Goal: Task Accomplishment & Management: Manage account settings

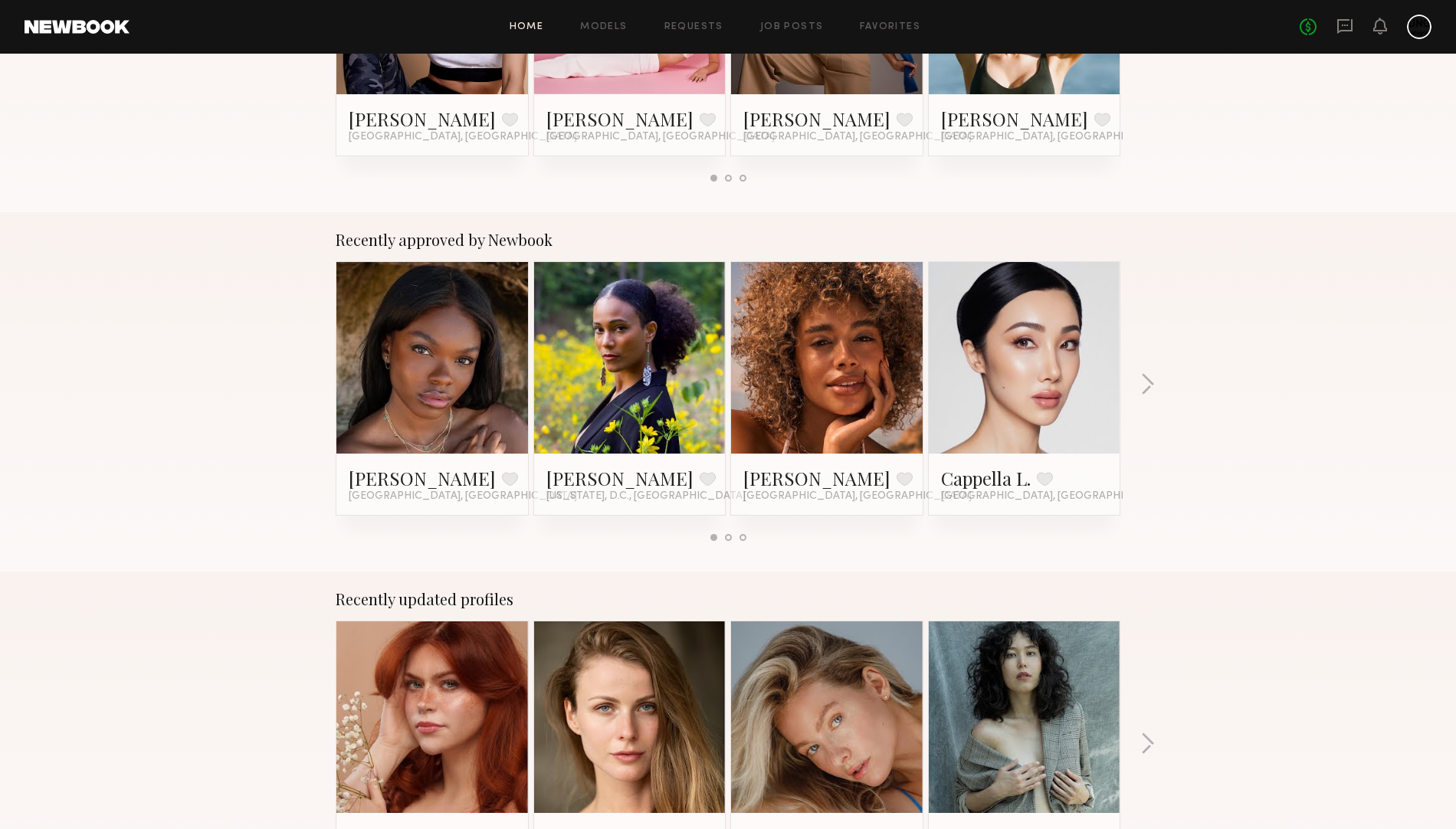
scroll to position [862, 0]
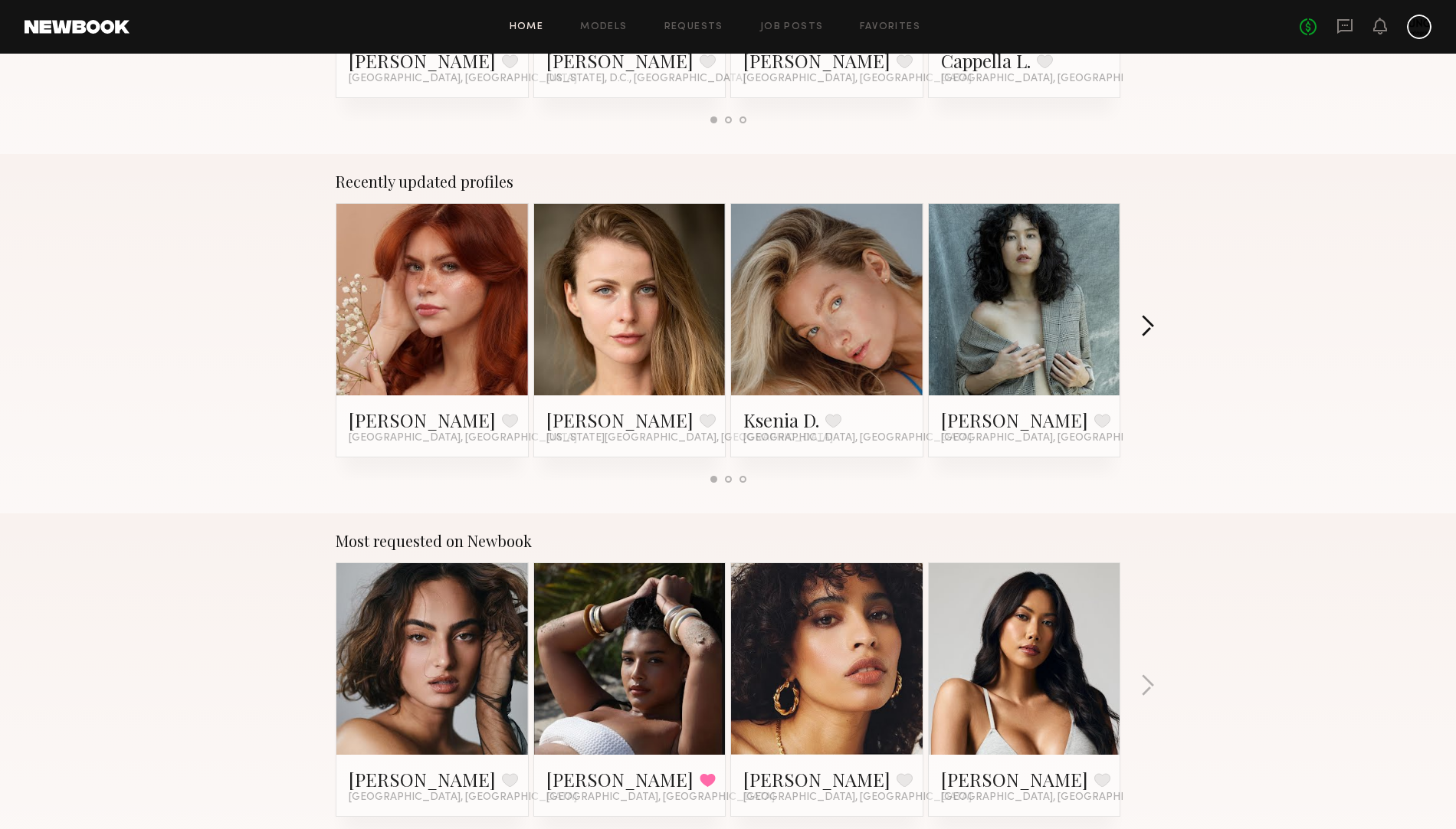
click at [1146, 331] on button "button" at bounding box center [1147, 327] width 14 height 25
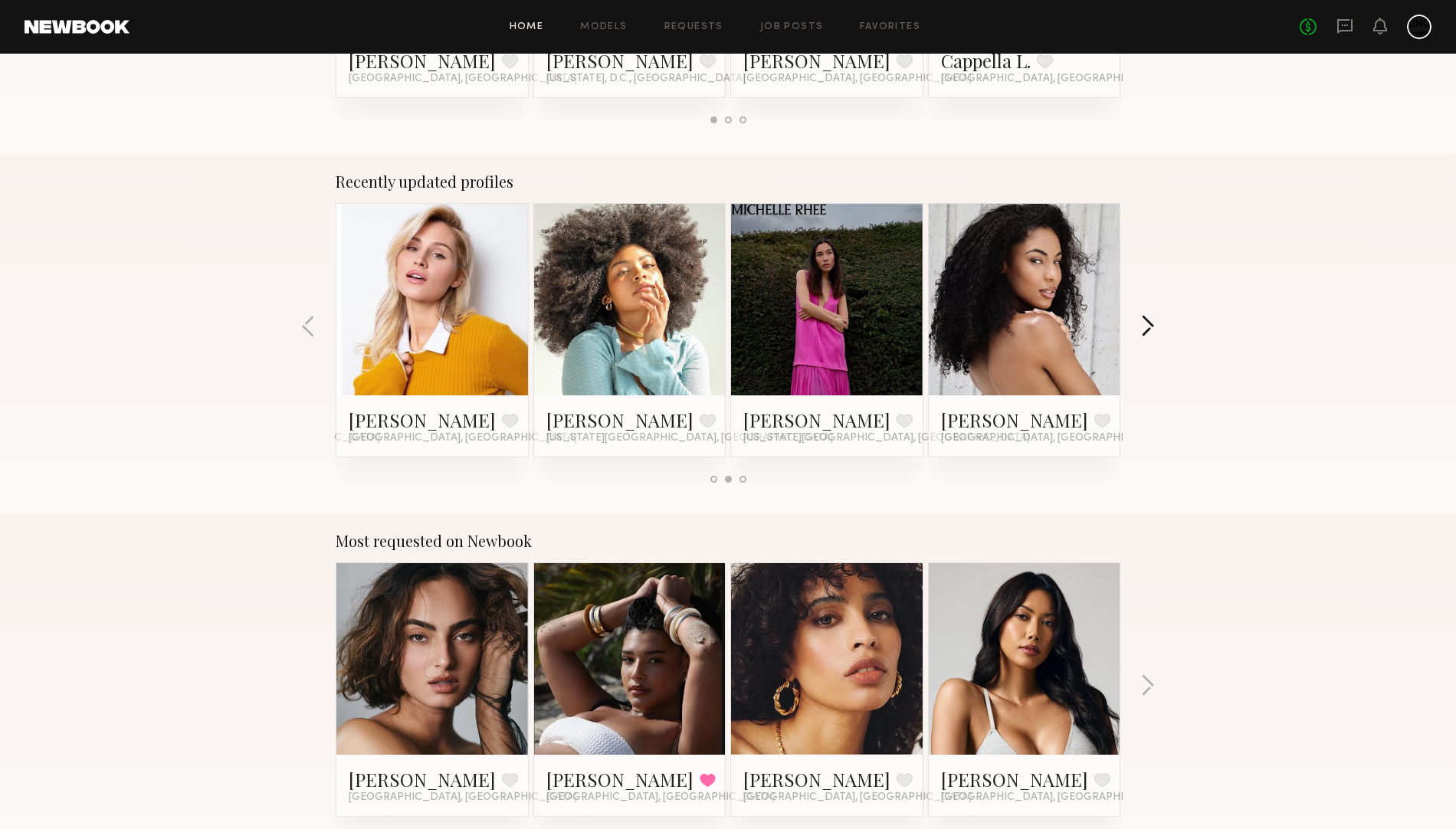
click at [1140, 322] on button "button" at bounding box center [1147, 327] width 14 height 25
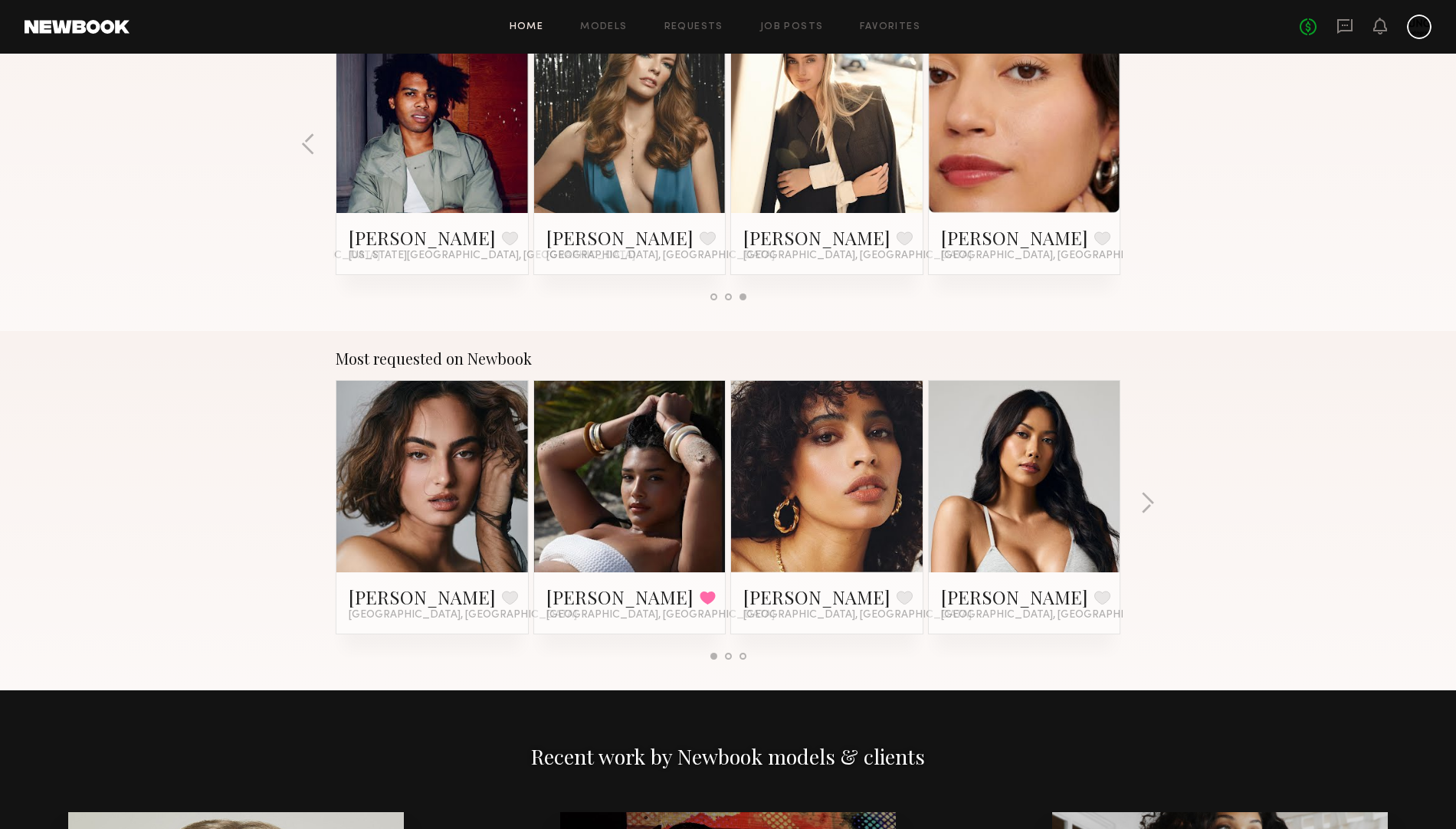
scroll to position [1054, 0]
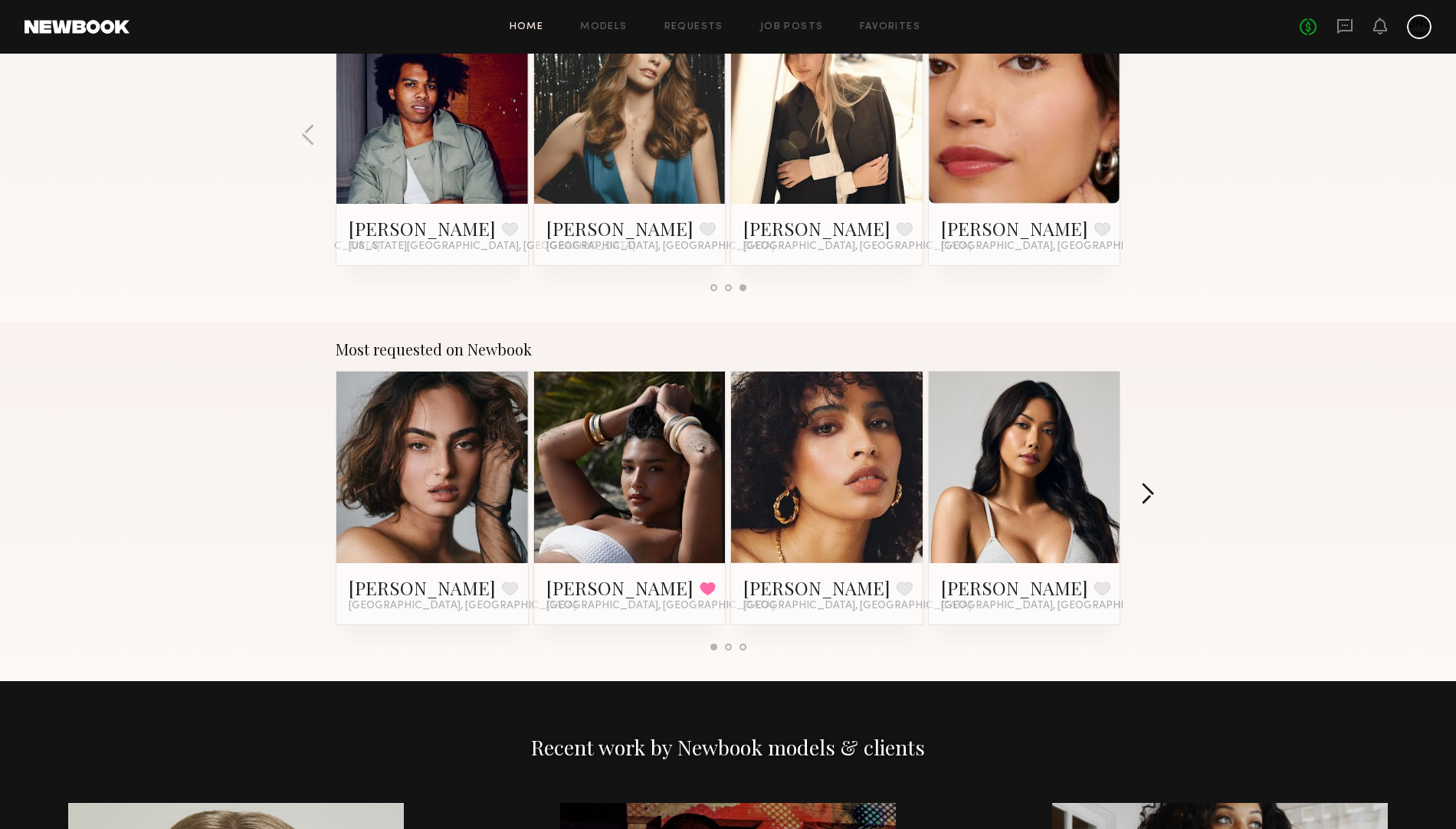
click at [1151, 485] on button "button" at bounding box center [1147, 495] width 14 height 25
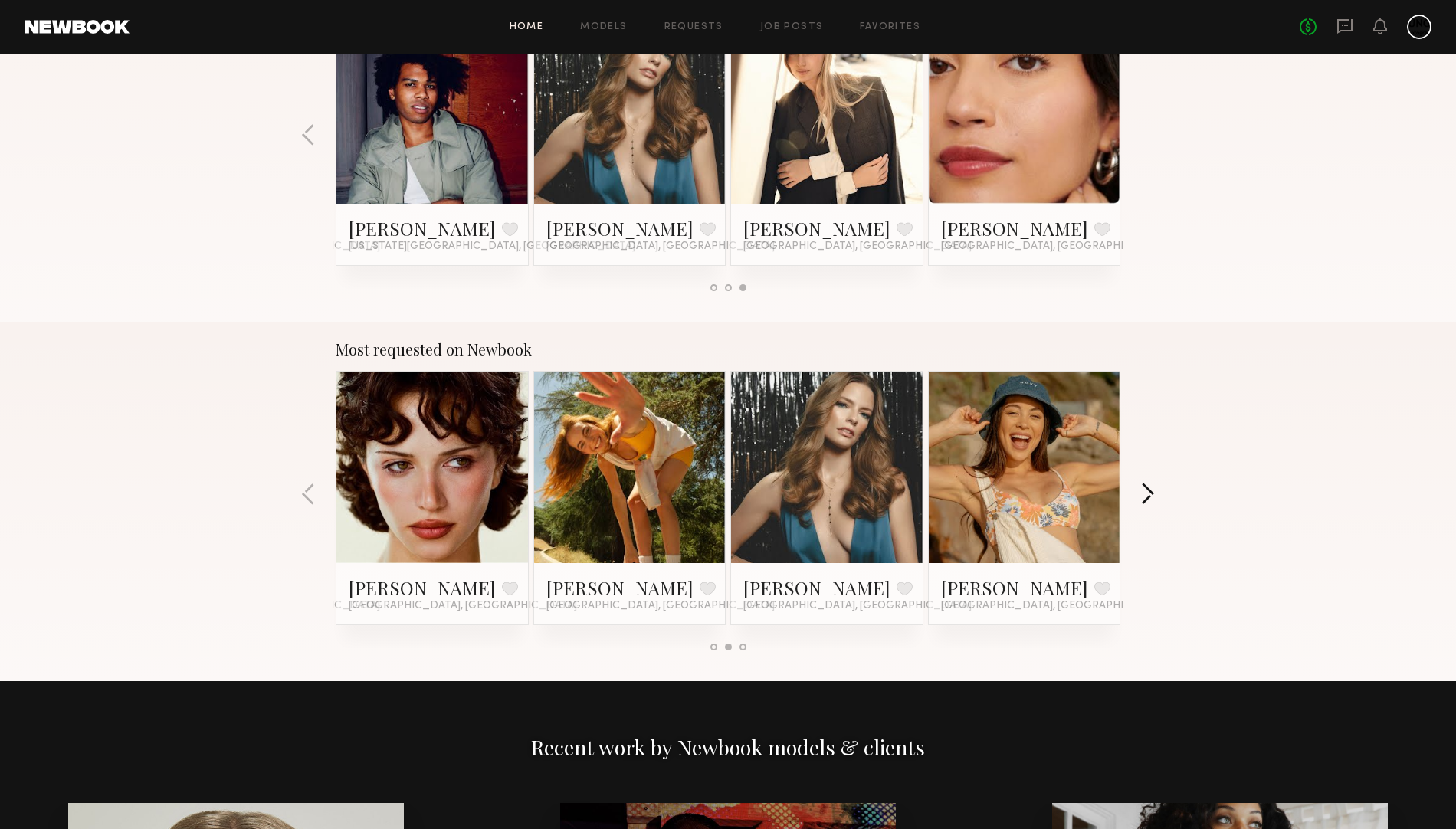
click at [1151, 485] on button "button" at bounding box center [1147, 495] width 14 height 25
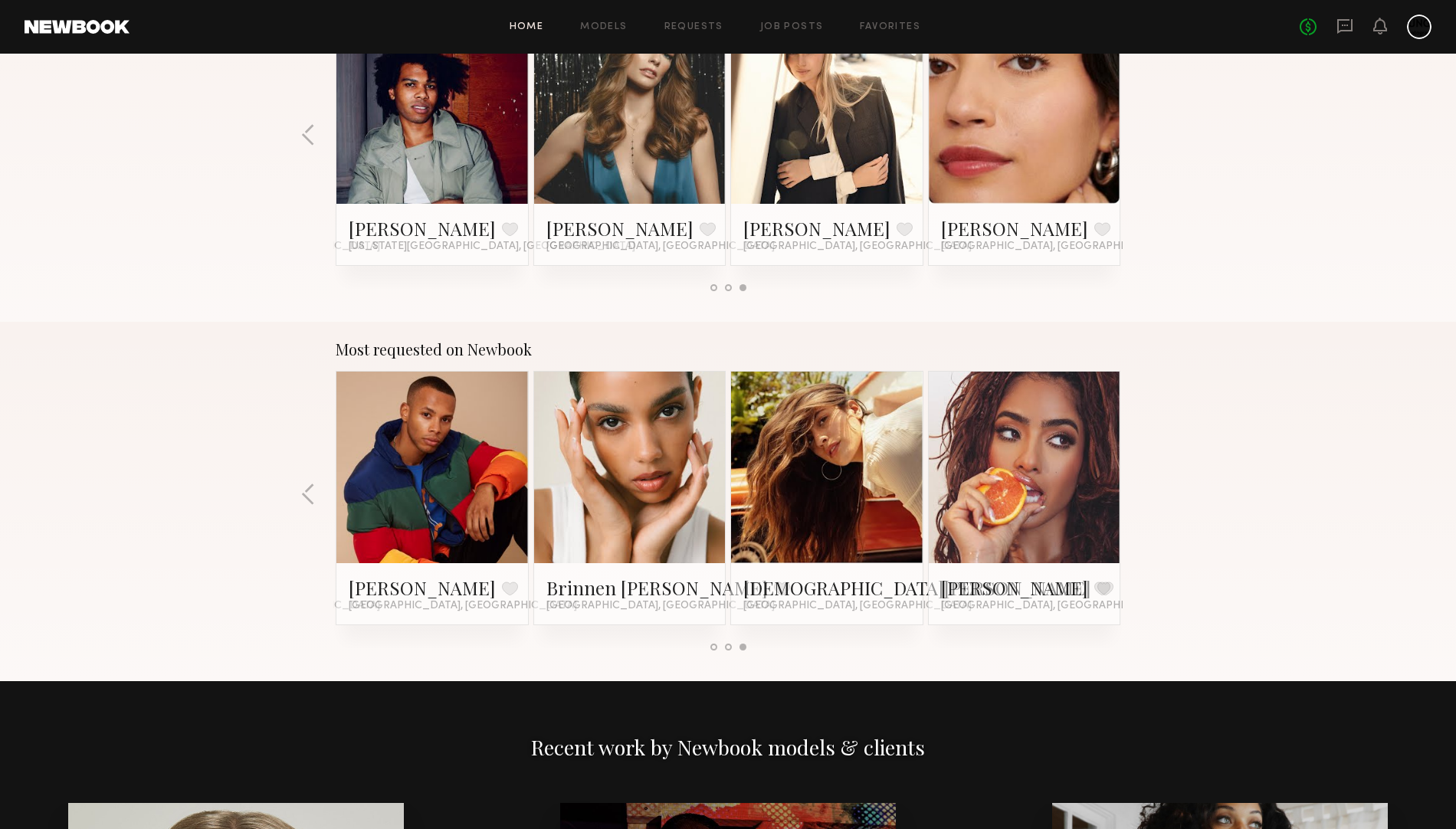
click at [1151, 485] on div "Most requested on Newbook Moe S. Favorite Los Angeles, CA Haleigh W. Favorited …" at bounding box center [728, 502] width 1456 height 359
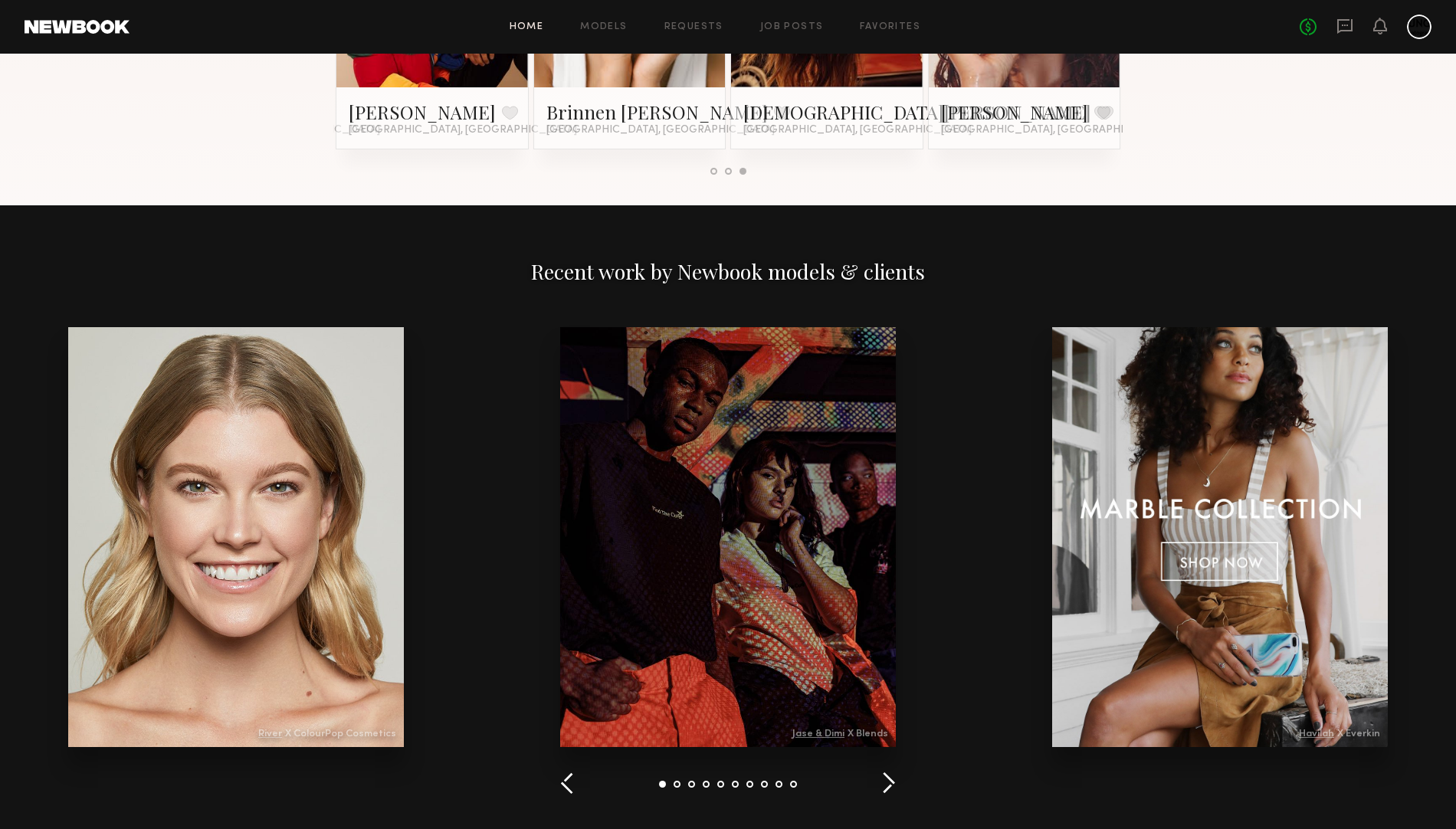
scroll to position [1532, 0]
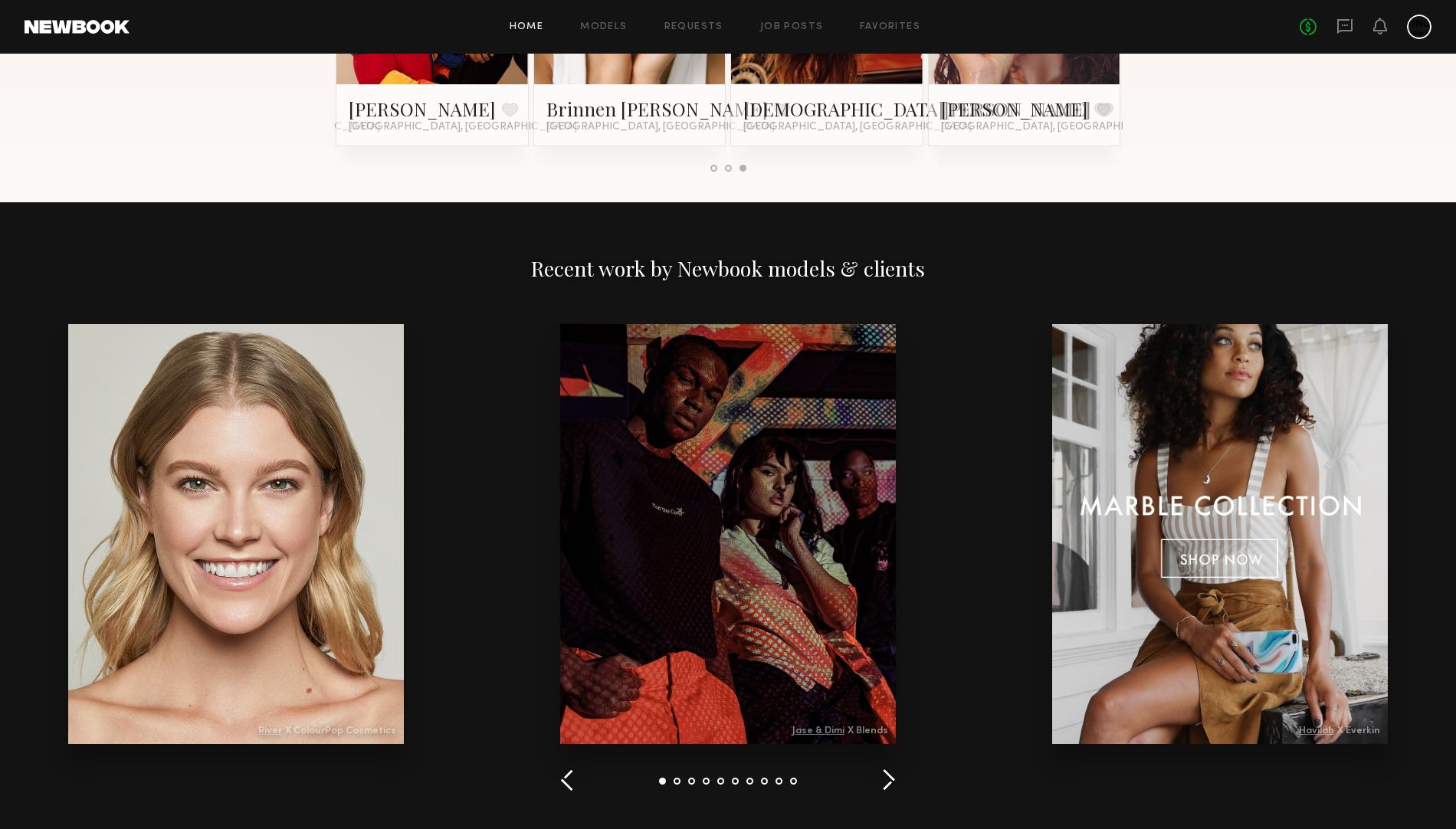
click at [885, 774] on button "button" at bounding box center [888, 781] width 14 height 25
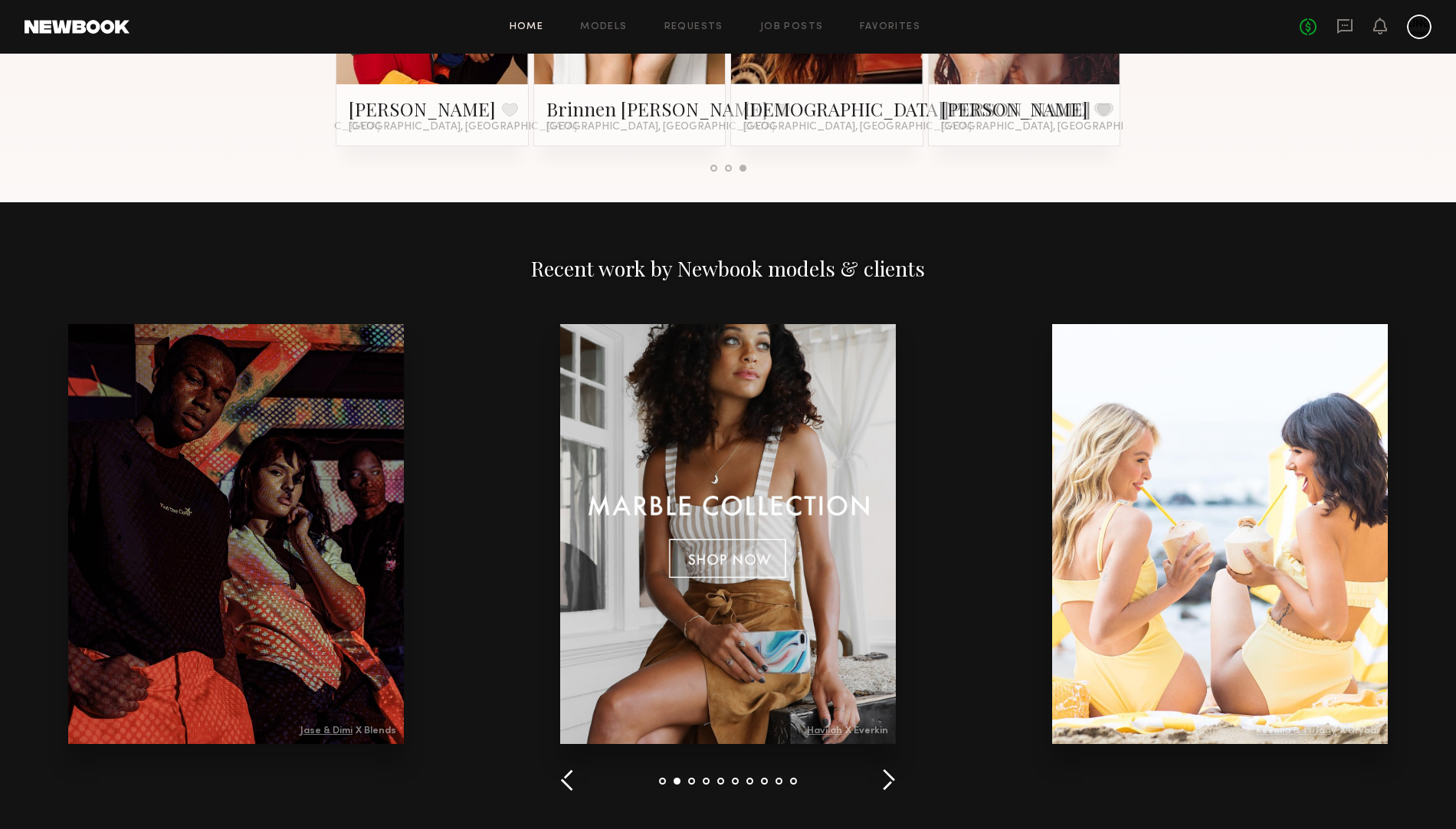
click at [885, 774] on button "button" at bounding box center [888, 781] width 14 height 25
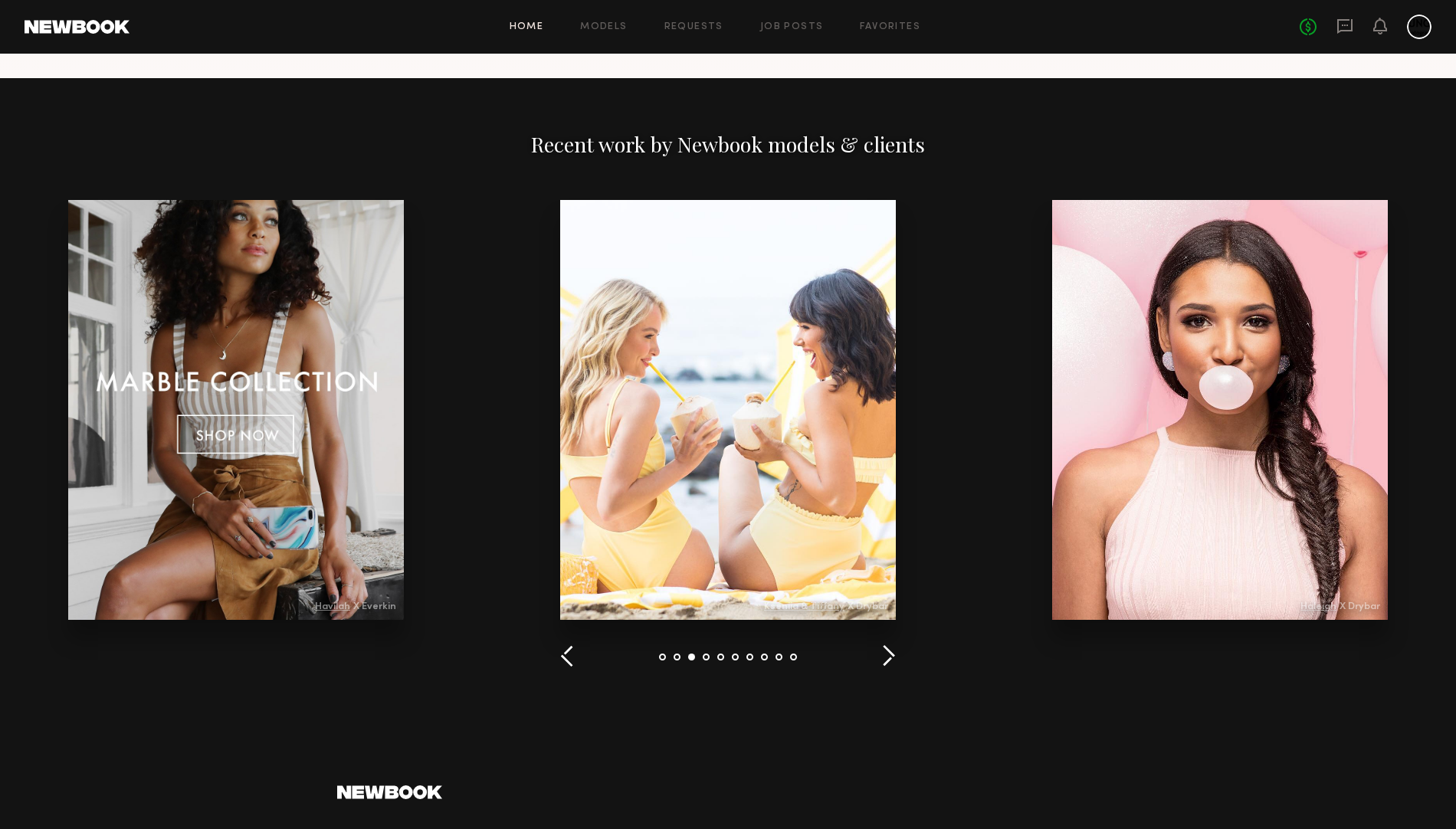
scroll to position [1598, 0]
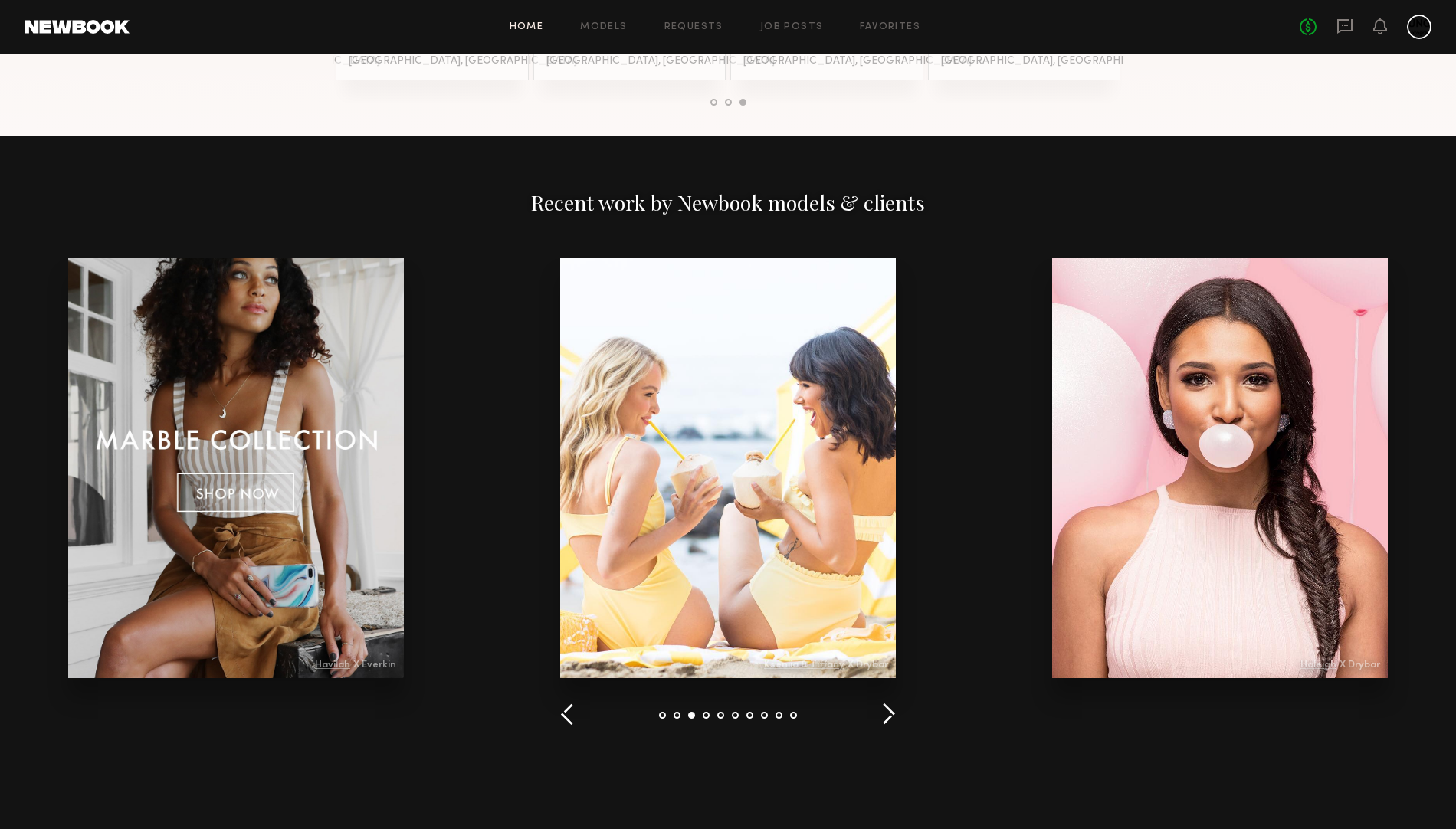
click at [884, 702] on button "button" at bounding box center [888, 715] width 14 height 25
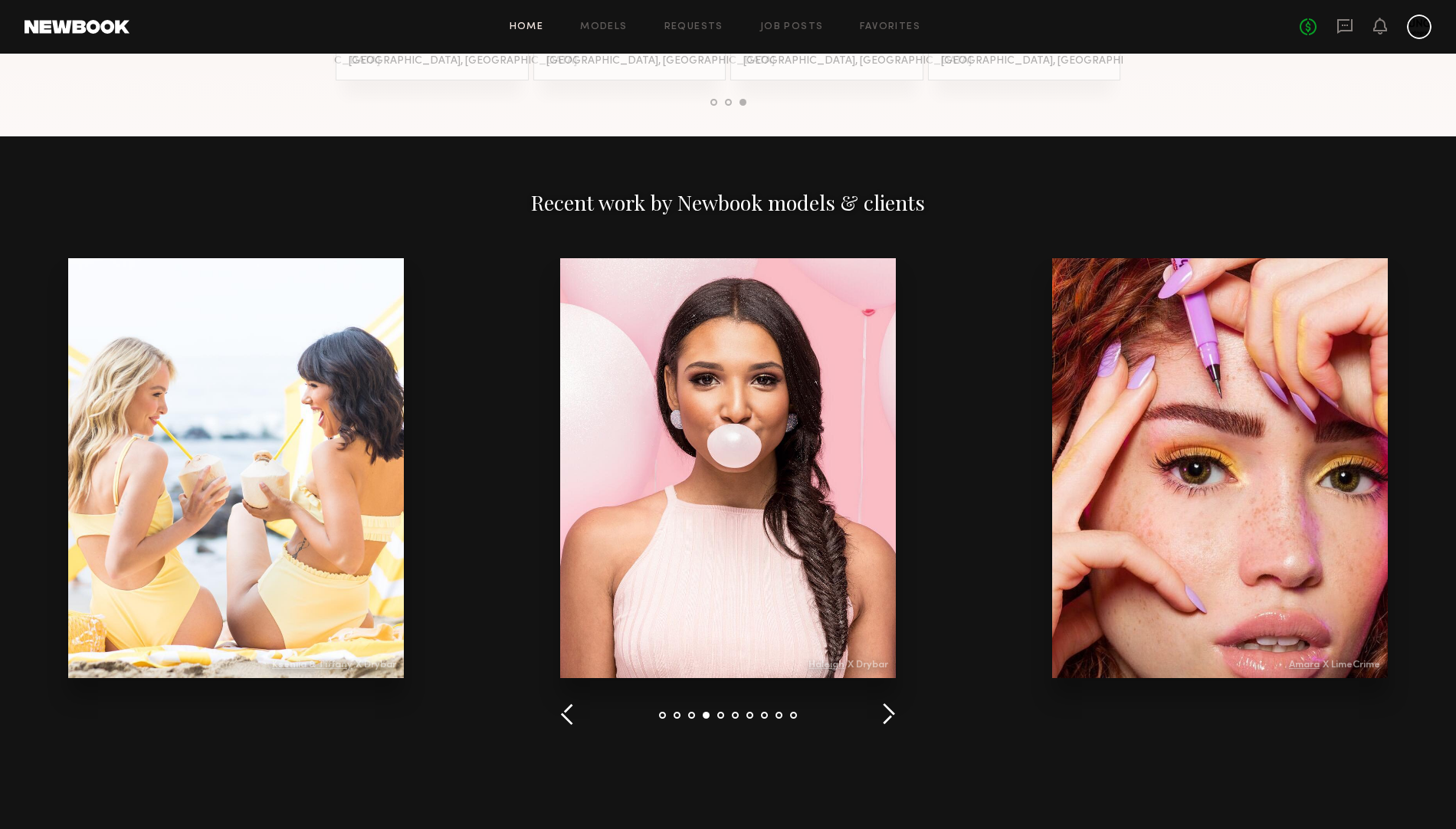
click at [884, 702] on button "button" at bounding box center [888, 715] width 14 height 25
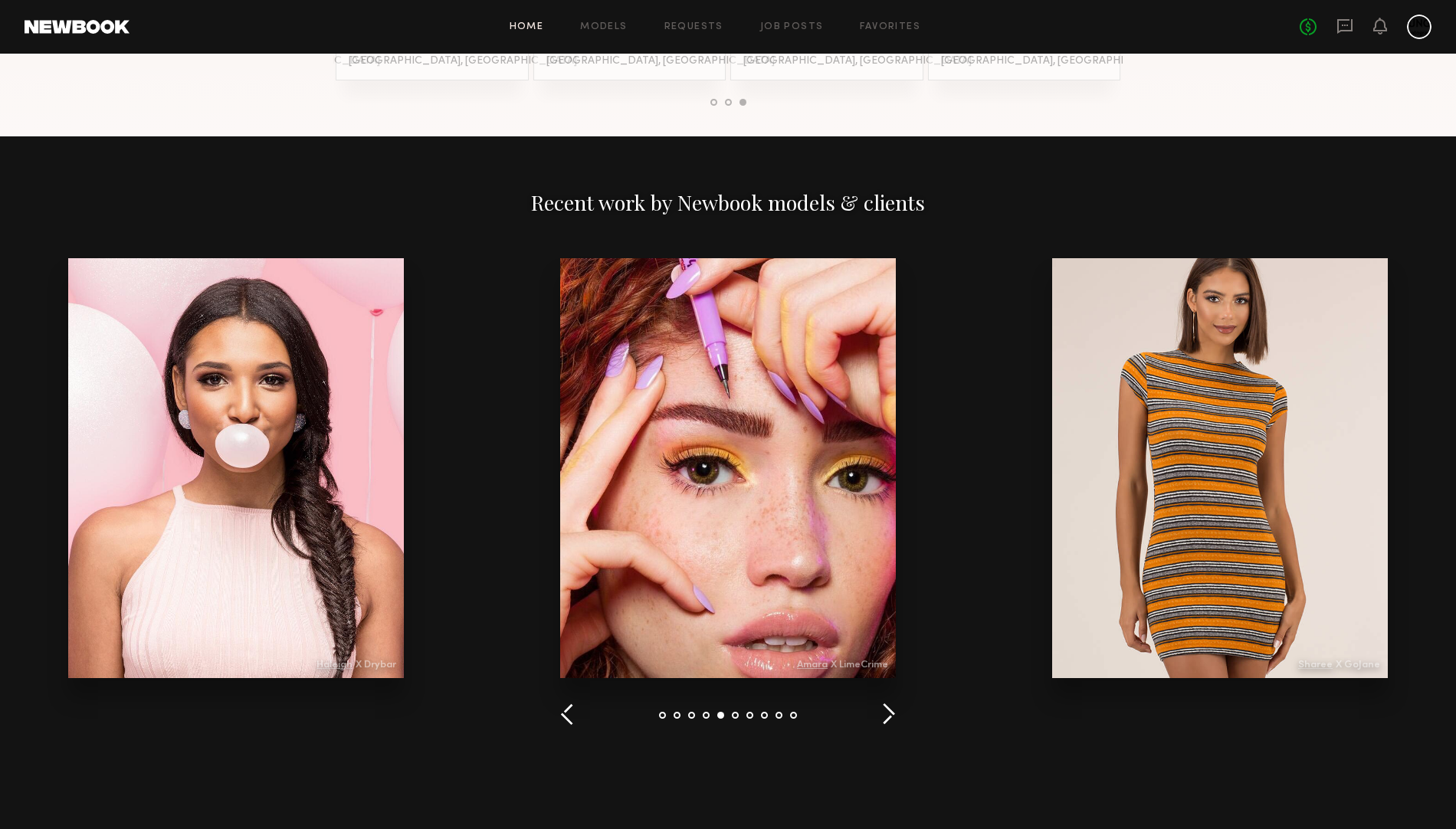
click at [884, 702] on button "button" at bounding box center [888, 715] width 14 height 25
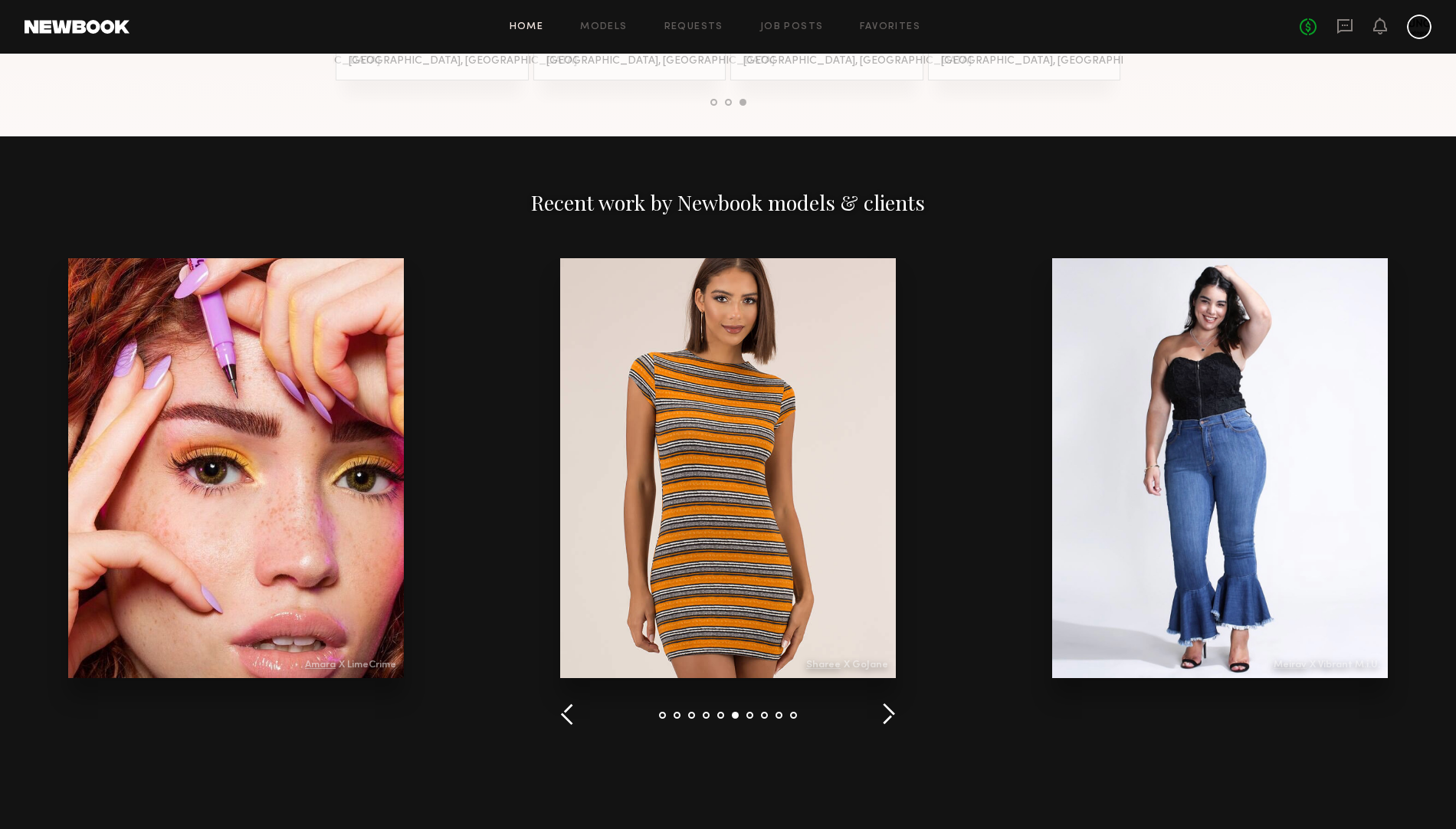
click at [740, 446] on div at bounding box center [728, 468] width 336 height 420
click at [879, 713] on div at bounding box center [728, 715] width 336 height 25
click at [884, 703] on button "button" at bounding box center [888, 715] width 14 height 25
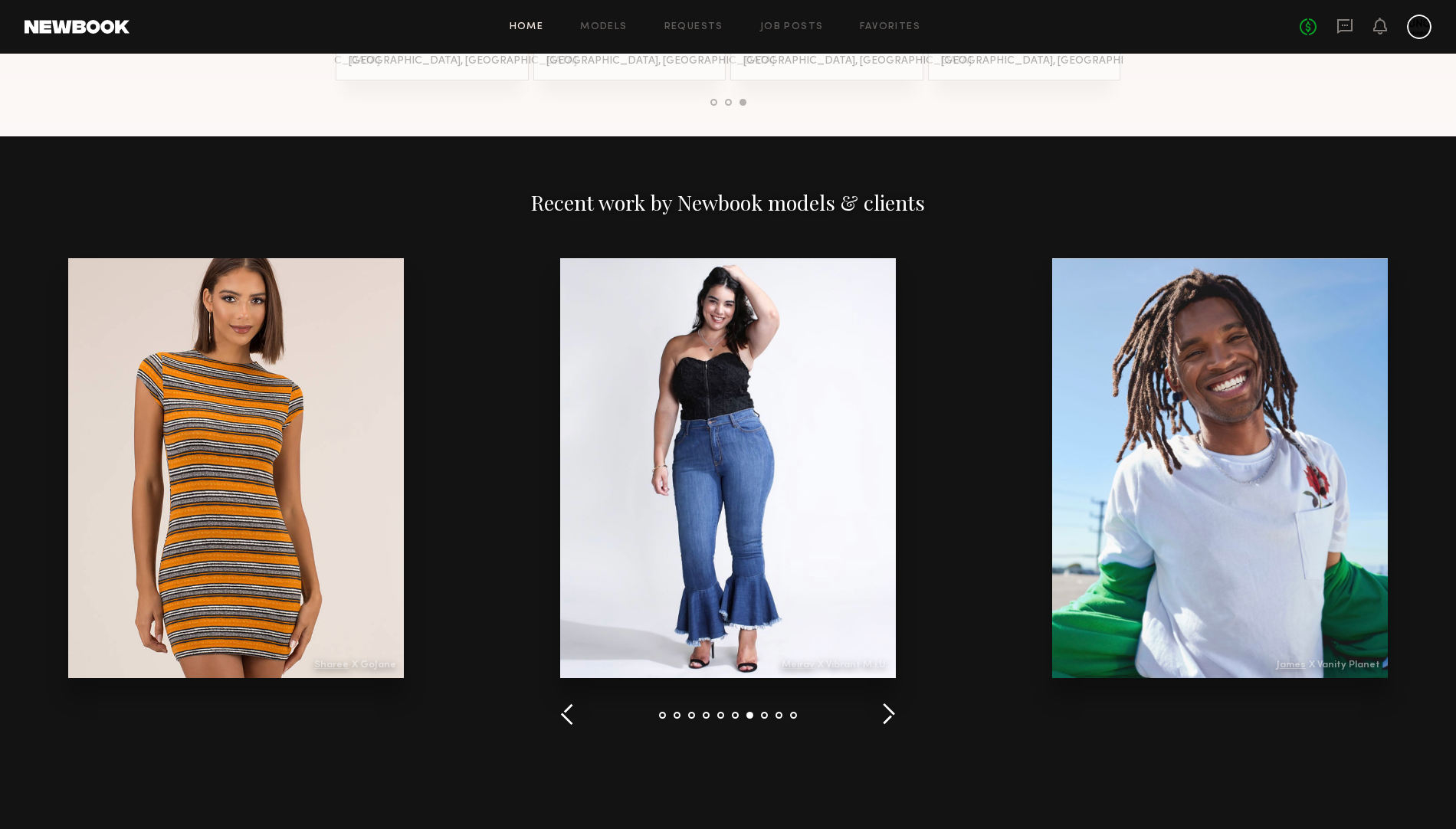
click at [884, 703] on button "button" at bounding box center [888, 715] width 14 height 25
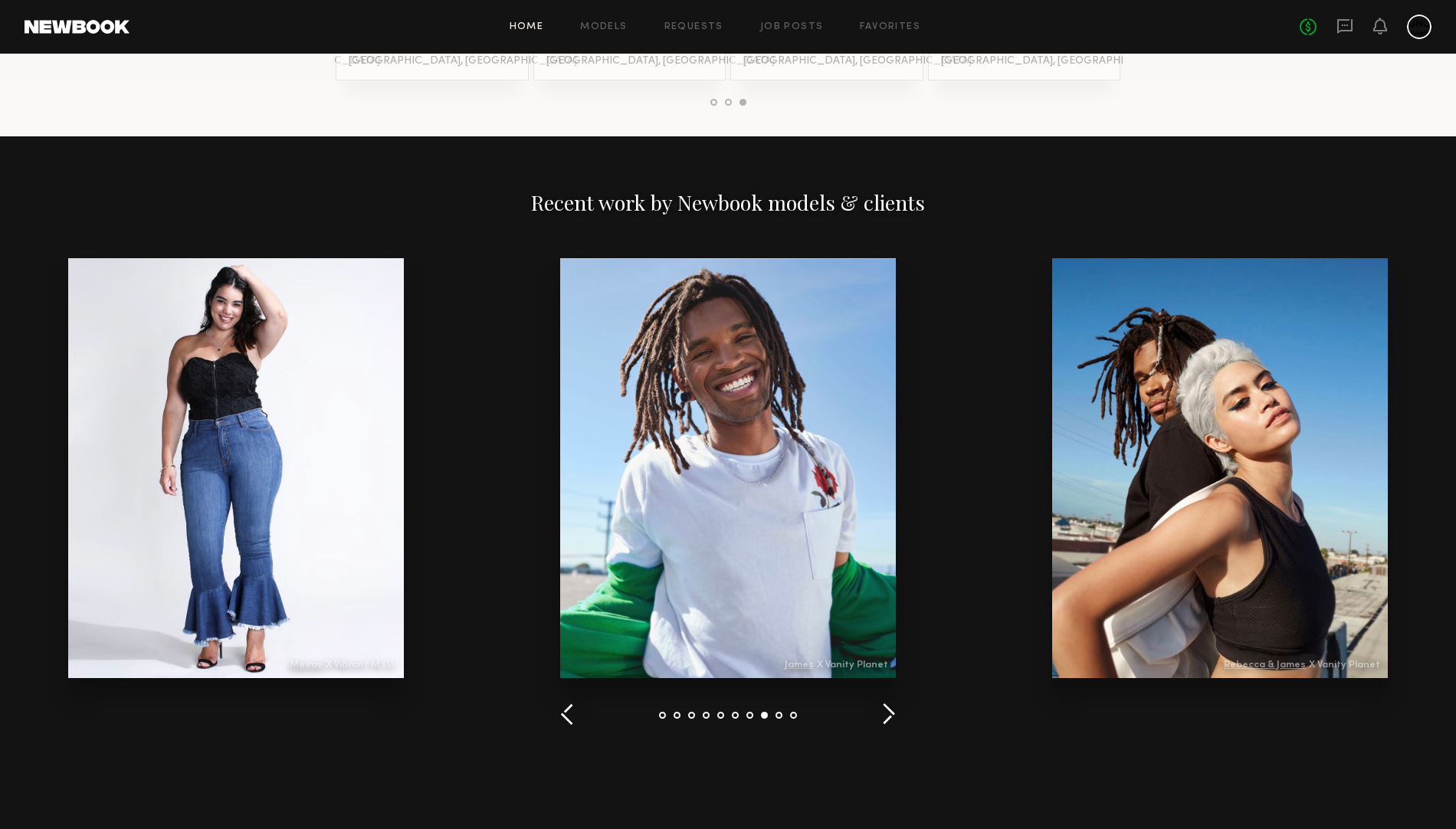
click at [884, 703] on button "button" at bounding box center [888, 715] width 14 height 25
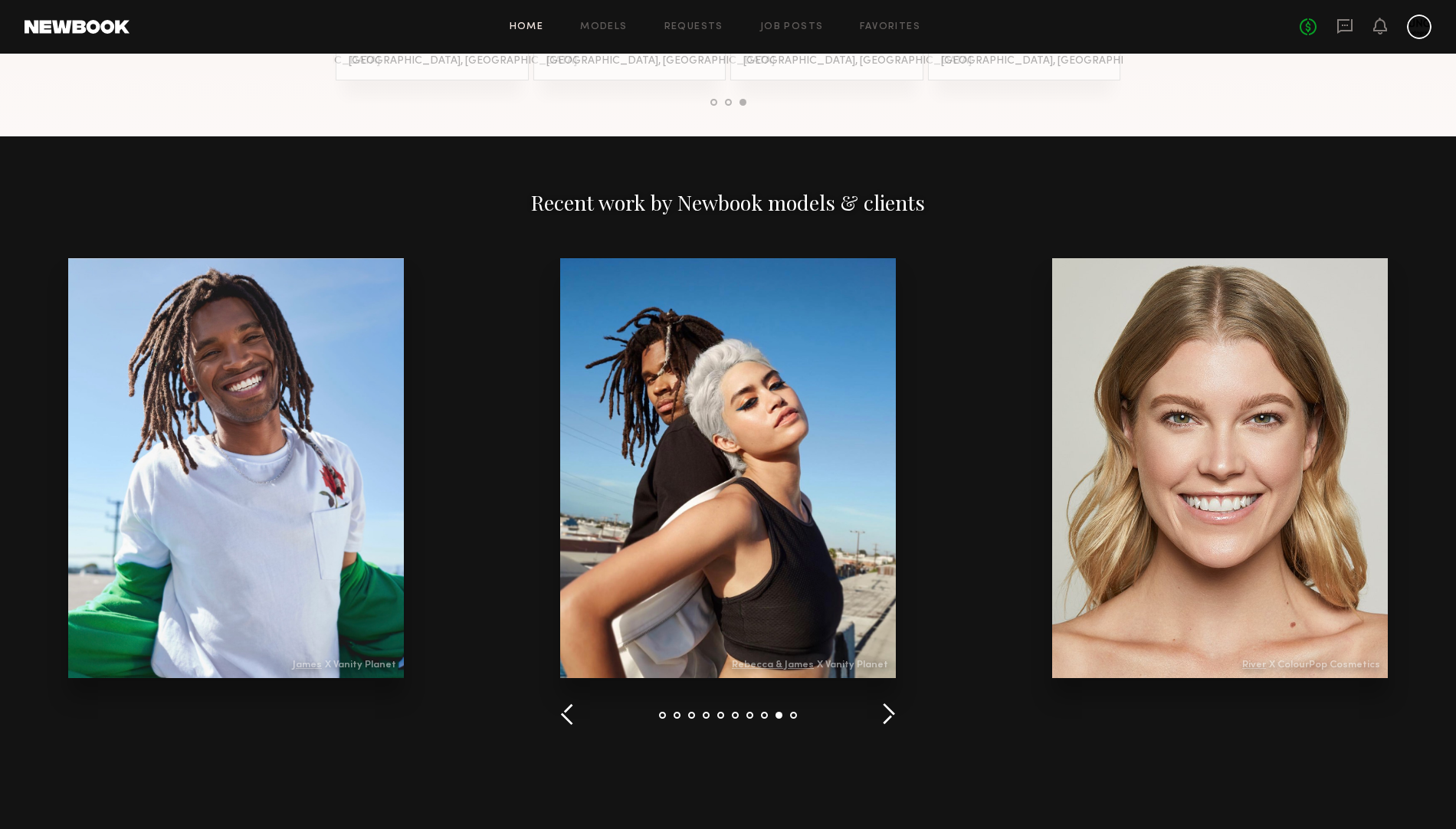
click at [884, 703] on button "button" at bounding box center [888, 715] width 14 height 25
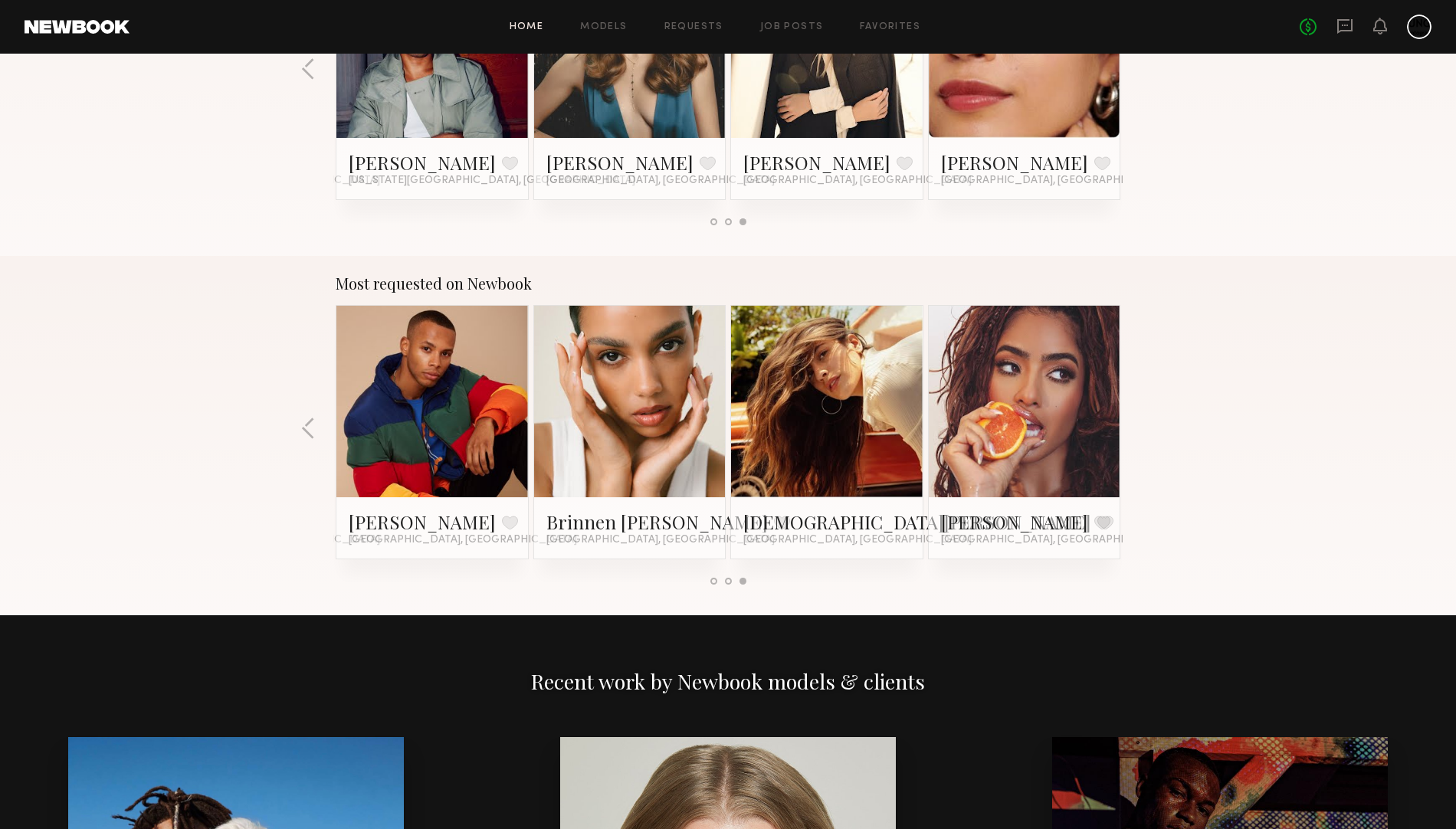
scroll to position [0, 0]
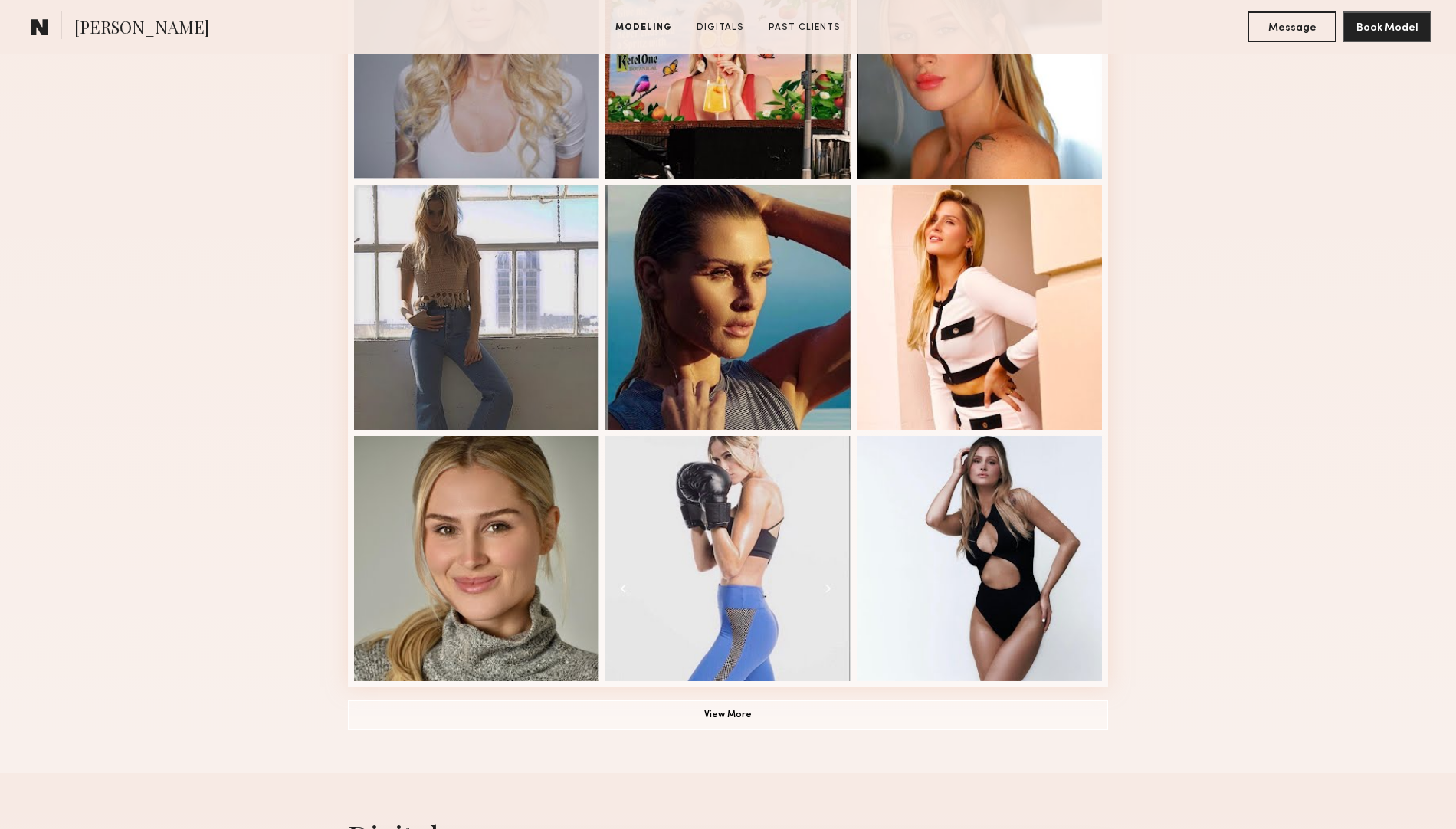
scroll to position [446, 0]
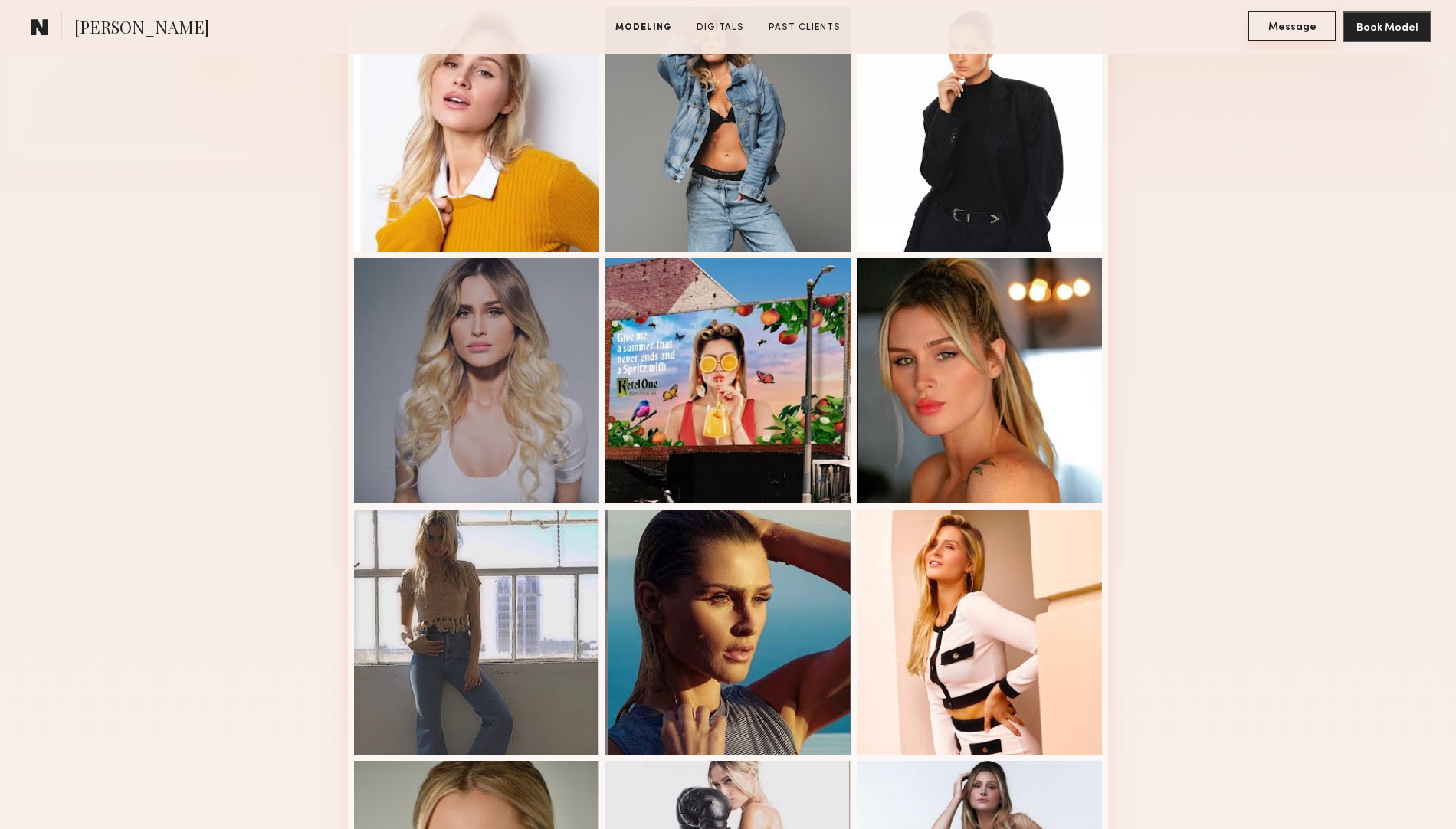
click at [1270, 15] on button "Message" at bounding box center [1292, 26] width 89 height 31
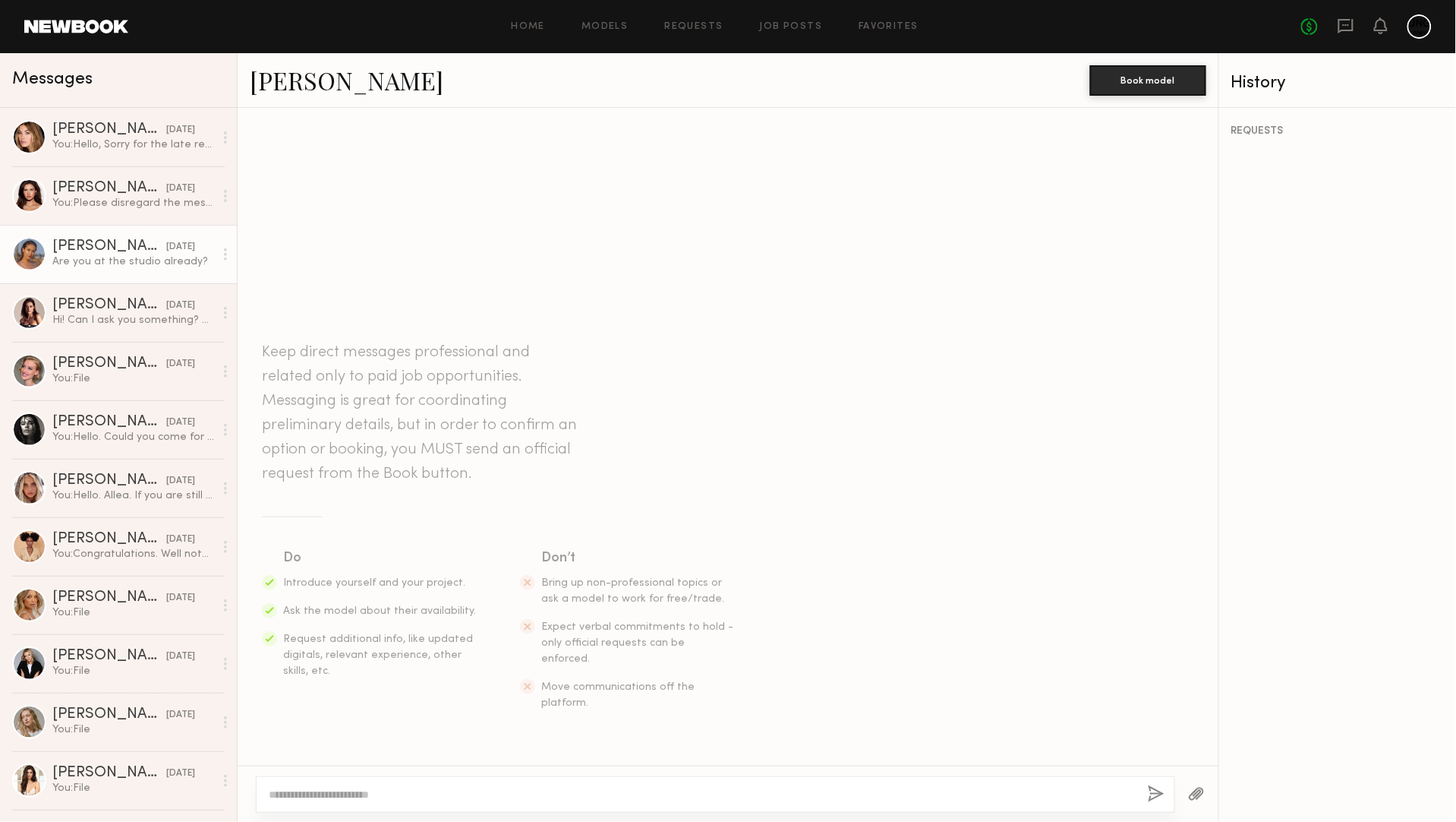
click at [87, 253] on div "[PERSON_NAME]" at bounding box center [109, 247] width 114 height 15
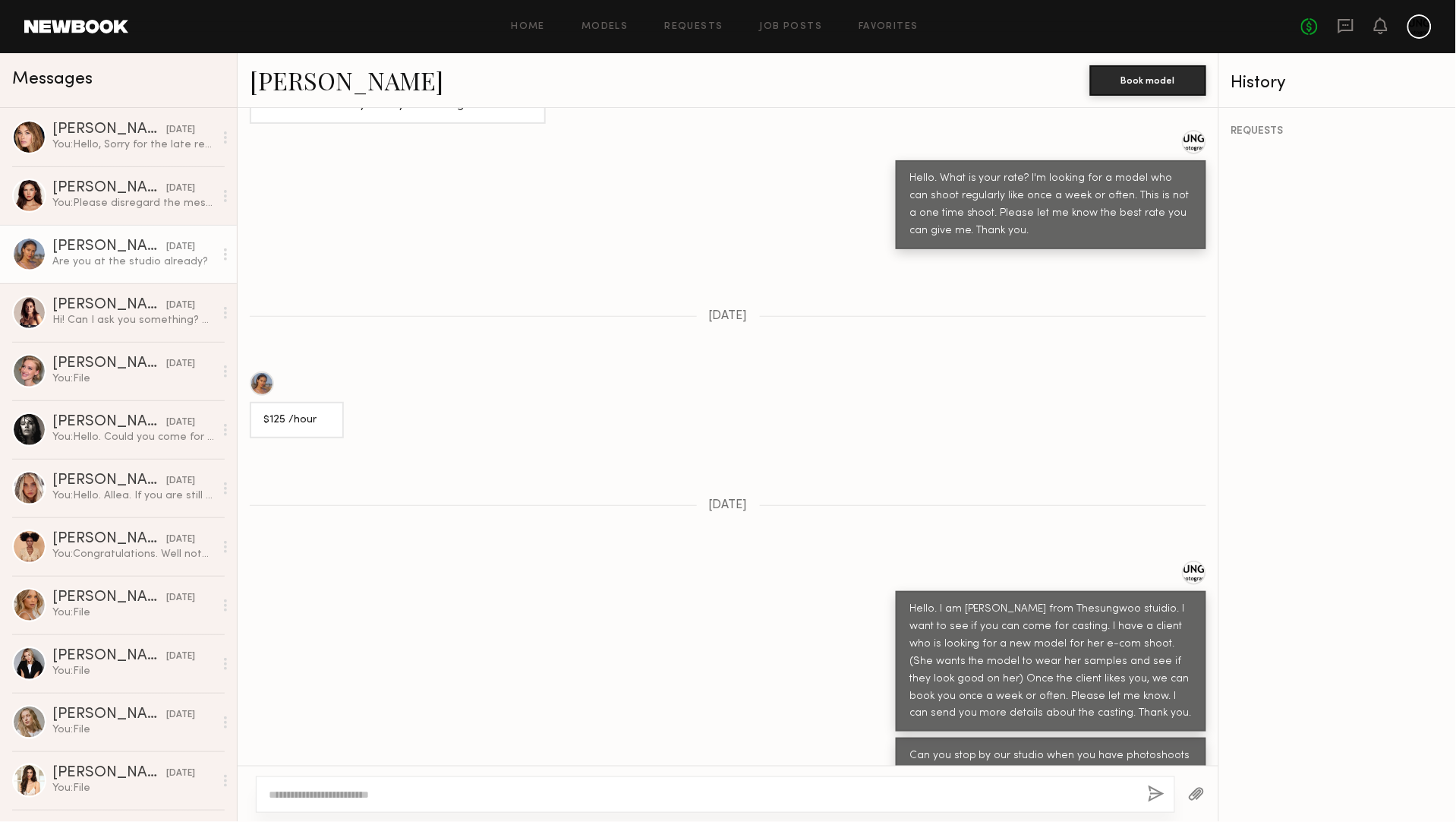
scroll to position [1506, 0]
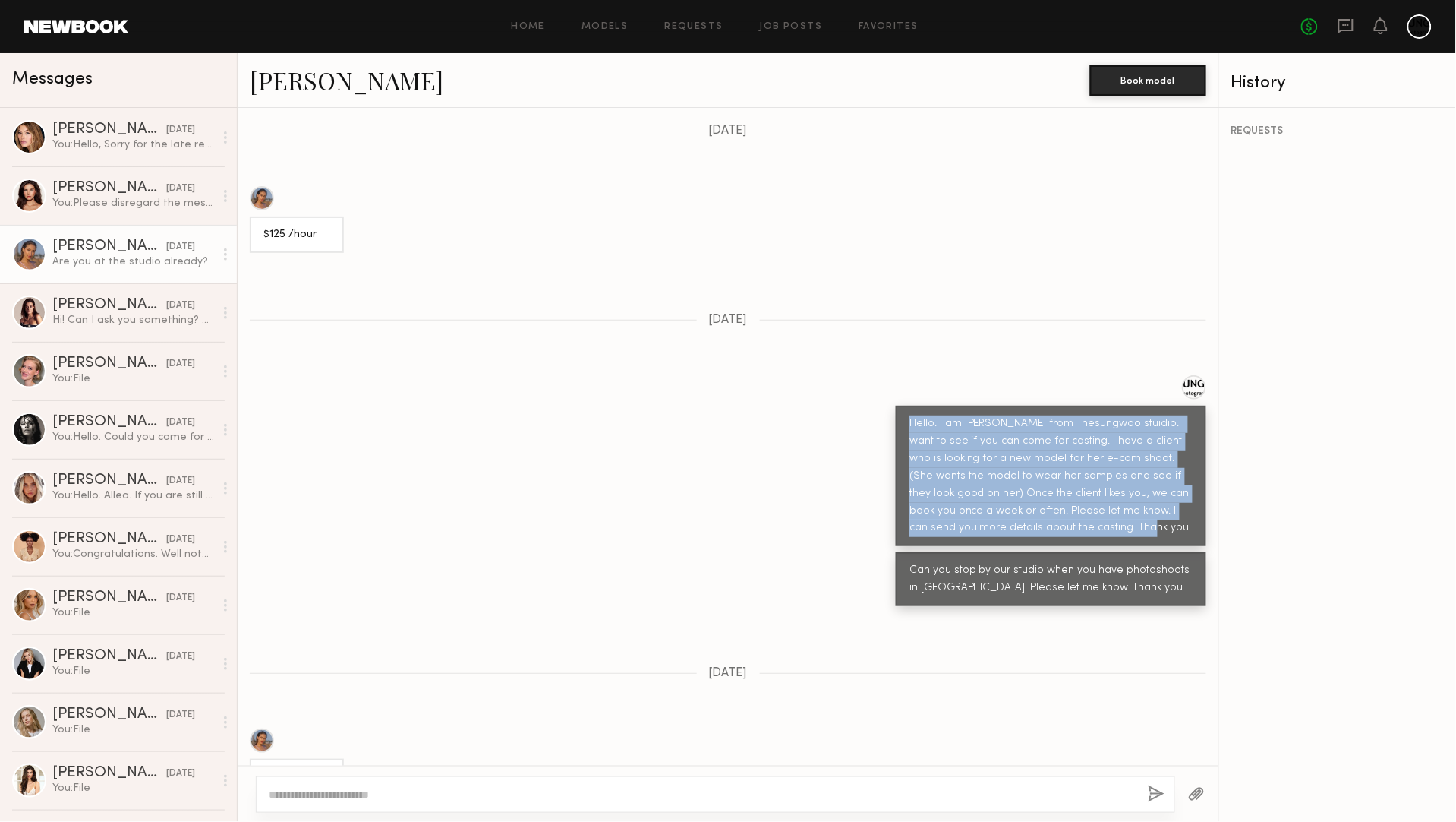
drag, startPoint x: 1004, startPoint y: 494, endPoint x: 856, endPoint y: 374, distance: 190.5
click at [856, 375] on div "Hello. I am [PERSON_NAME] from Thesungwoo stuidio. I want to see if you can com…" at bounding box center [728, 461] width 981 height 171
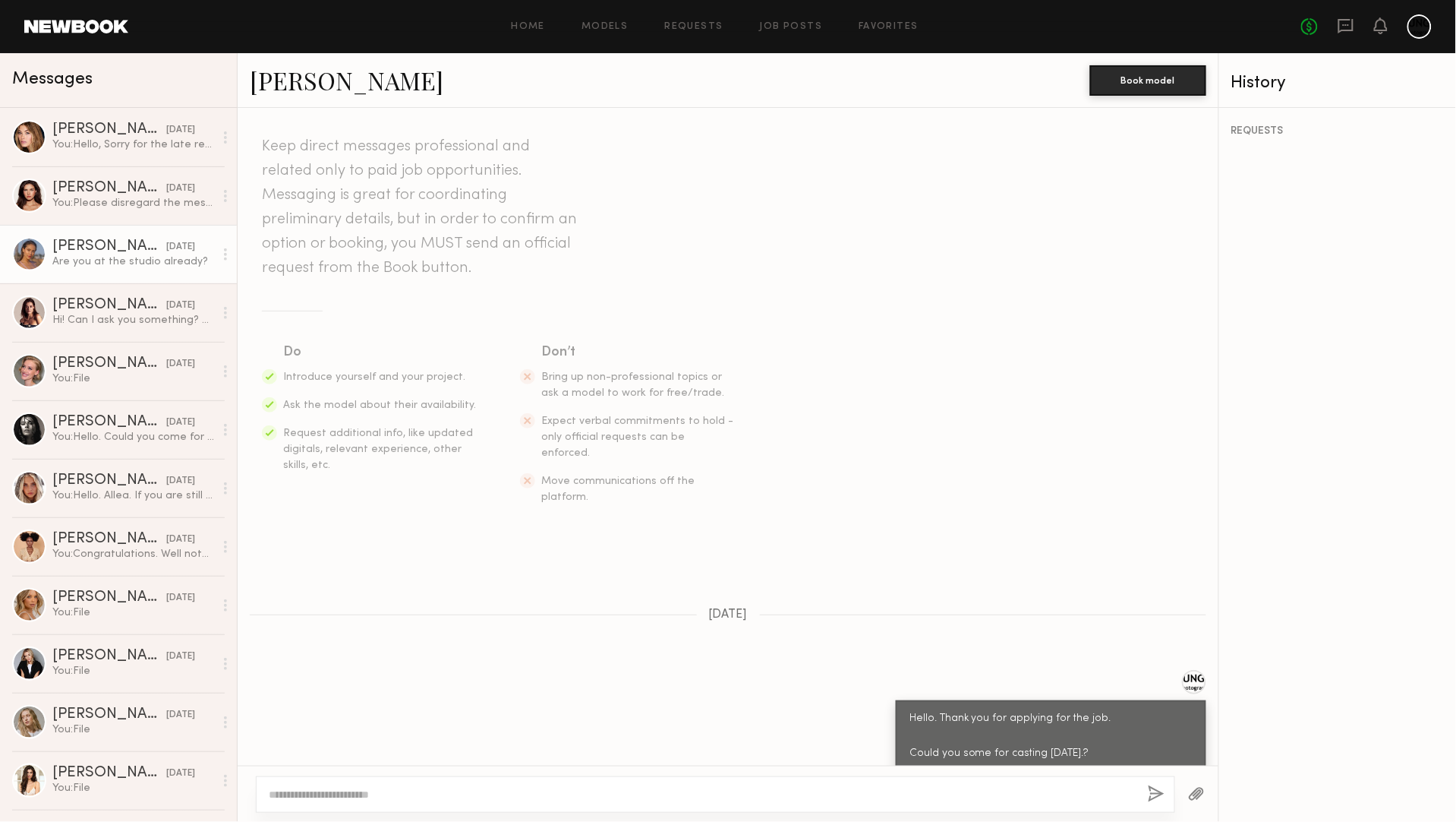
scroll to position [0, 0]
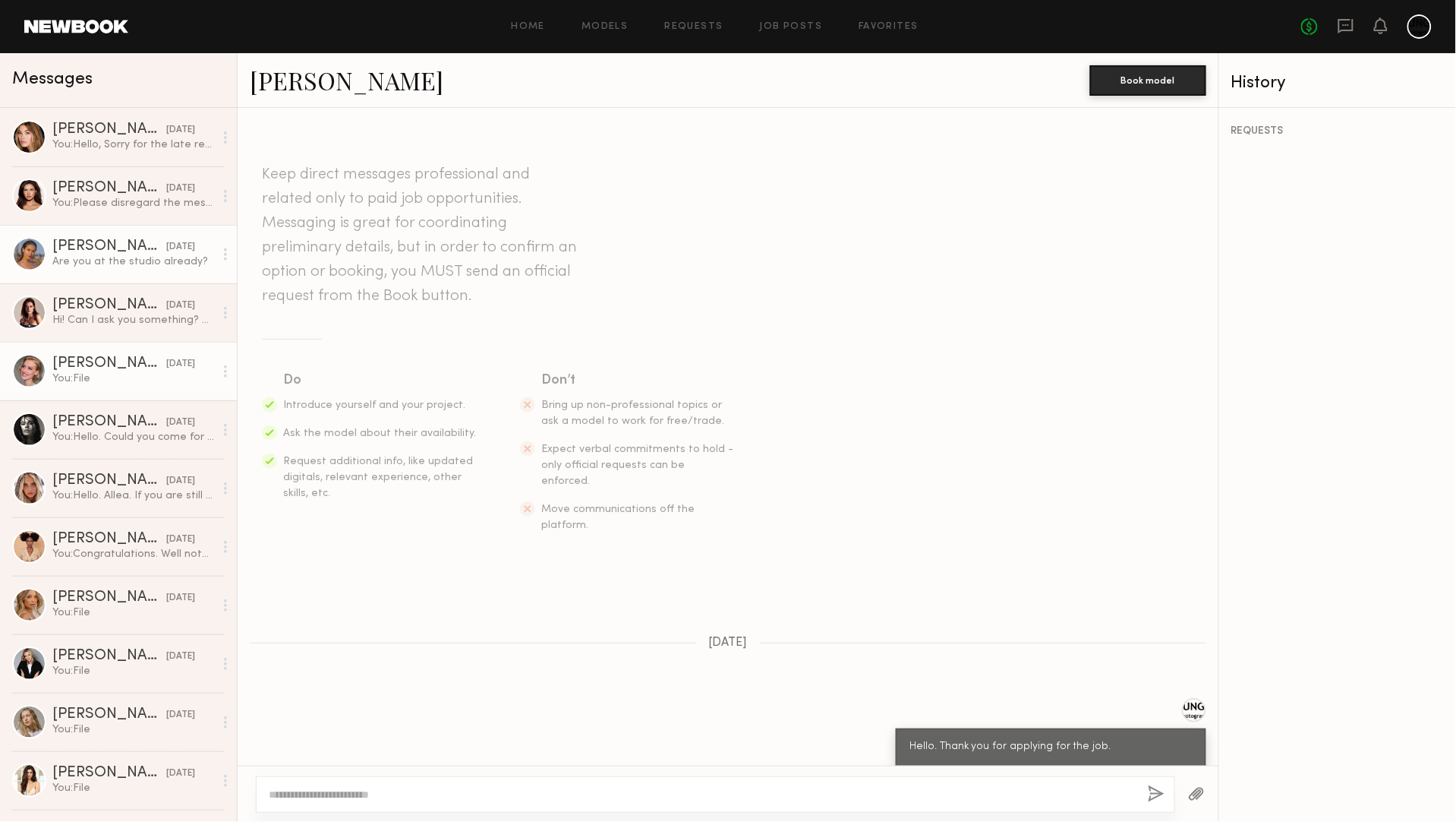
click at [118, 370] on div "[PERSON_NAME]" at bounding box center [109, 364] width 114 height 15
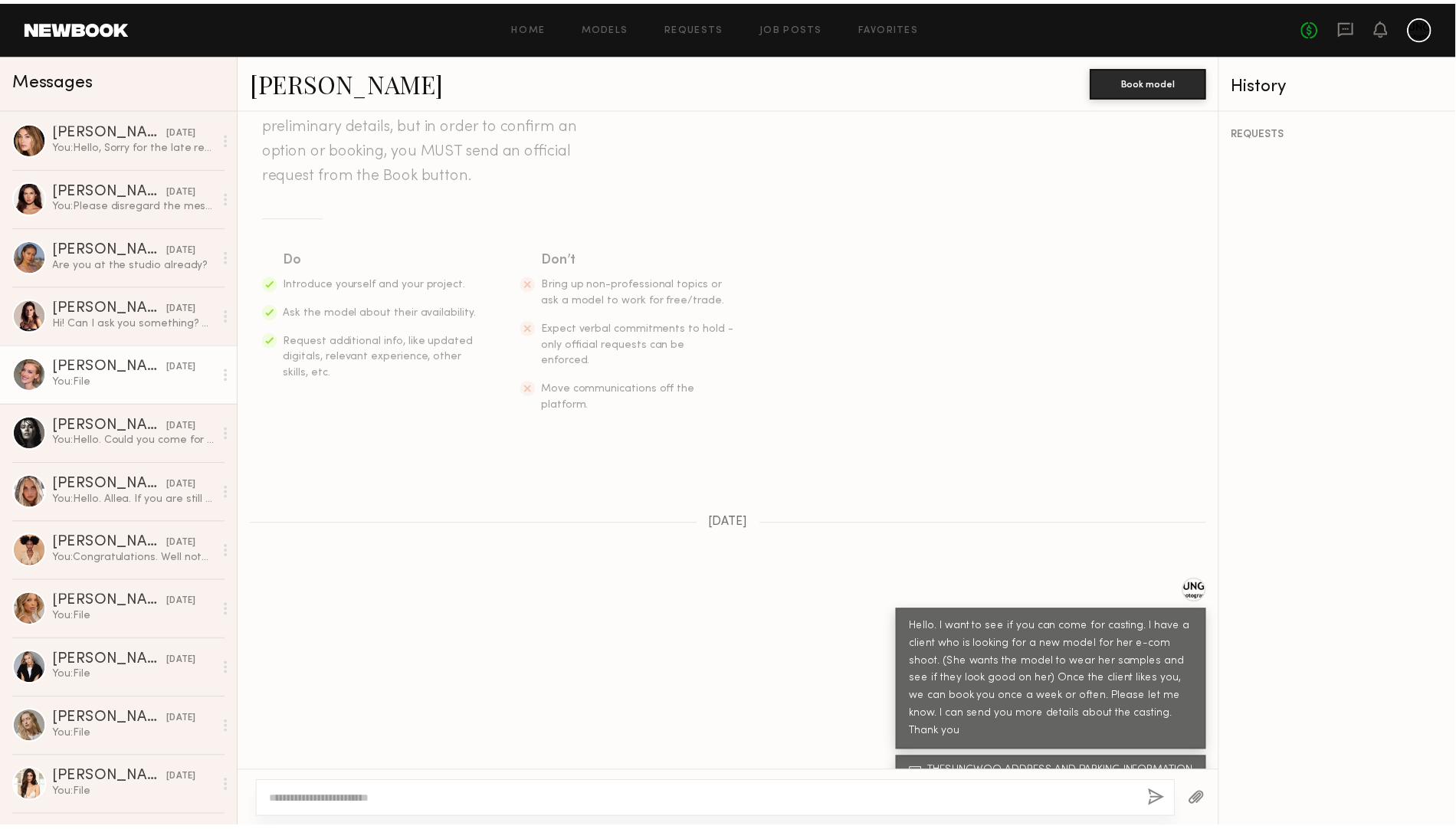
scroll to position [124, 0]
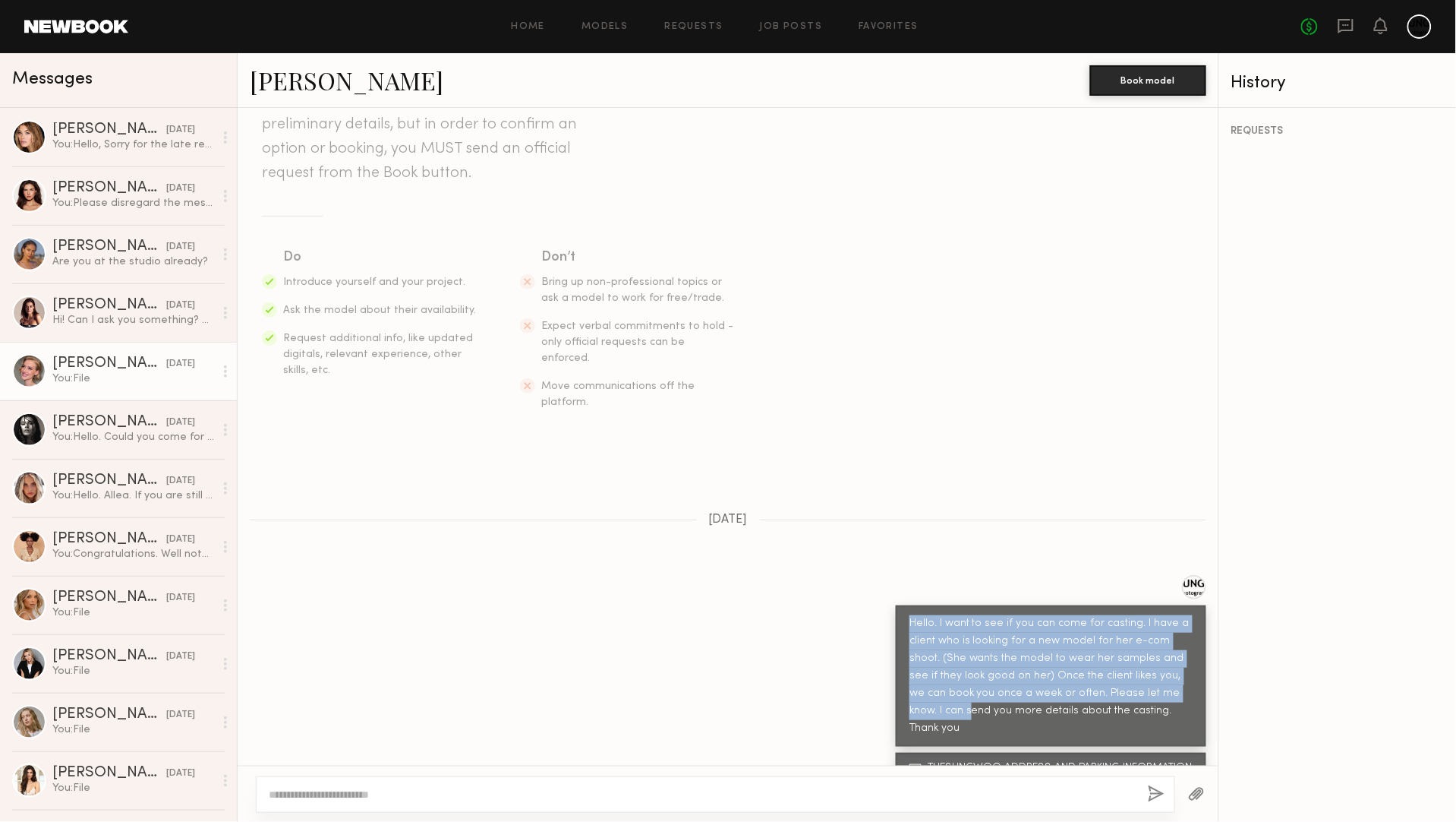
drag, startPoint x: 1148, startPoint y: 680, endPoint x: 792, endPoint y: 590, distance: 367.2
click at [792, 590] on div "Hello. I want to see if you can come for casting. I have a client who is lookin…" at bounding box center [728, 661] width 981 height 171
drag, startPoint x: 1117, startPoint y: 689, endPoint x: 855, endPoint y: 606, distance: 274.8
click at [855, 606] on div "Hello. I want to see if you can come for casting. I have a client who is lookin…" at bounding box center [728, 661] width 981 height 171
copy div "Hello. I want to see if you can come for casting. I have a client who is lookin…"
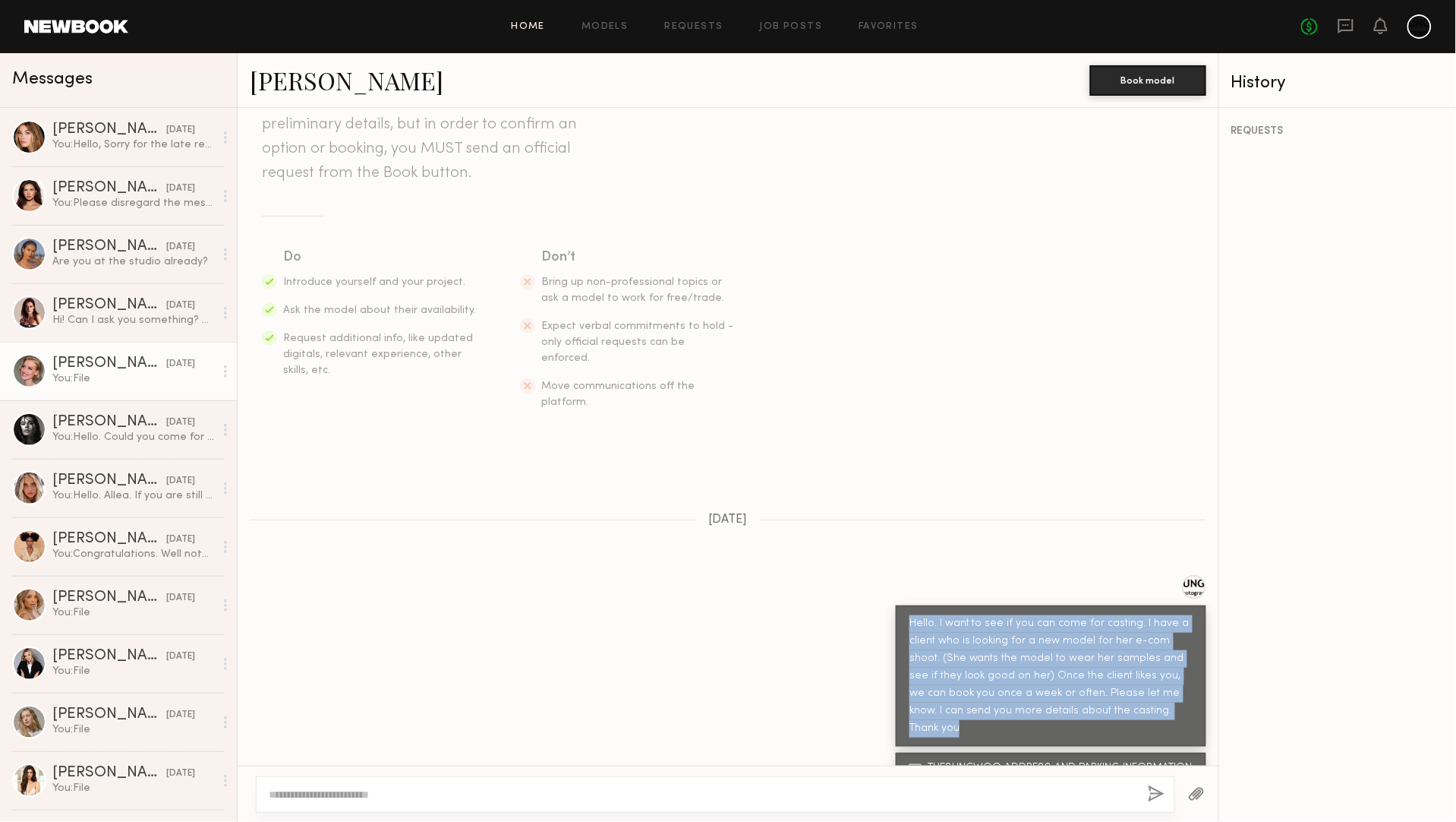
click at [514, 22] on link "Home" at bounding box center [528, 27] width 34 height 10
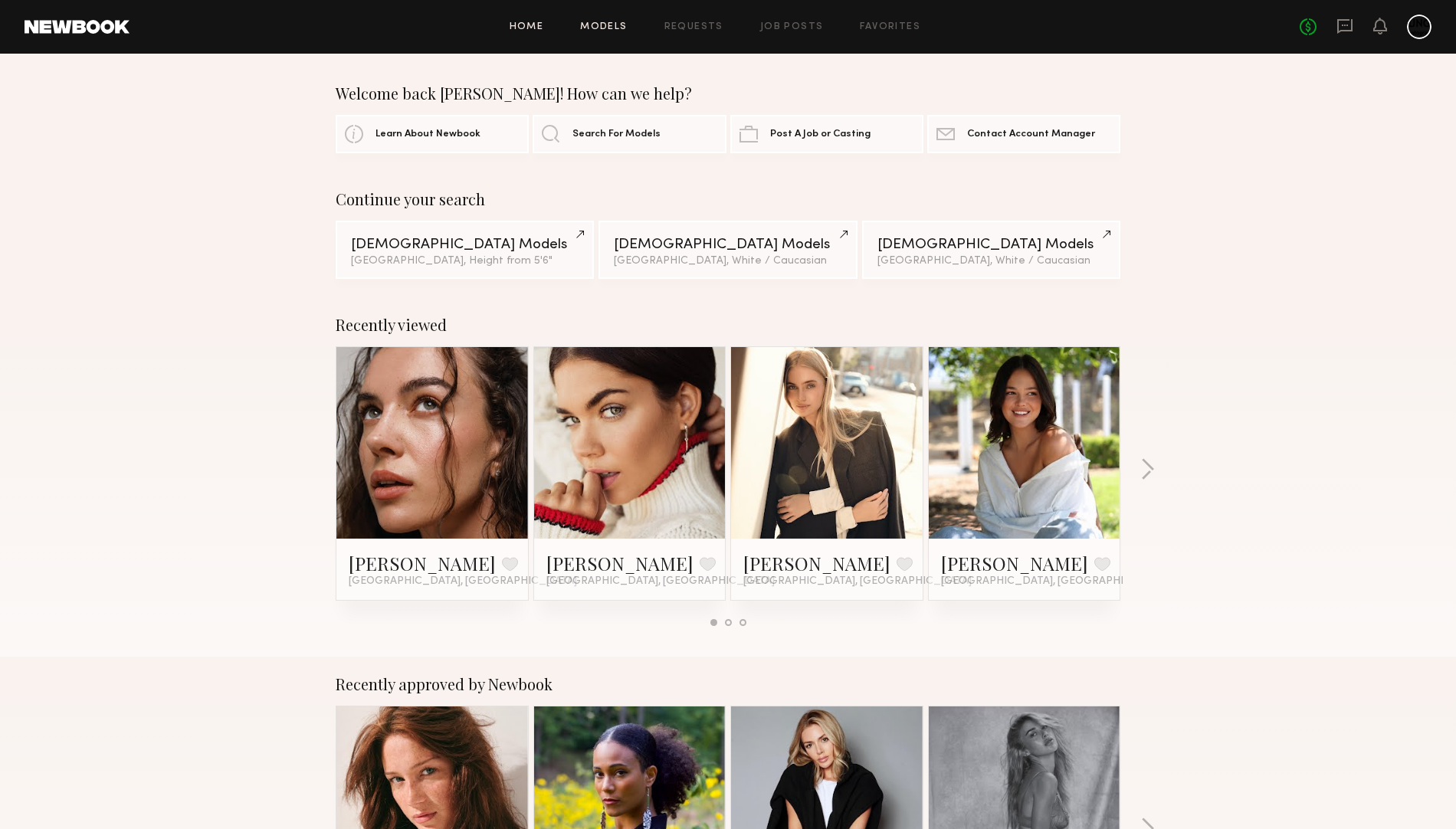
click at [617, 28] on link "Models" at bounding box center [603, 27] width 47 height 10
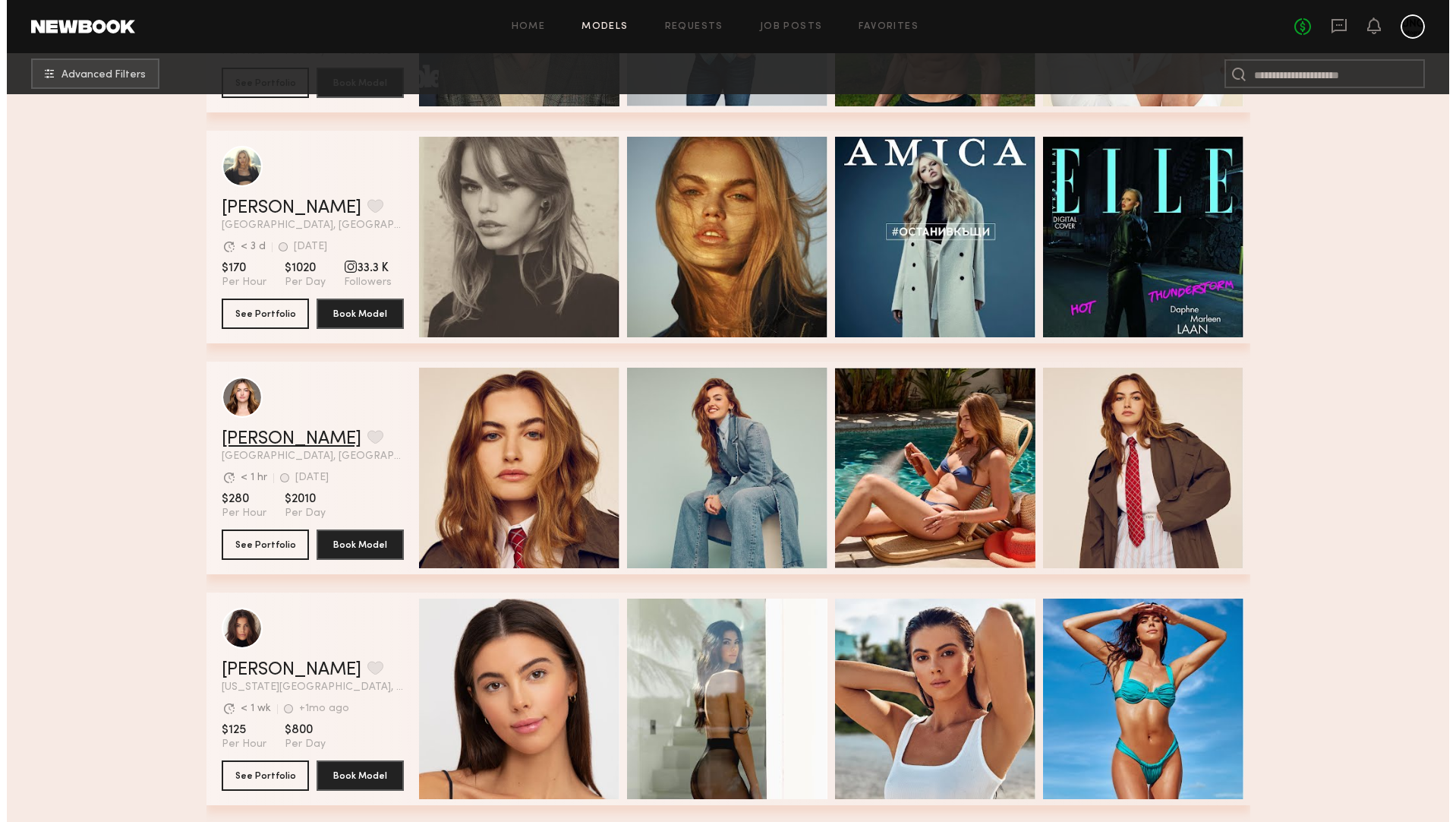
scroll to position [665, 0]
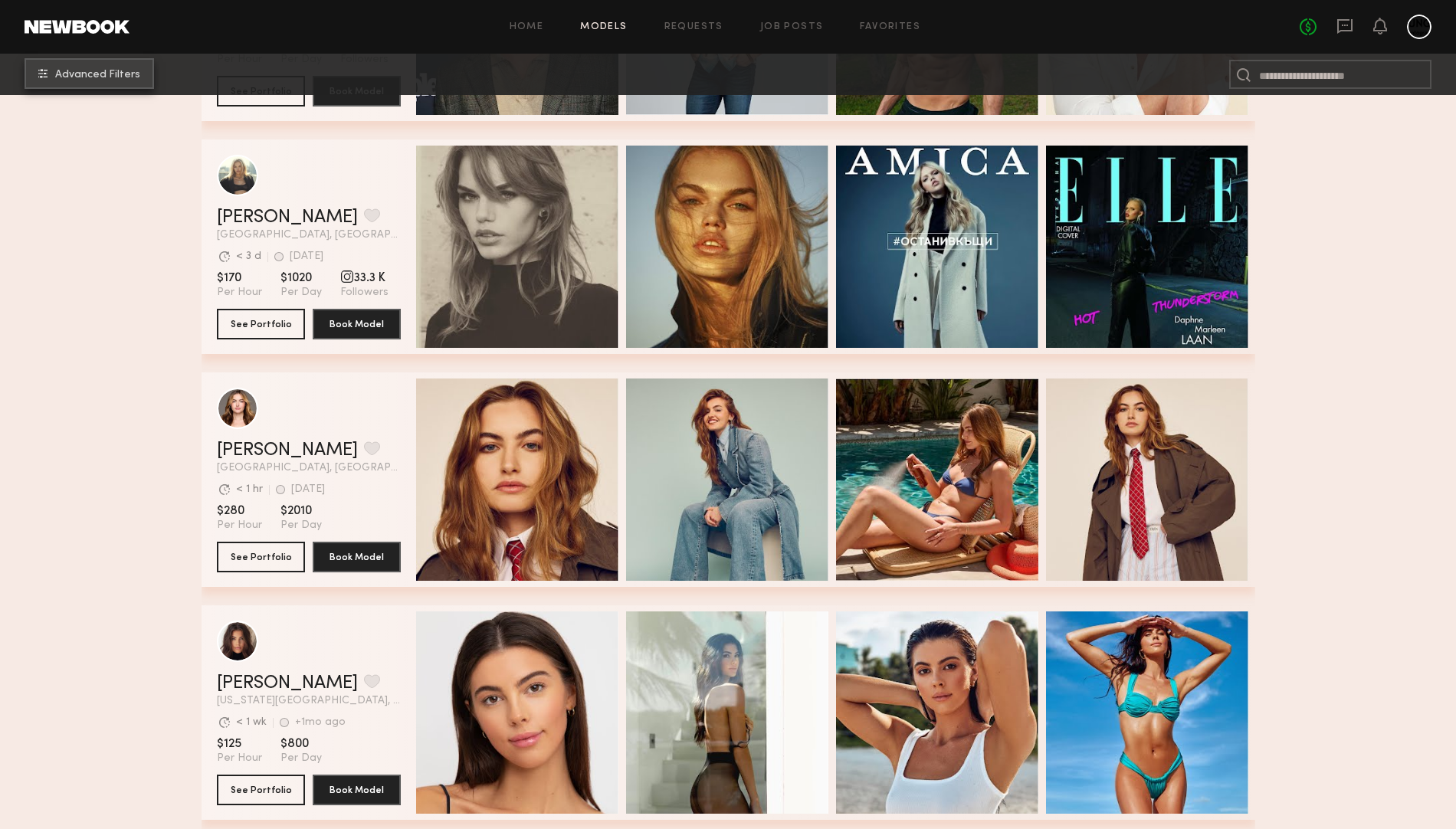
click at [89, 63] on button "Advanced Filters" at bounding box center [89, 73] width 129 height 31
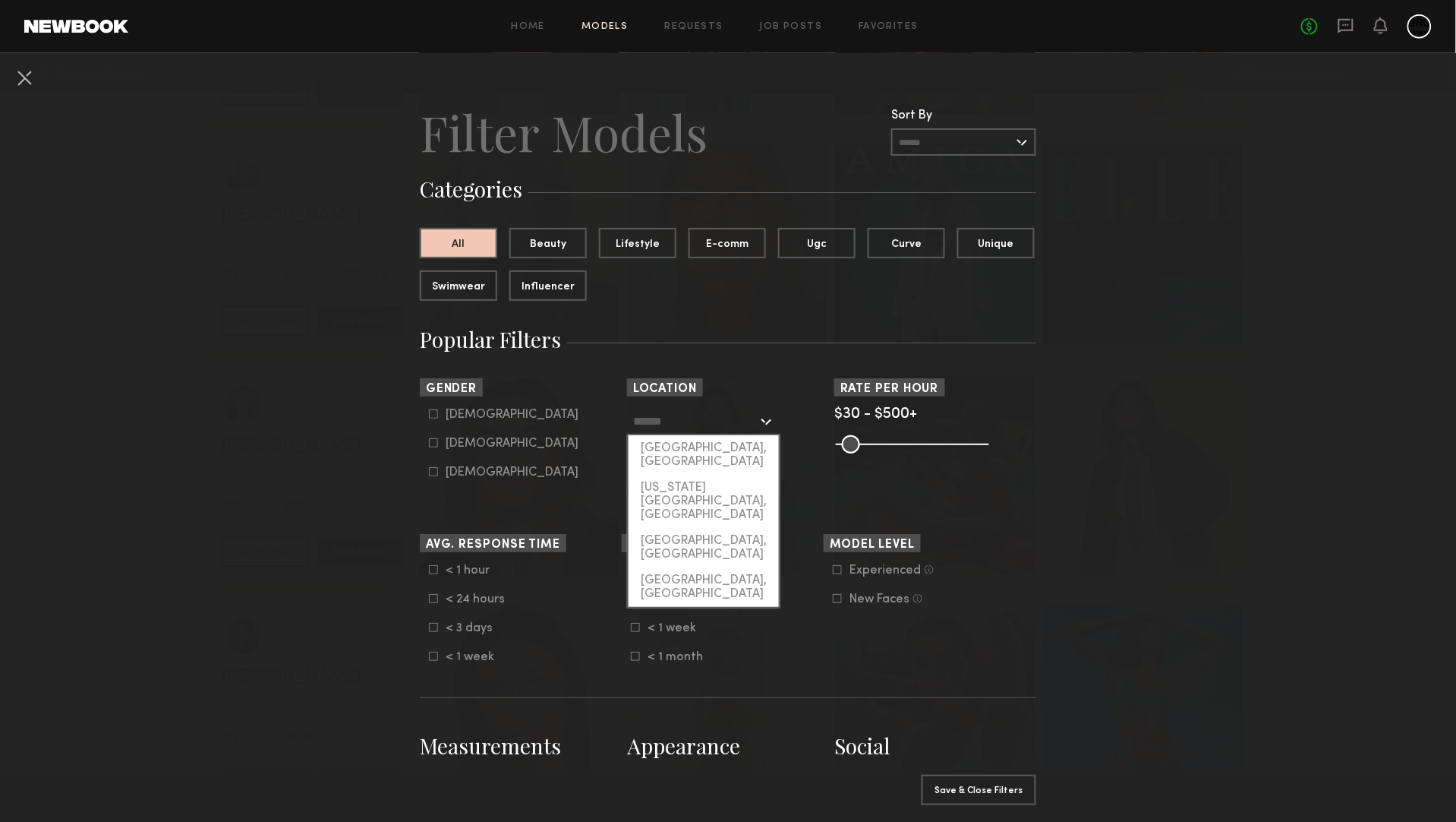
click at [689, 427] on input "text" at bounding box center [696, 420] width 125 height 26
click at [689, 447] on div "[GEOGRAPHIC_DATA], [GEOGRAPHIC_DATA]" at bounding box center [703, 454] width 151 height 39
type input "**********"
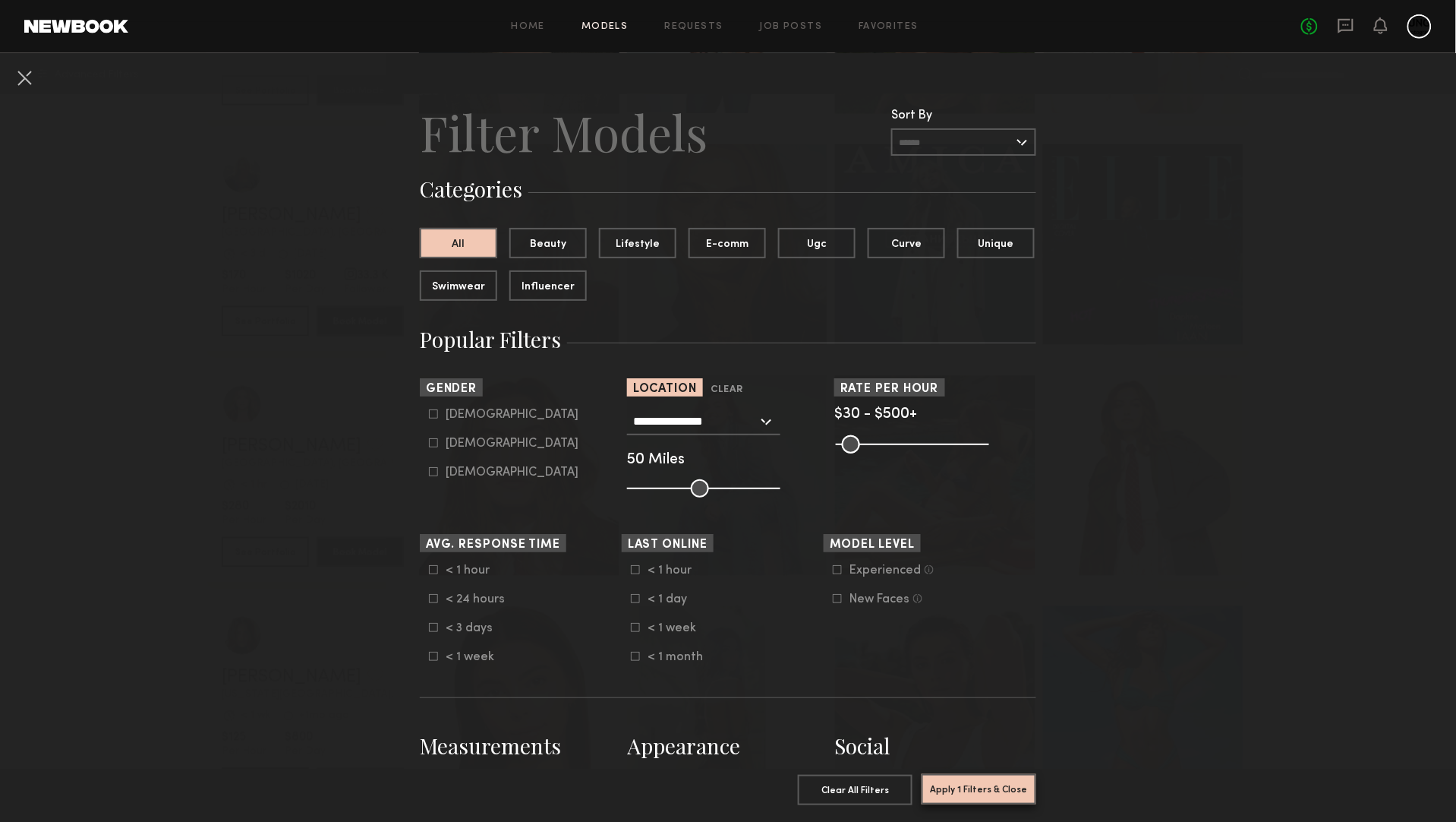
click at [1001, 775] on button "Apply 1 Filters & Close" at bounding box center [980, 790] width 115 height 31
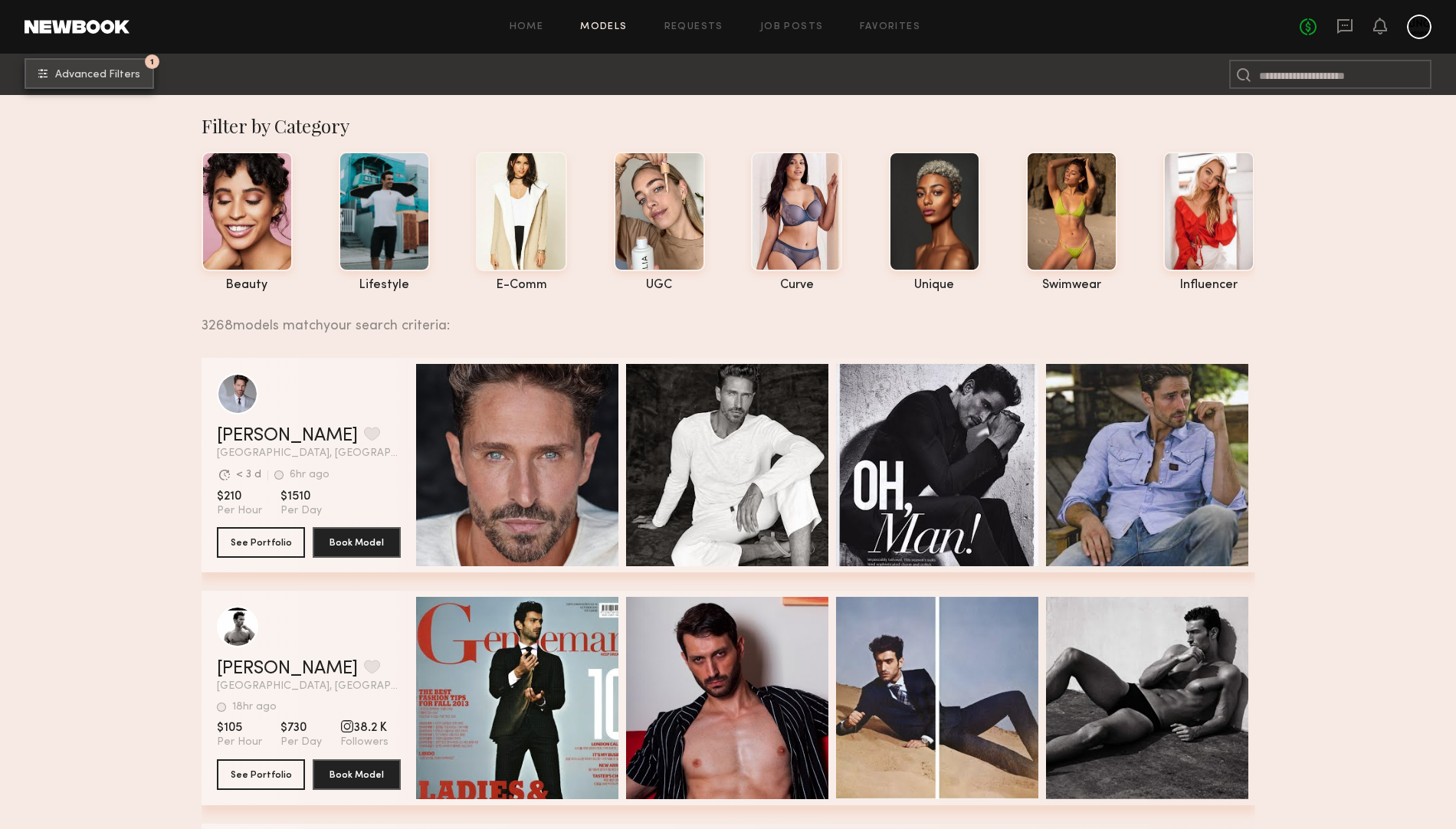
click at [66, 70] on span "Advanced Filters" at bounding box center [97, 75] width 85 height 11
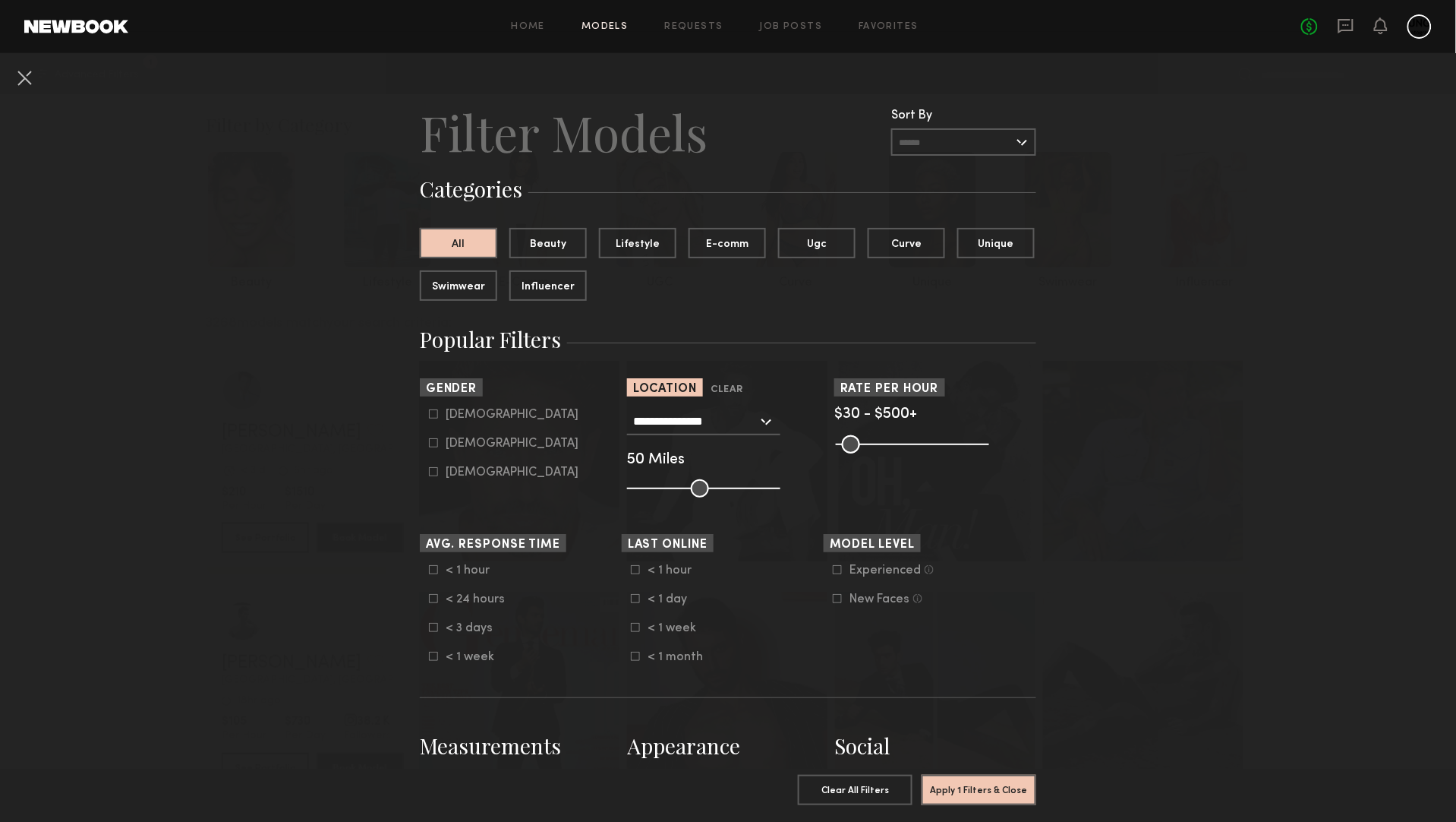
click at [433, 448] on label "Female" at bounding box center [504, 443] width 150 height 9
type input "**"
click at [985, 775] on button "Apply 2 Filters & Close" at bounding box center [980, 790] width 115 height 31
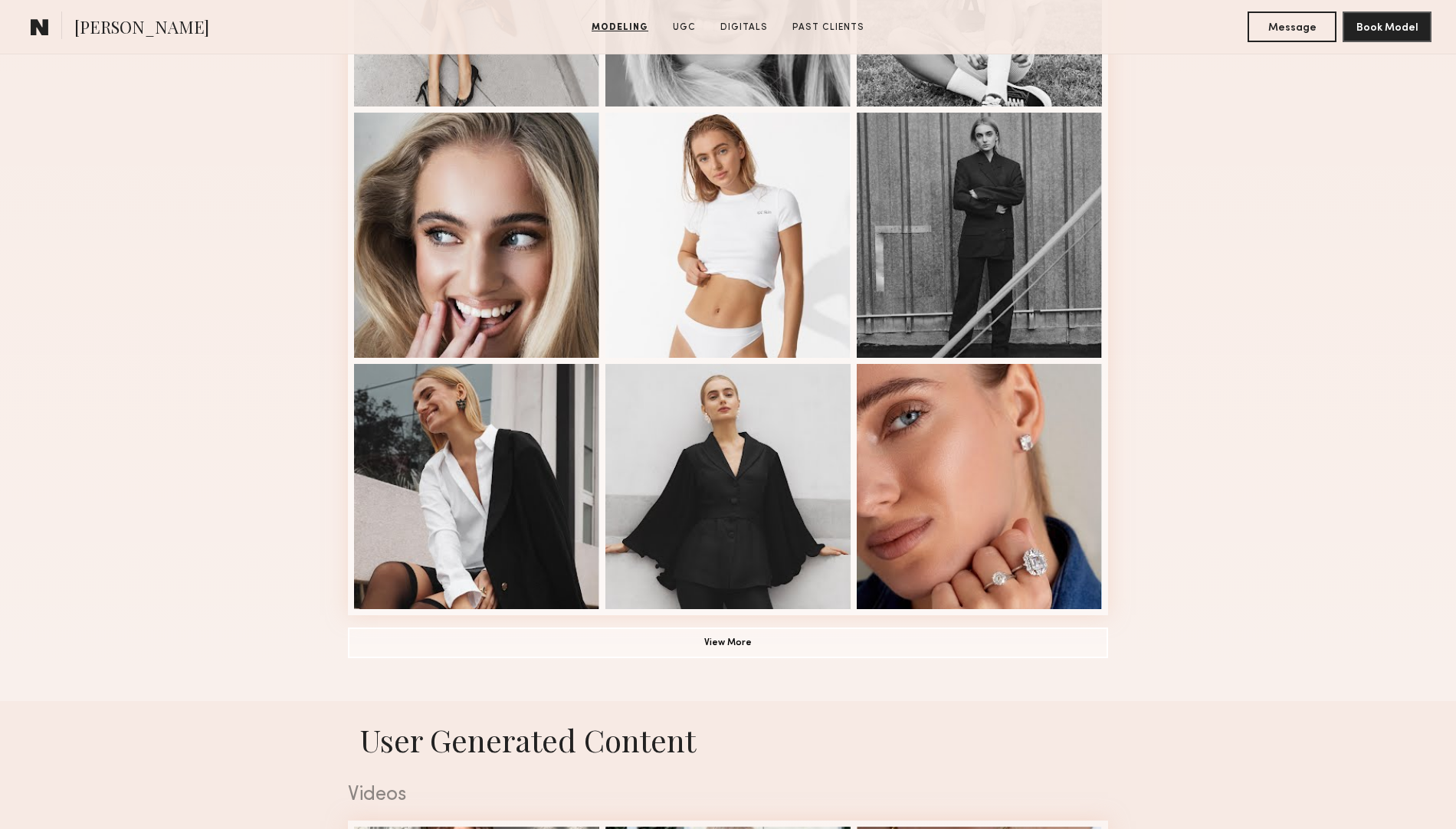
scroll to position [862, 0]
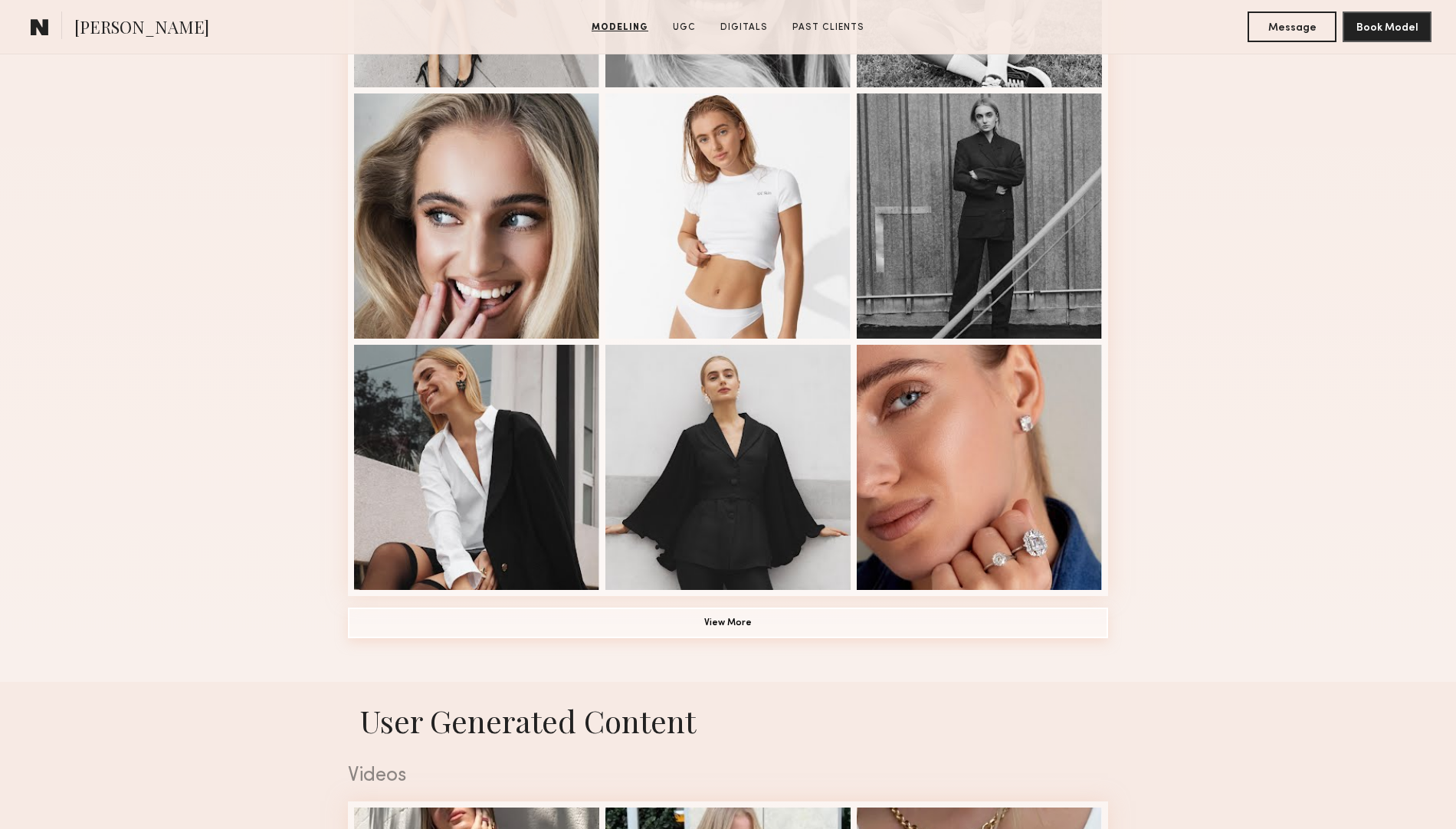
click at [783, 625] on button "View More" at bounding box center [728, 623] width 760 height 31
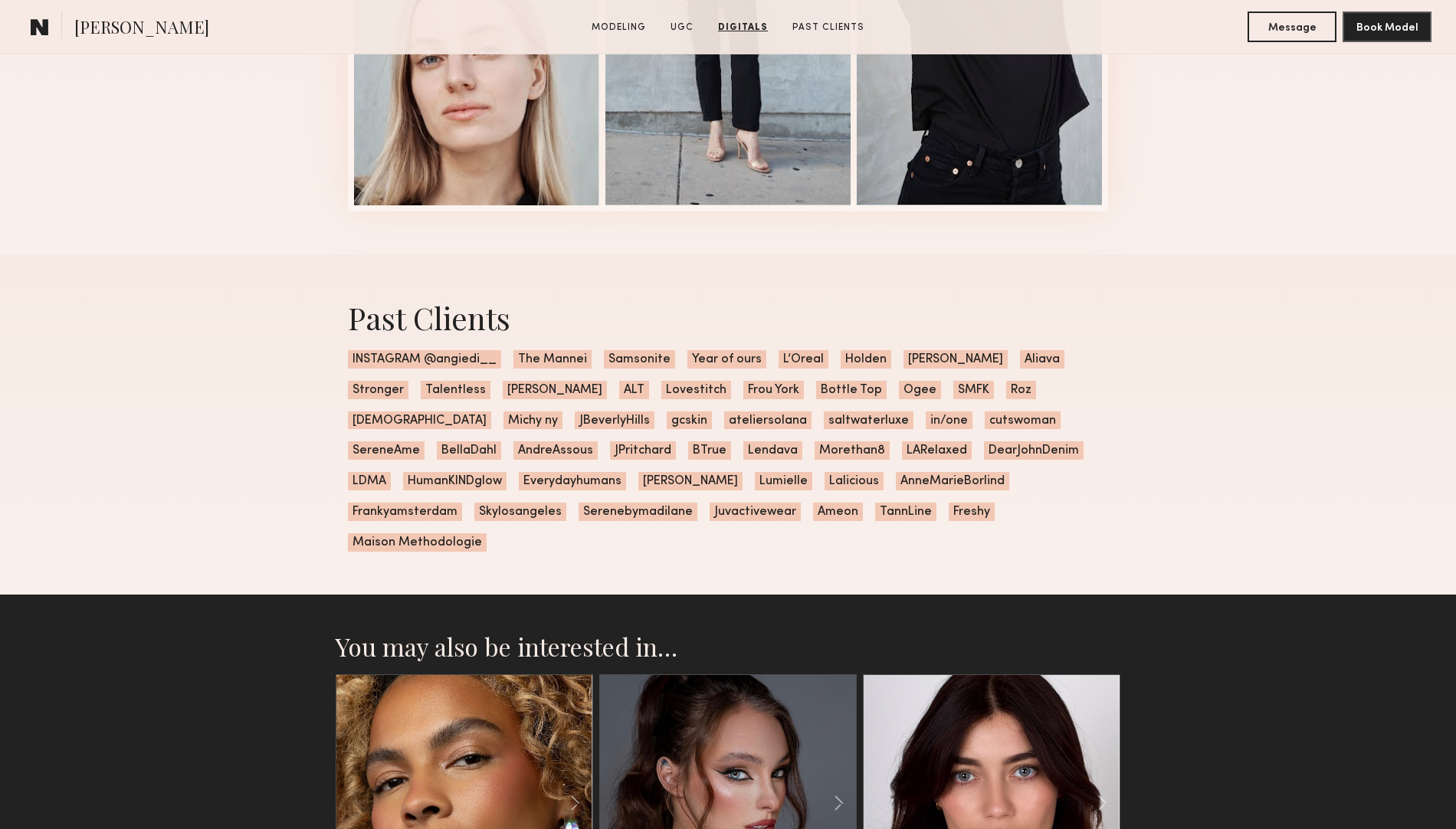
scroll to position [4782, 0]
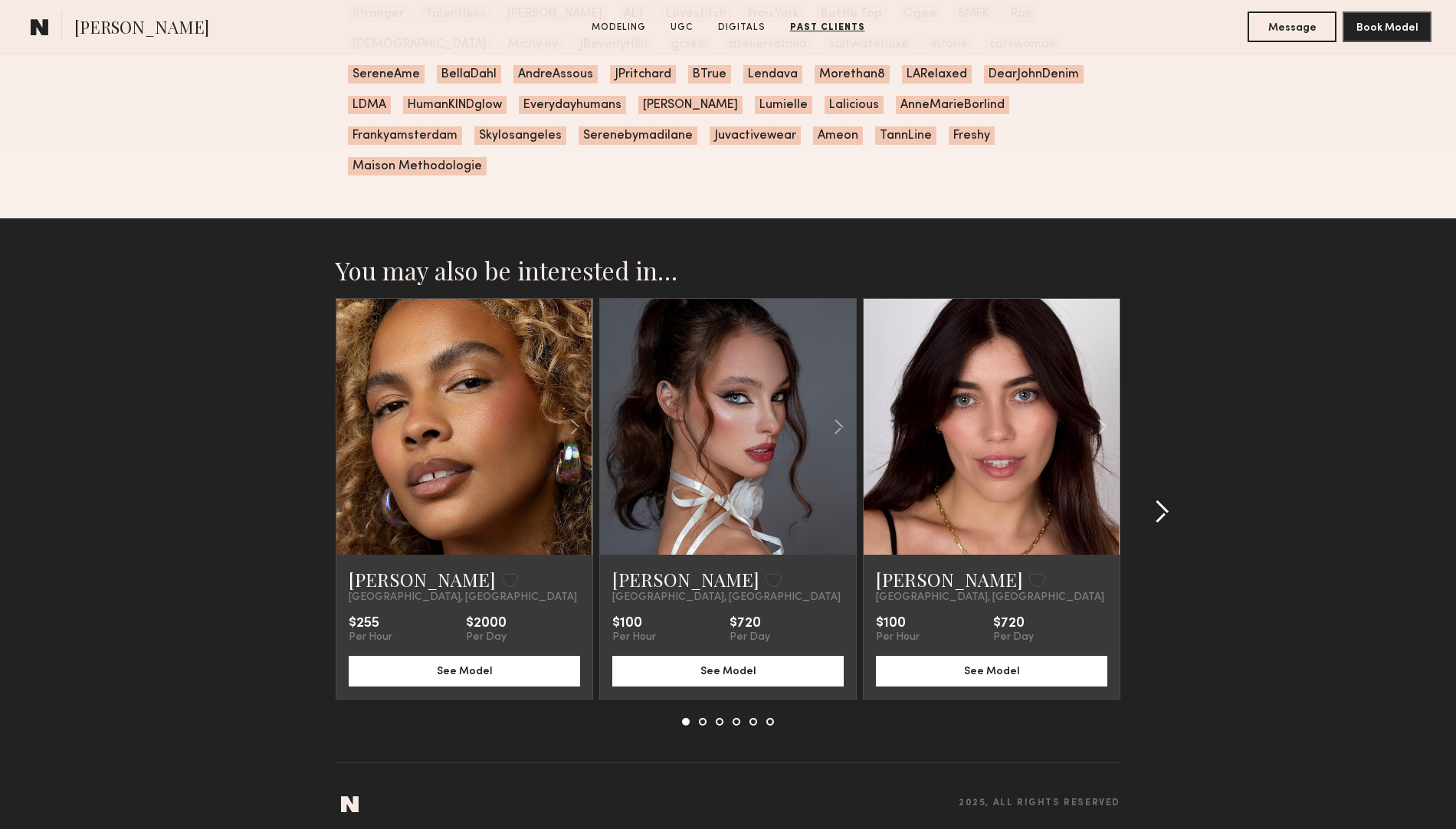
click at [1159, 503] on common-icon at bounding box center [1161, 511] width 15 height 24
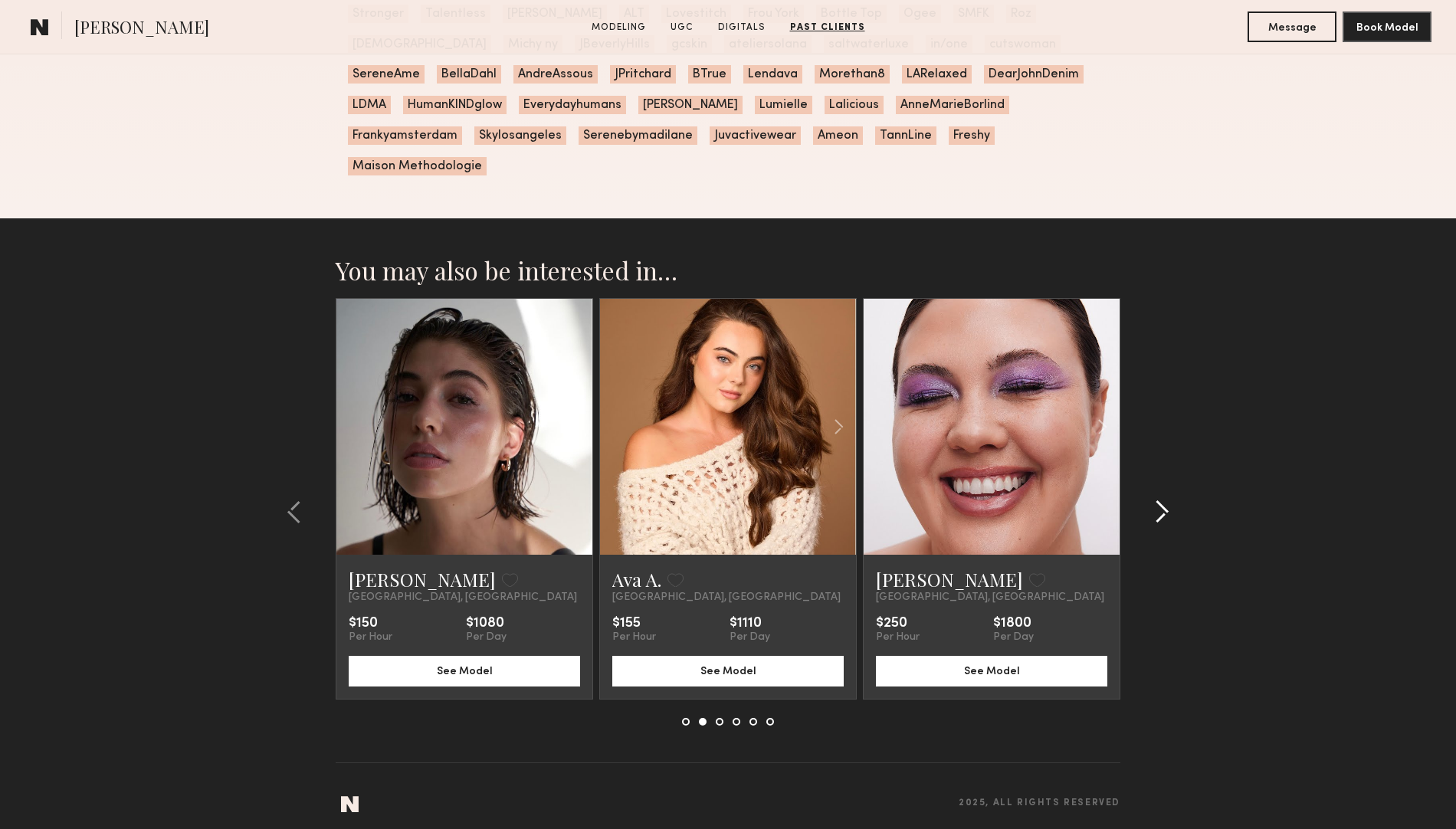
click at [1162, 512] on common-icon at bounding box center [1161, 511] width 15 height 24
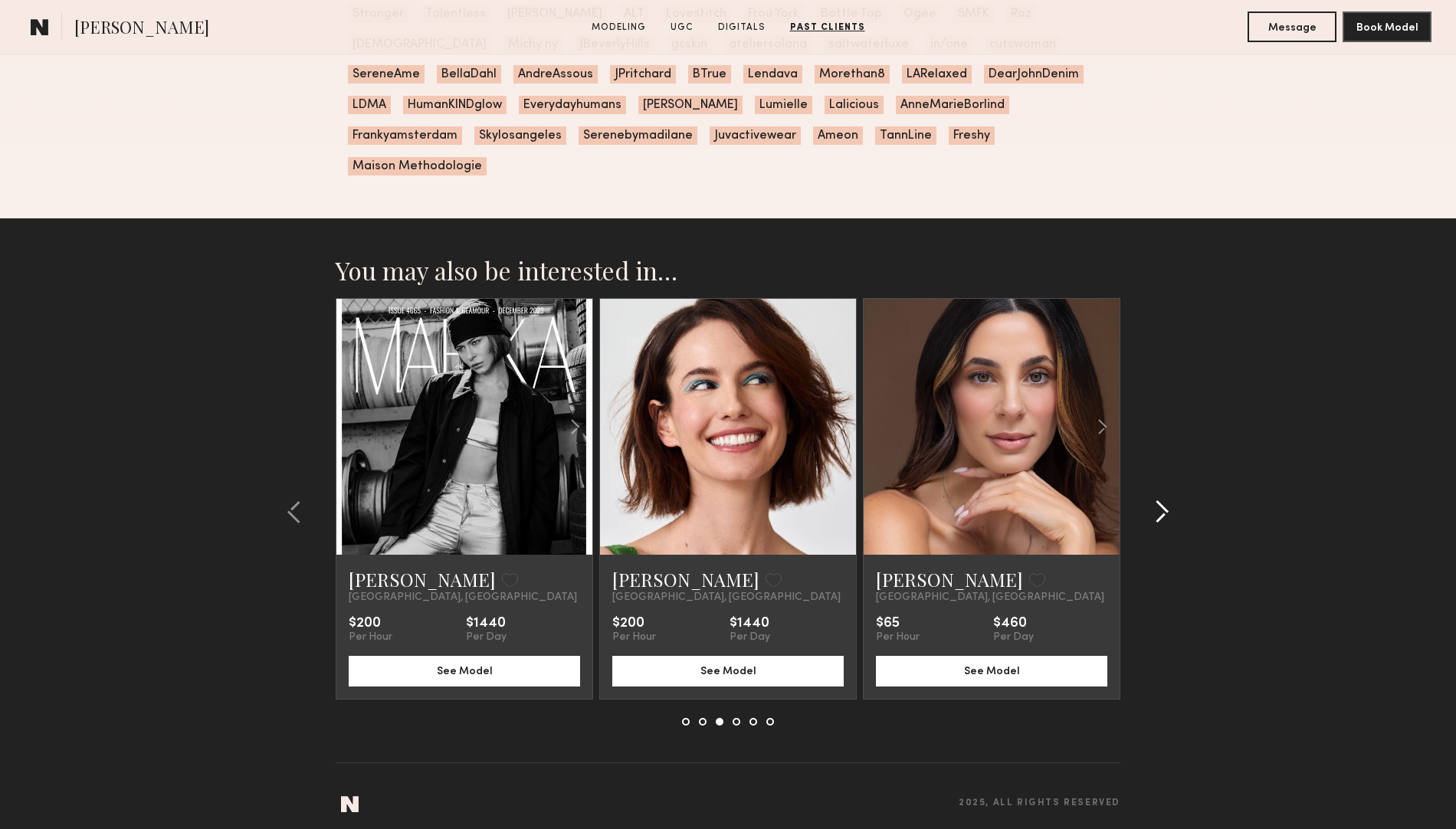
click at [1177, 494] on div at bounding box center [1157, 512] width 74 height 428
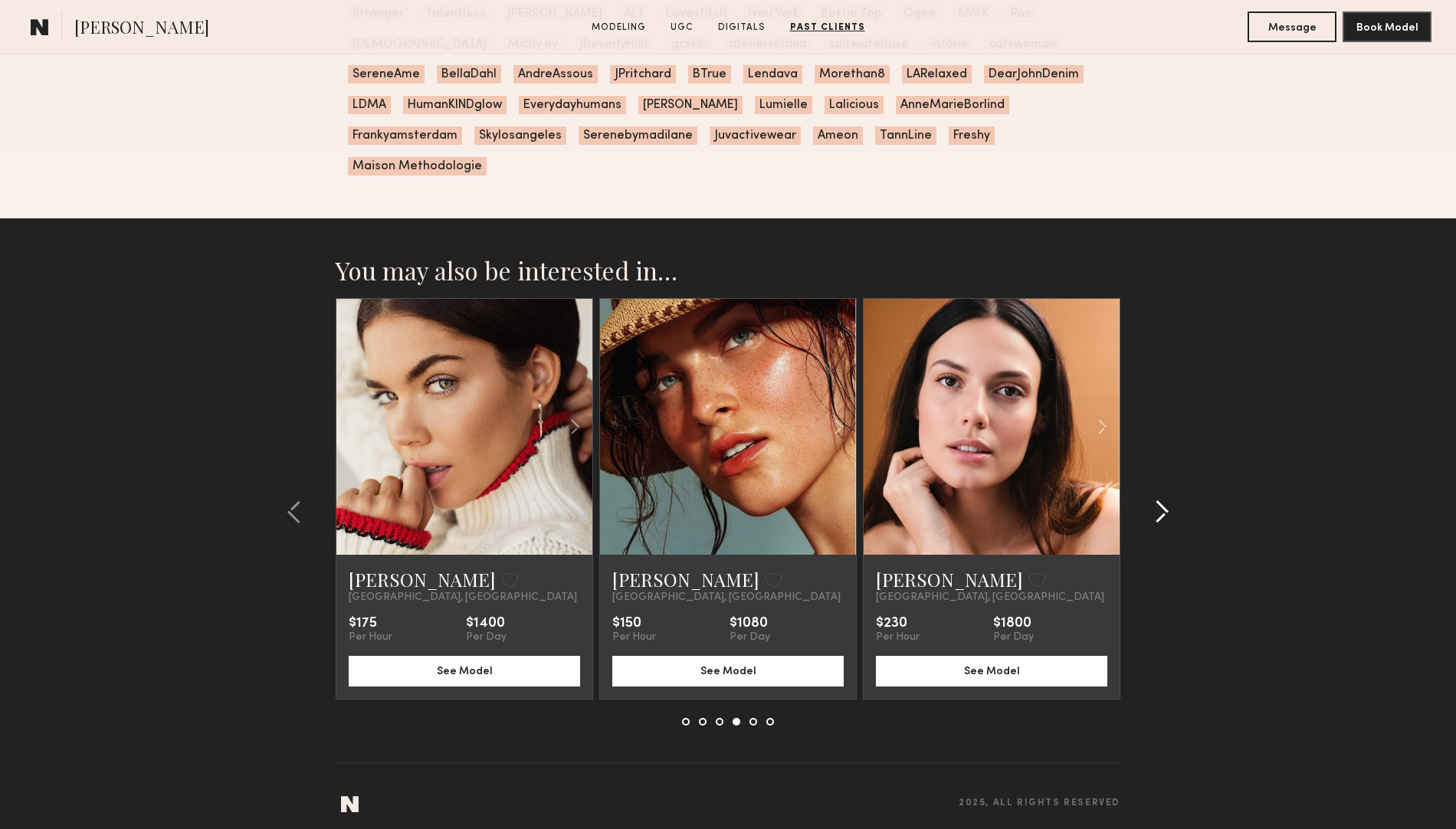
click at [1154, 500] on common-icon at bounding box center [1161, 511] width 15 height 24
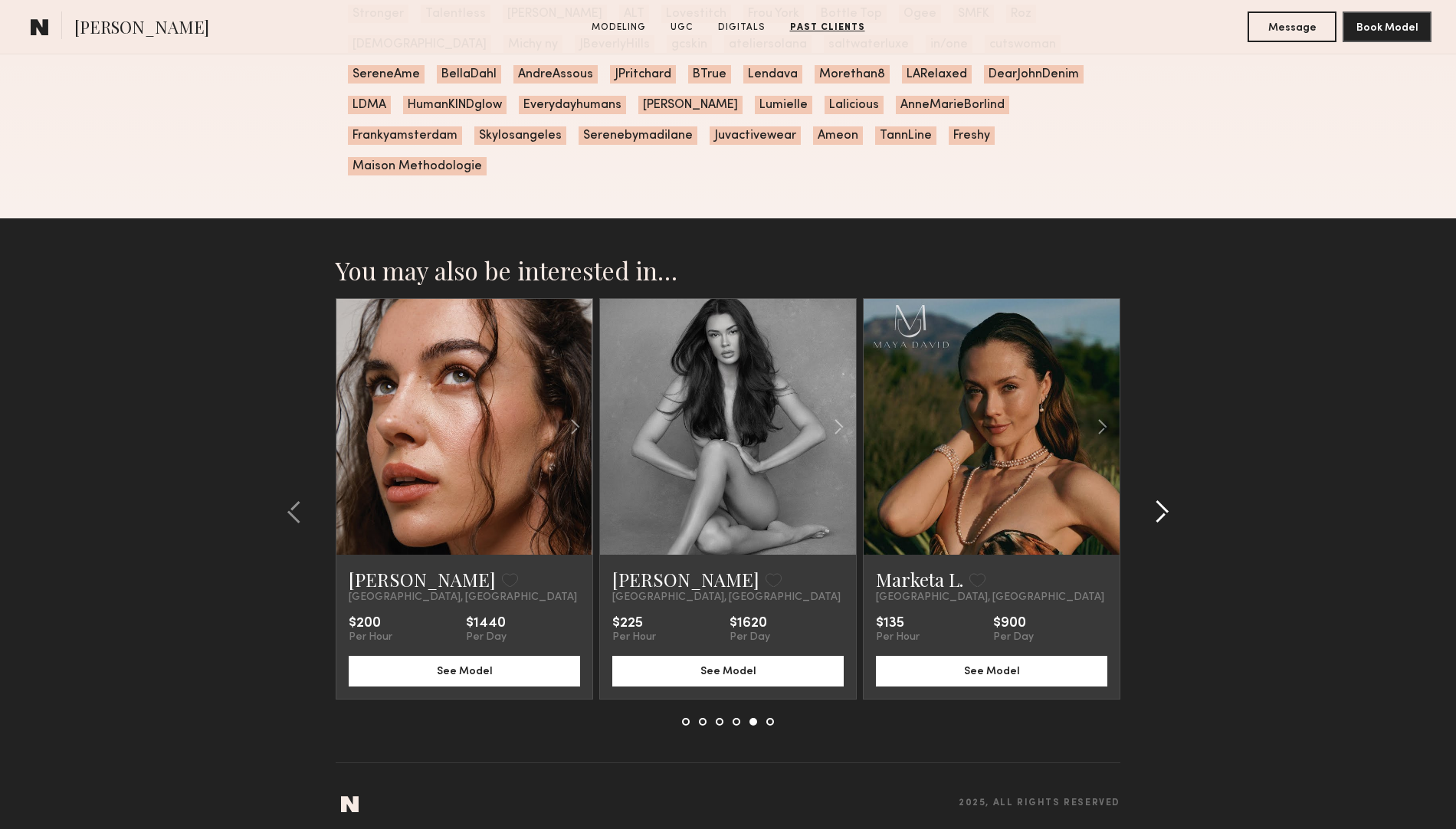
click at [1167, 499] on common-icon at bounding box center [1161, 511] width 15 height 24
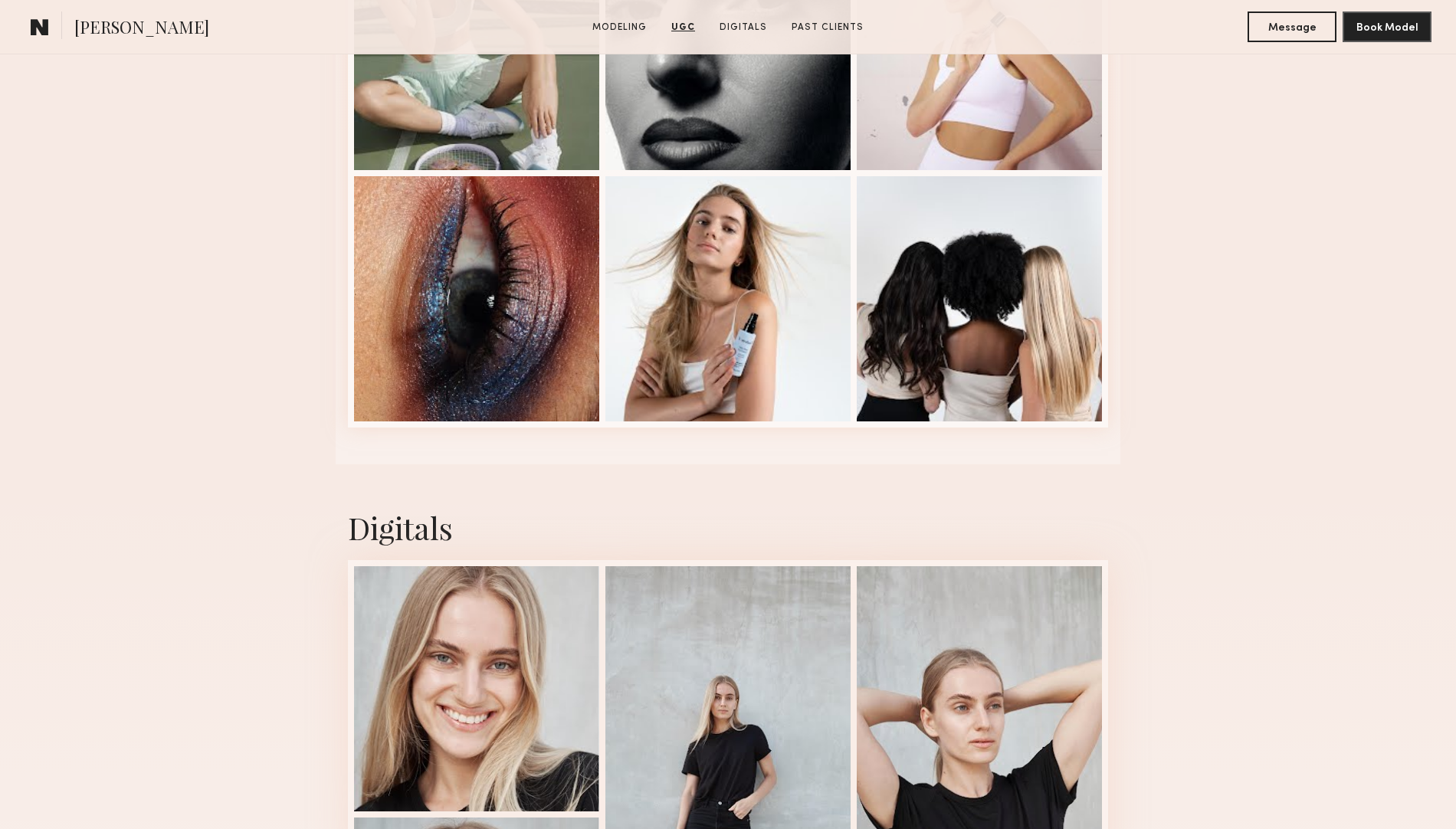
scroll to position [3250, 0]
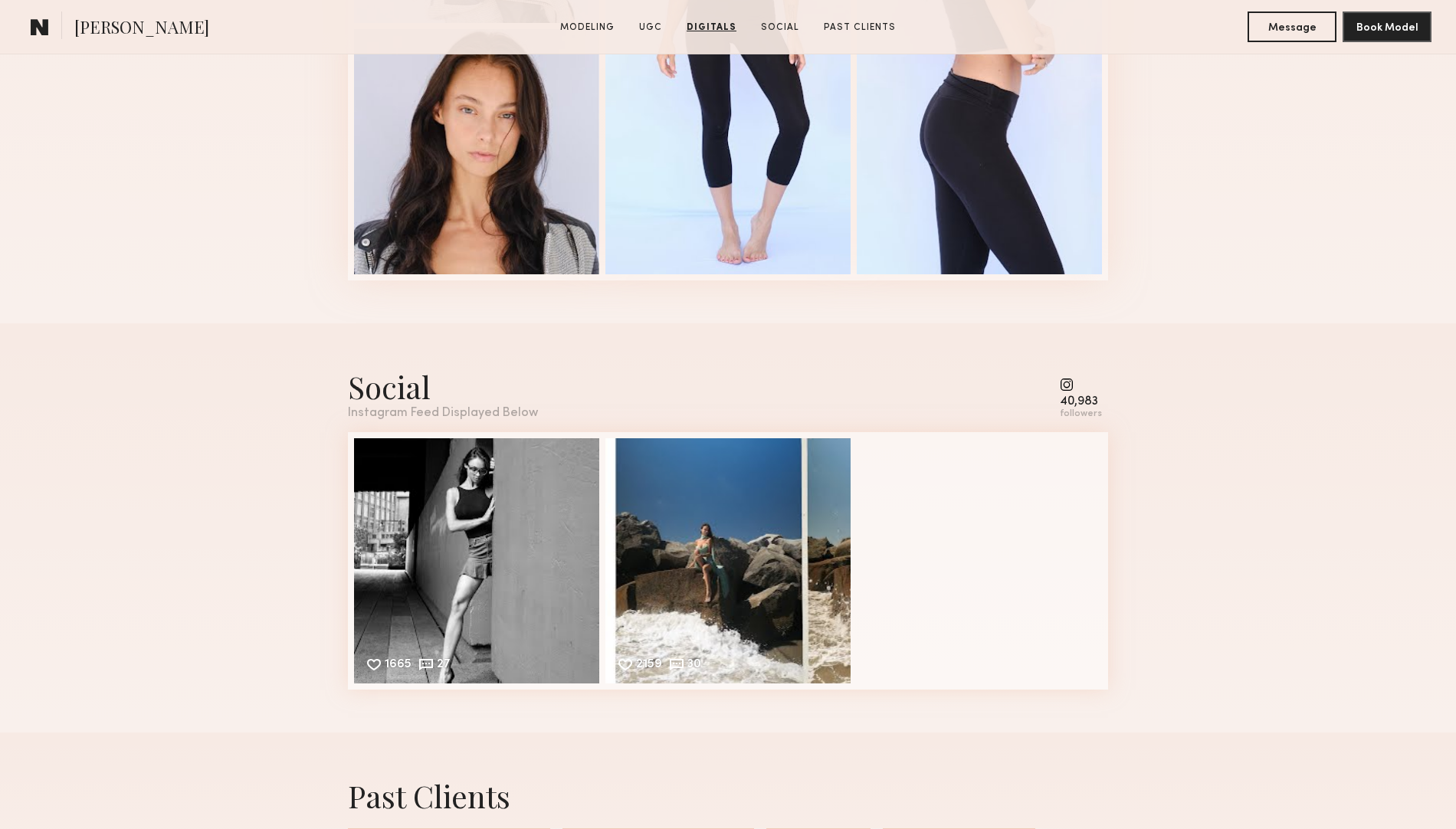
scroll to position [2777, 0]
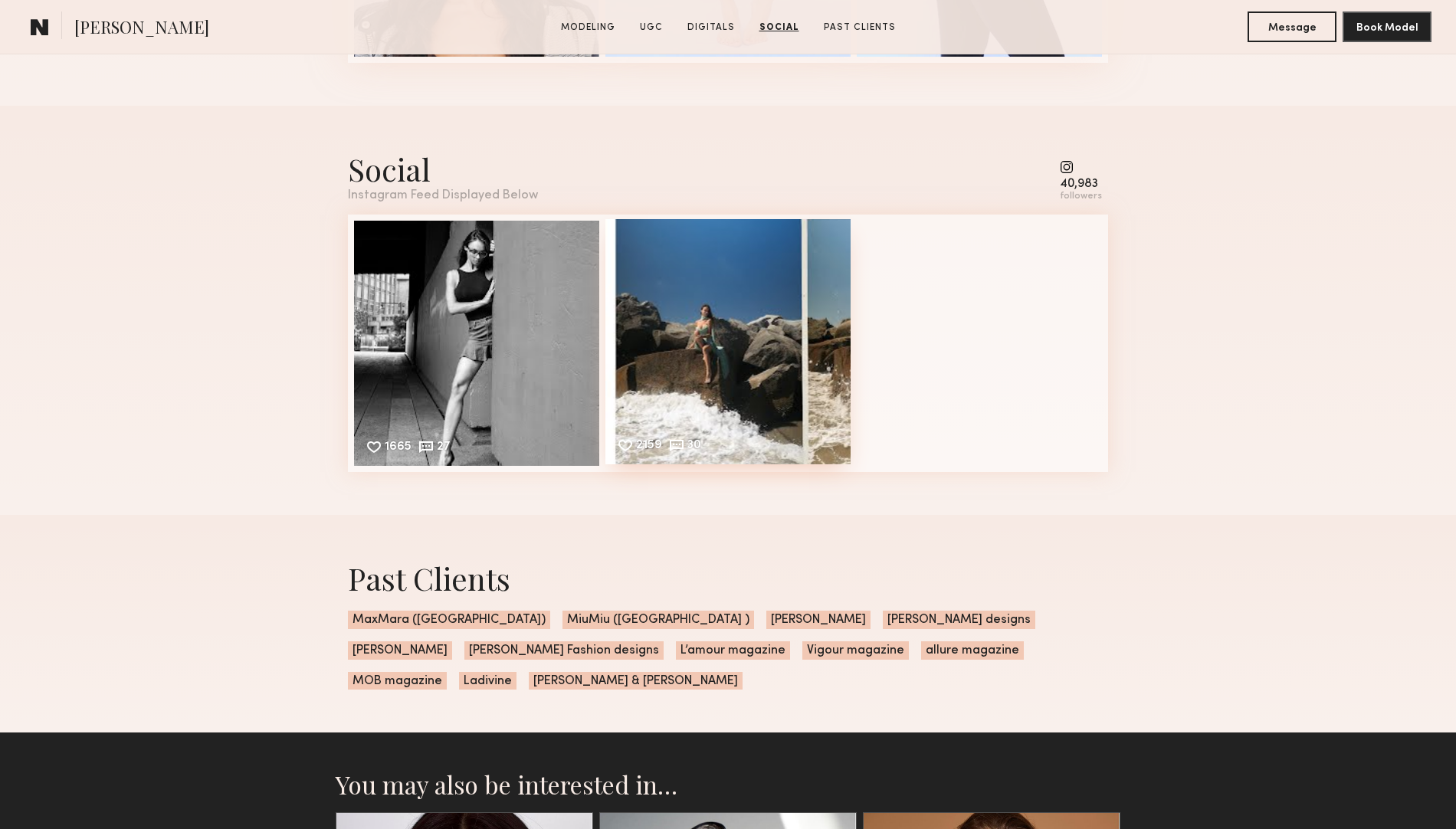
click at [732, 419] on div "2159 30 Likes & comments displayed to show model’s engagement" at bounding box center [728, 342] width 245 height 245
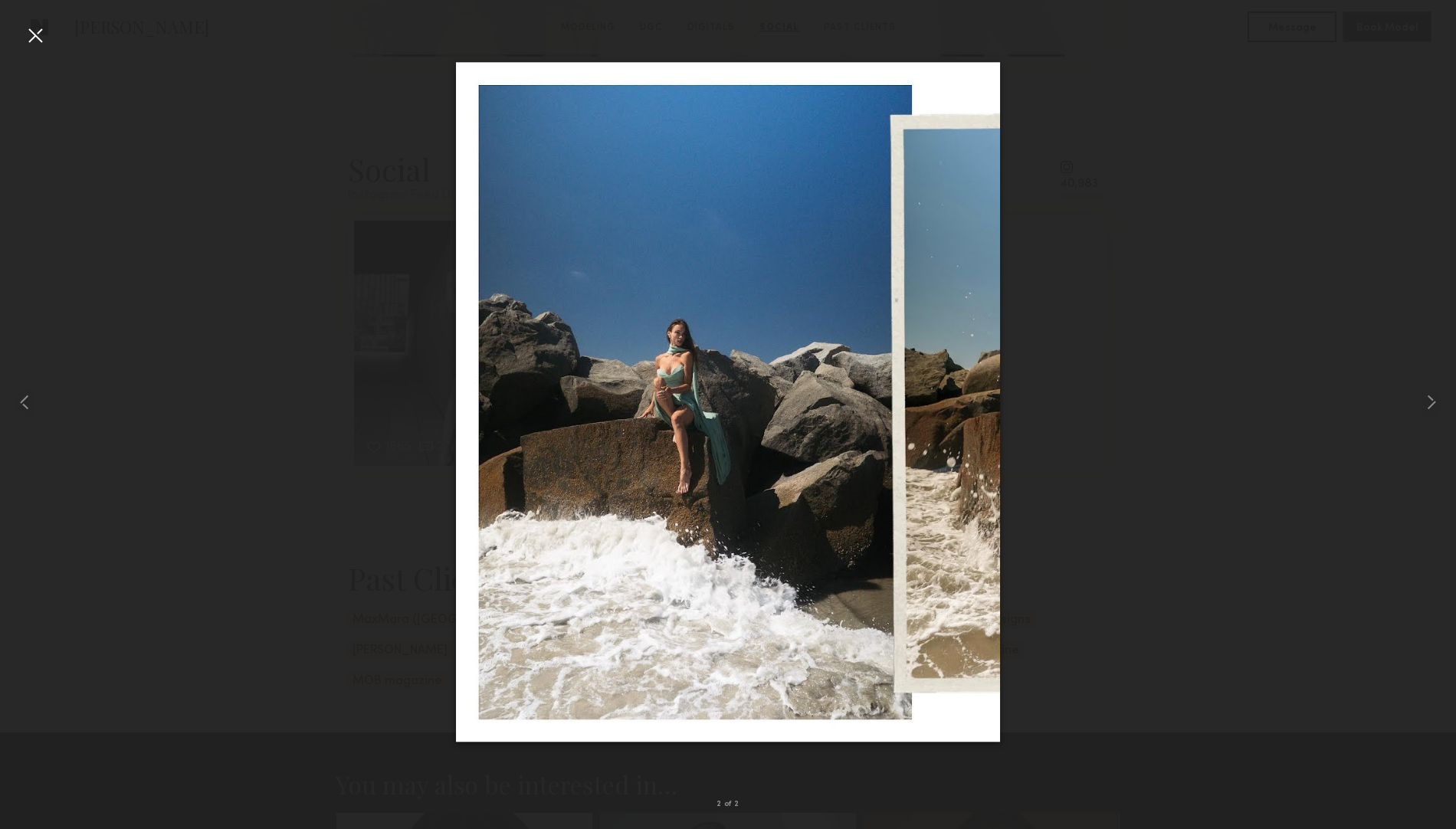
click at [42, 44] on div at bounding box center [34, 34] width 24 height 24
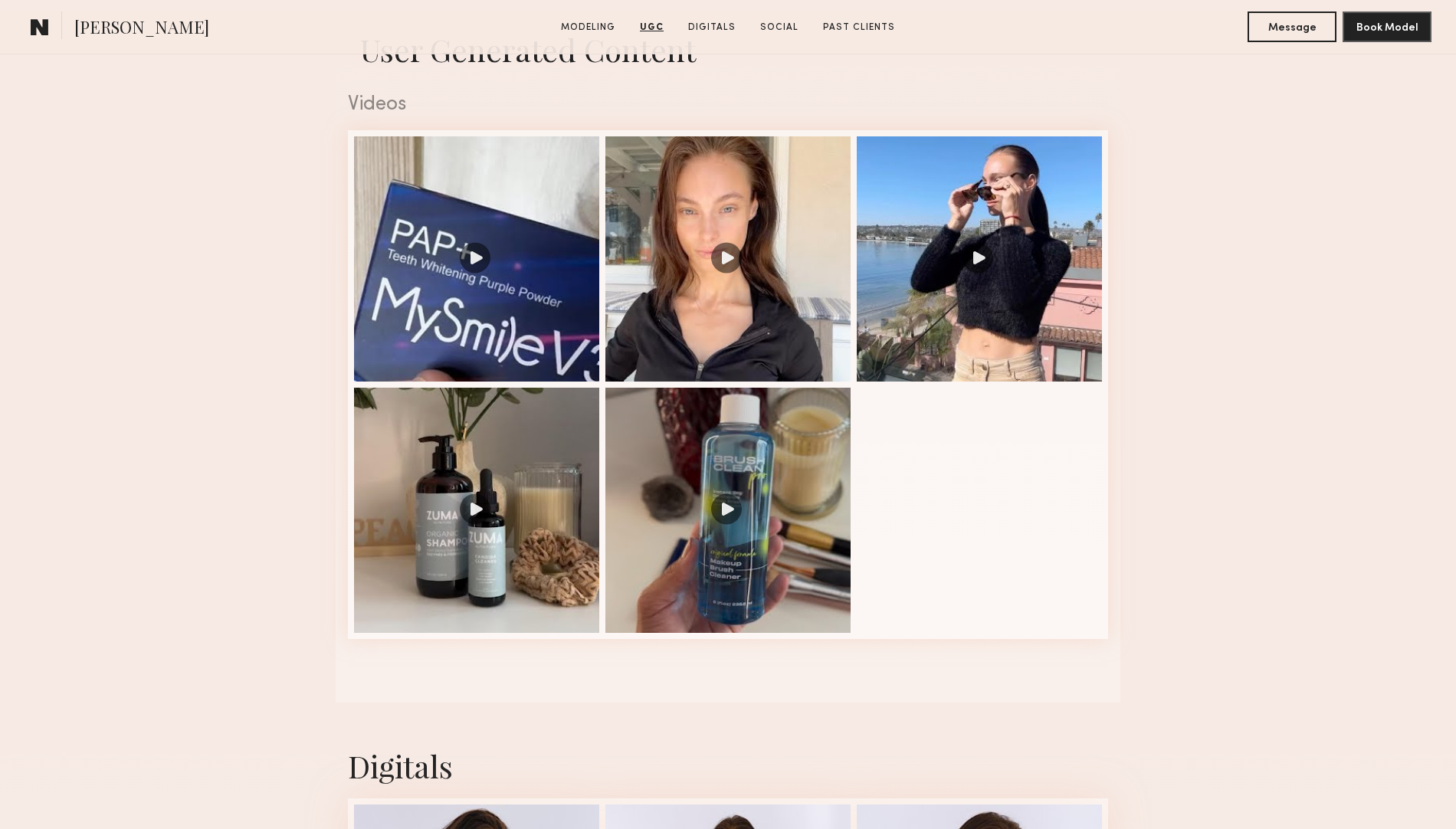
scroll to position [1532, 0]
click at [1327, 319] on nb-model-profile-ugc-container "User Generated Content Videos 1 of 5" at bounding box center [728, 357] width 1456 height 692
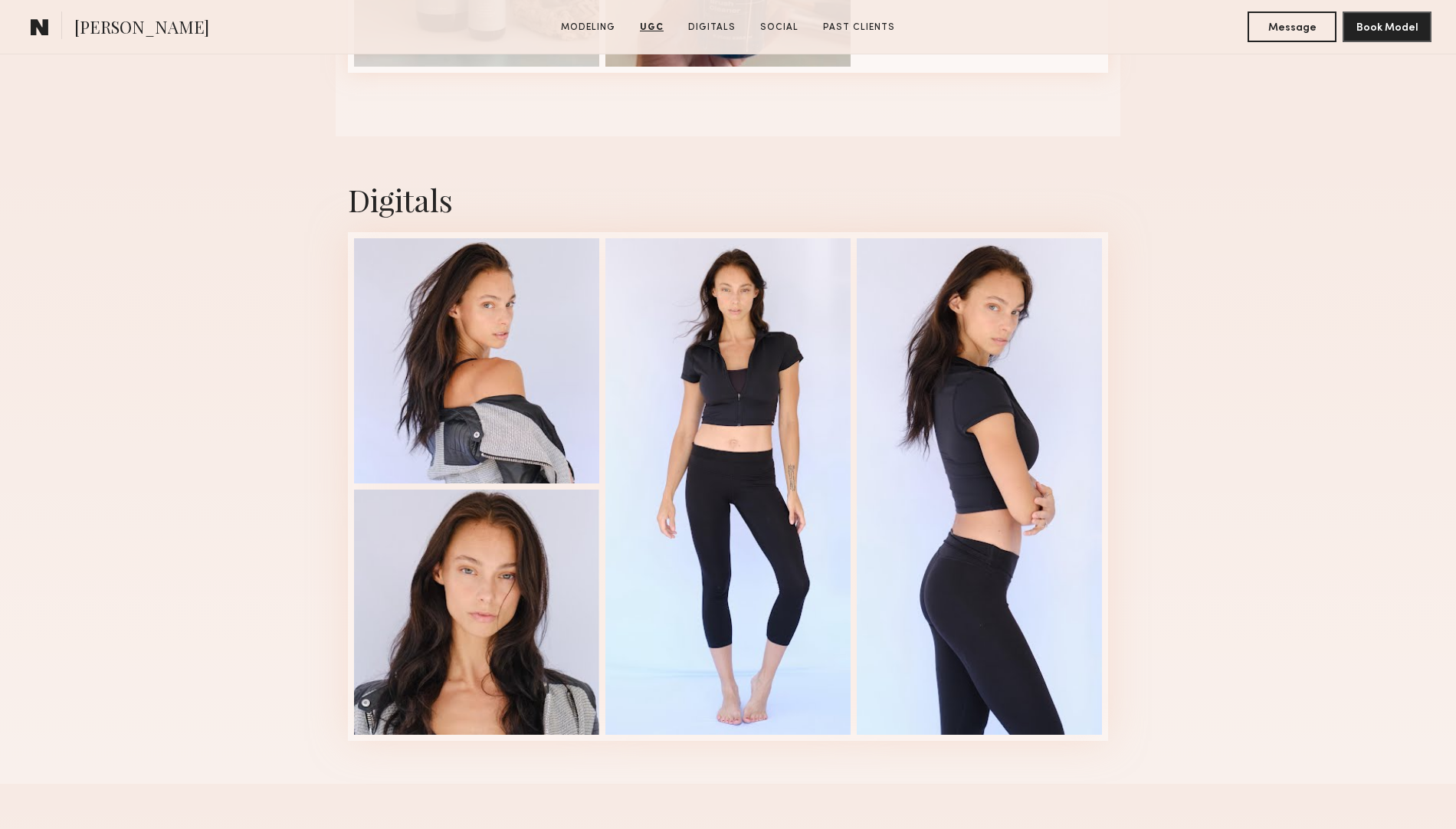
scroll to position [2107, 0]
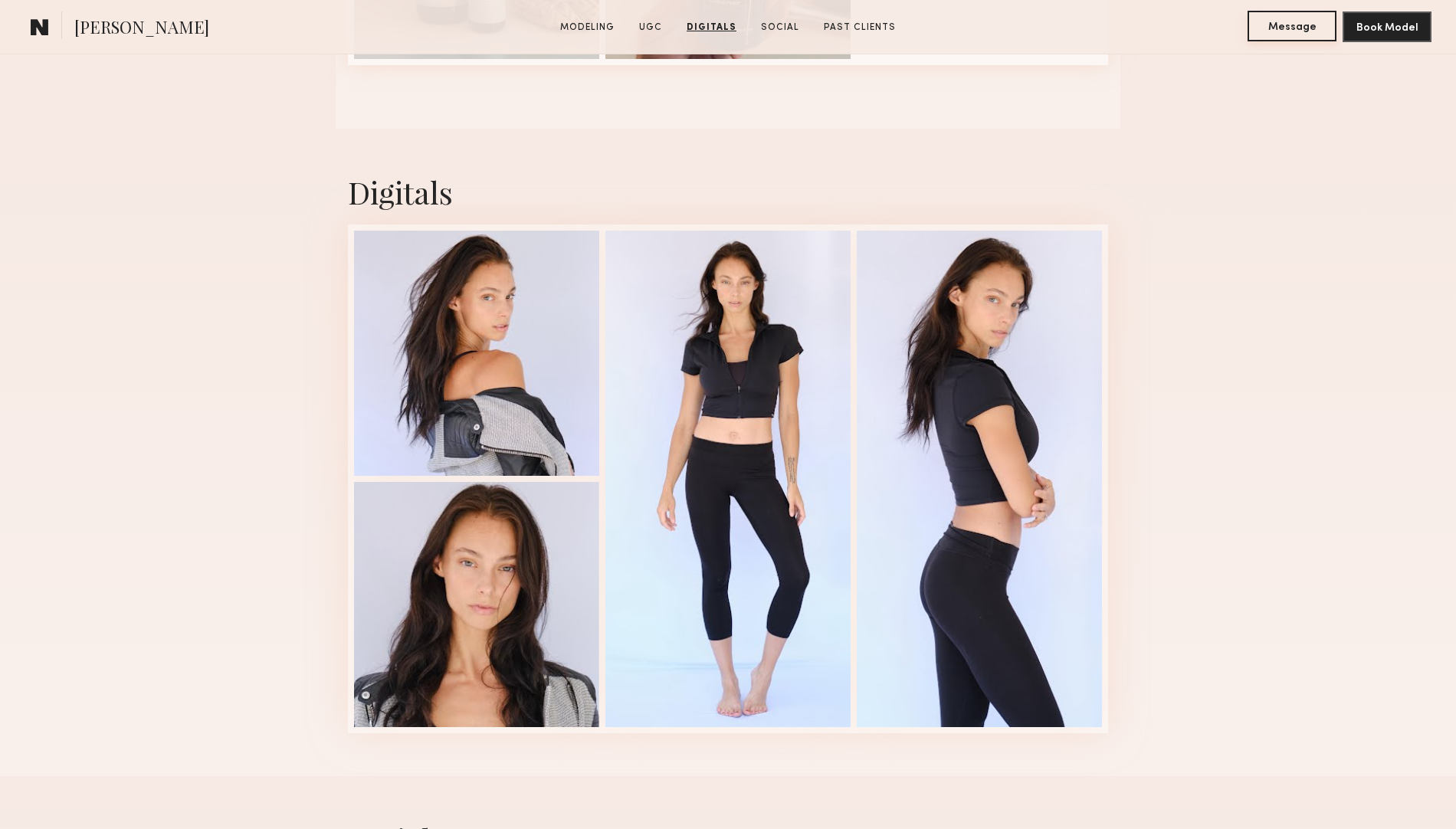
click at [1276, 25] on button "Message" at bounding box center [1292, 26] width 89 height 31
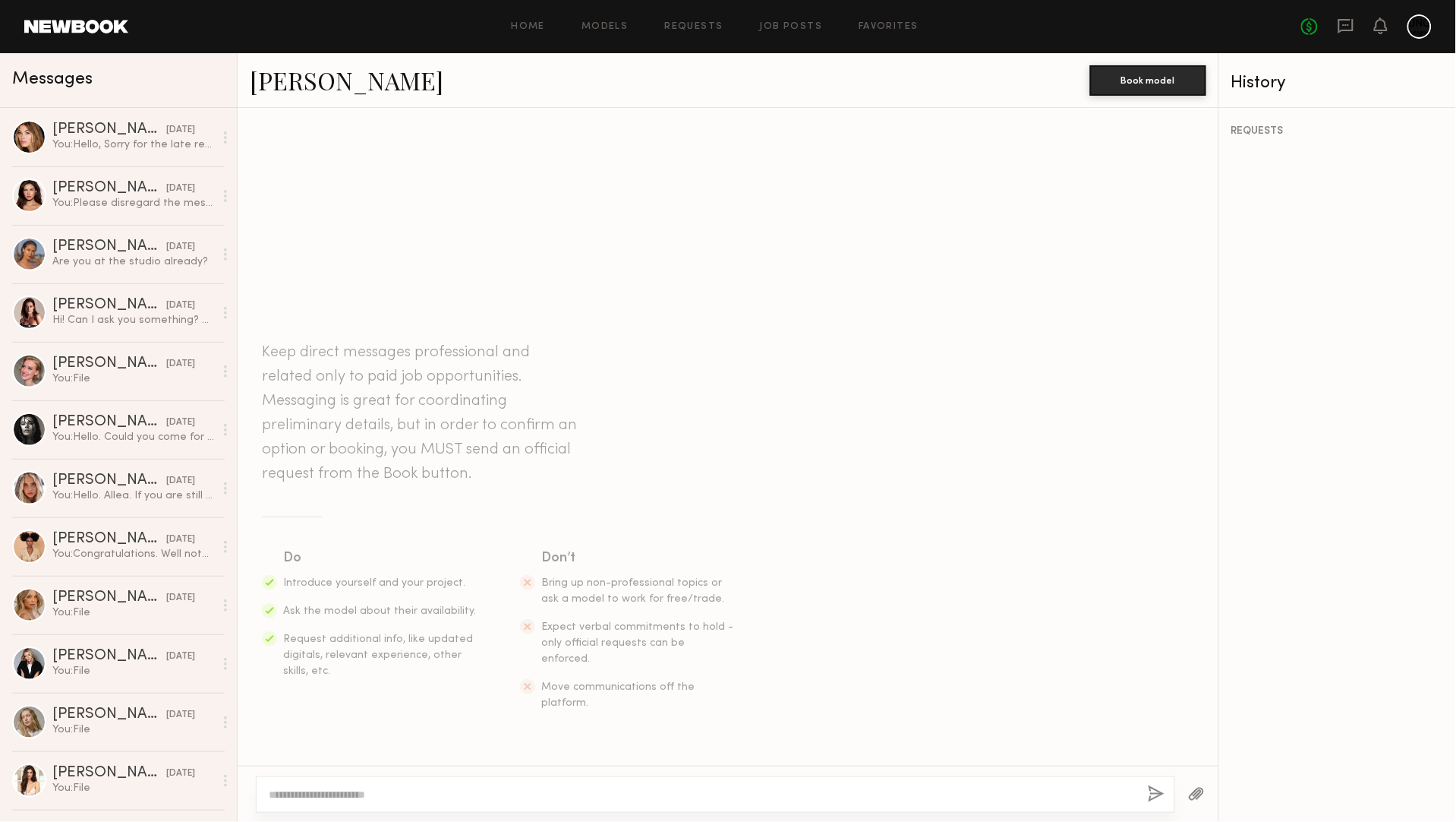
click at [381, 801] on textarea at bounding box center [702, 795] width 867 height 15
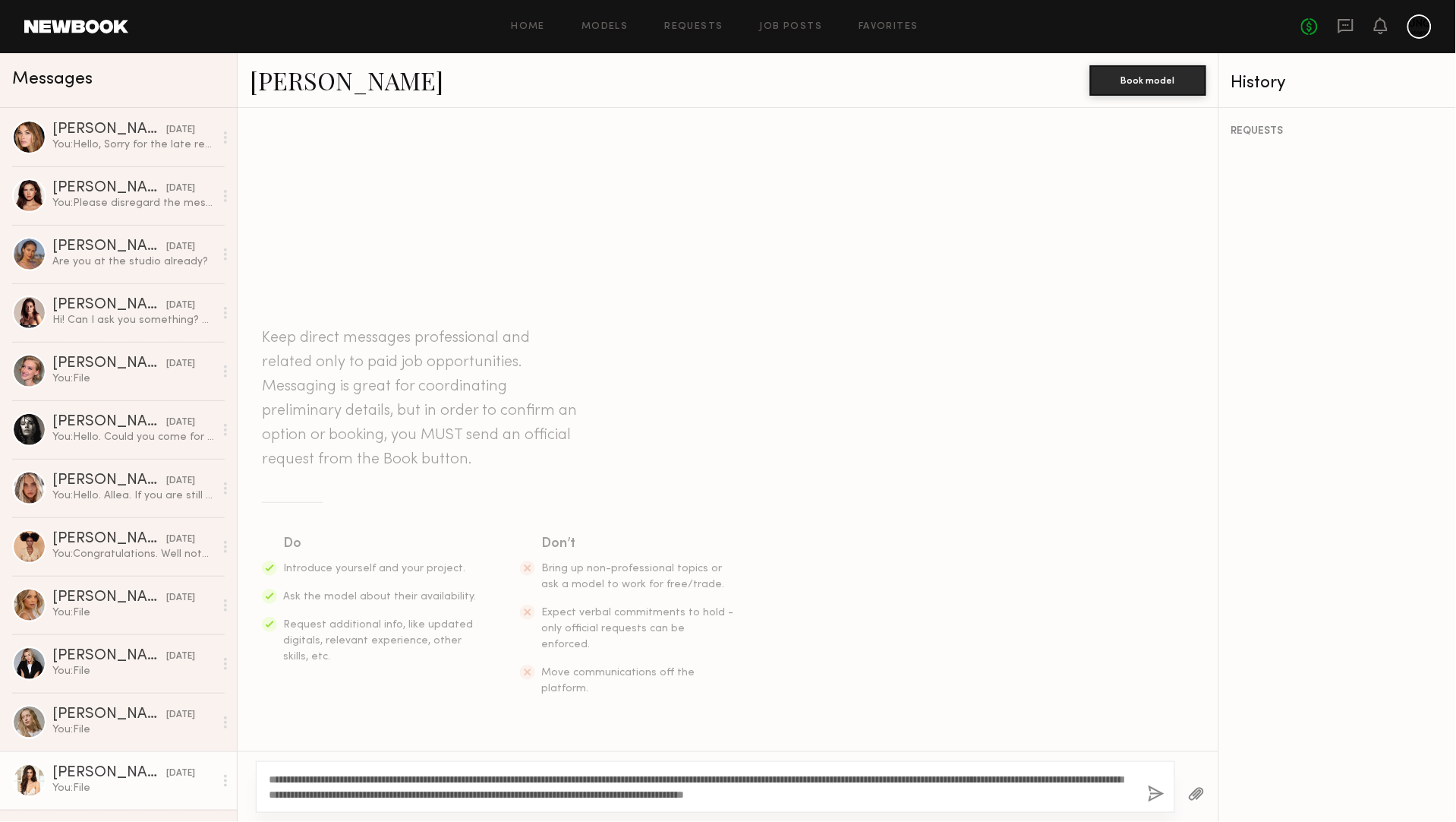
drag, startPoint x: 1042, startPoint y: 796, endPoint x: 214, endPoint y: 785, distance: 828.1
click at [214, 785] on div "Messages Kristina K. 09/03/2025 You: Hello, Sorry for the late reply — I was ou…" at bounding box center [728, 438] width 1456 height 769
click at [988, 740] on div "Keep direct messages professional and related only to paid job opportunities. M…" at bounding box center [728, 471] width 981 height 550
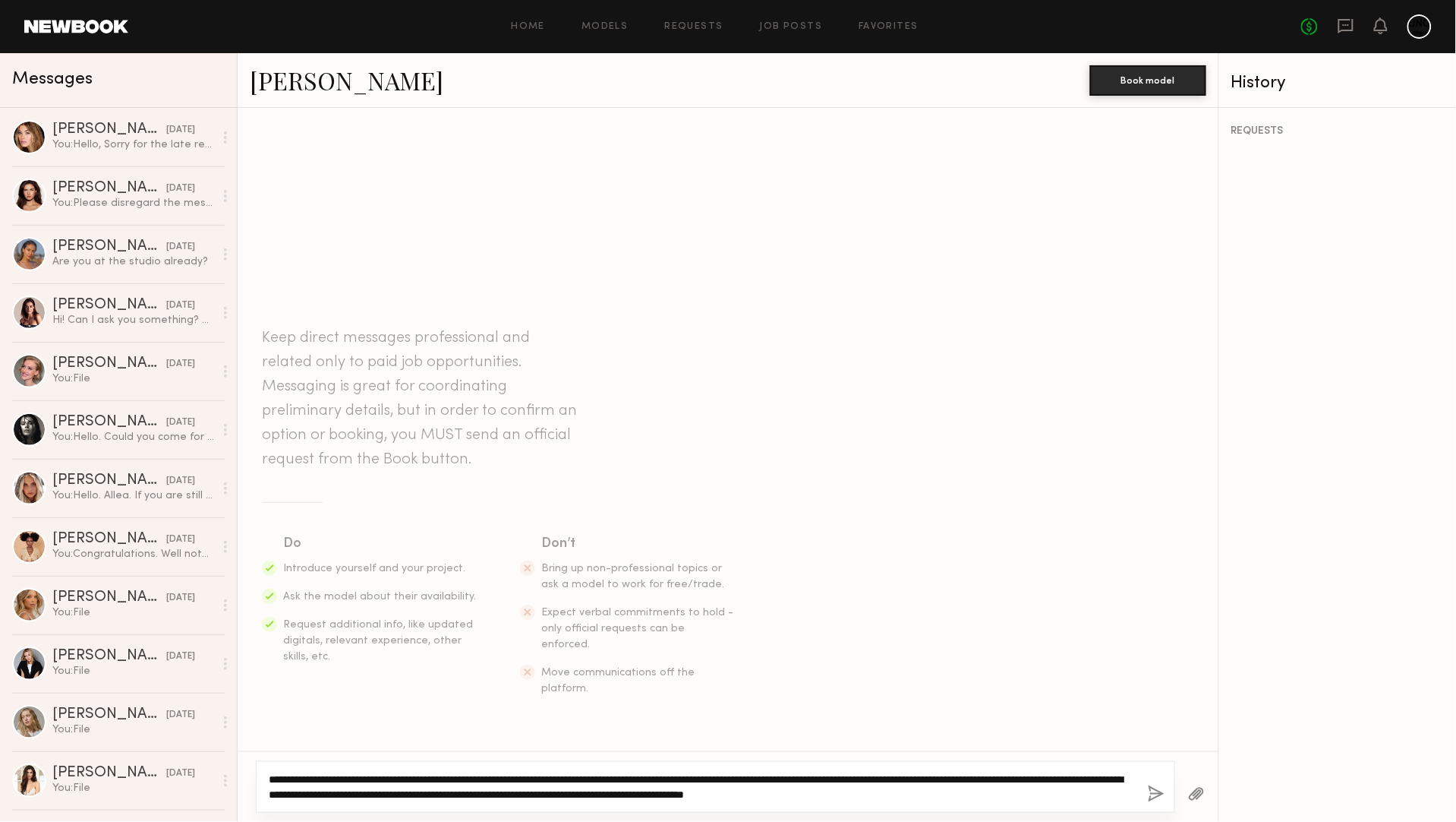
drag, startPoint x: 1034, startPoint y: 798, endPoint x: -32, endPoint y: 767, distance: 1066.5
click at [0, 767] on html "Home Models Requests Job Posts Favorites Sign Out No fees up to $5,000 Messages…" at bounding box center [728, 411] width 1456 height 822
paste textarea "**********"
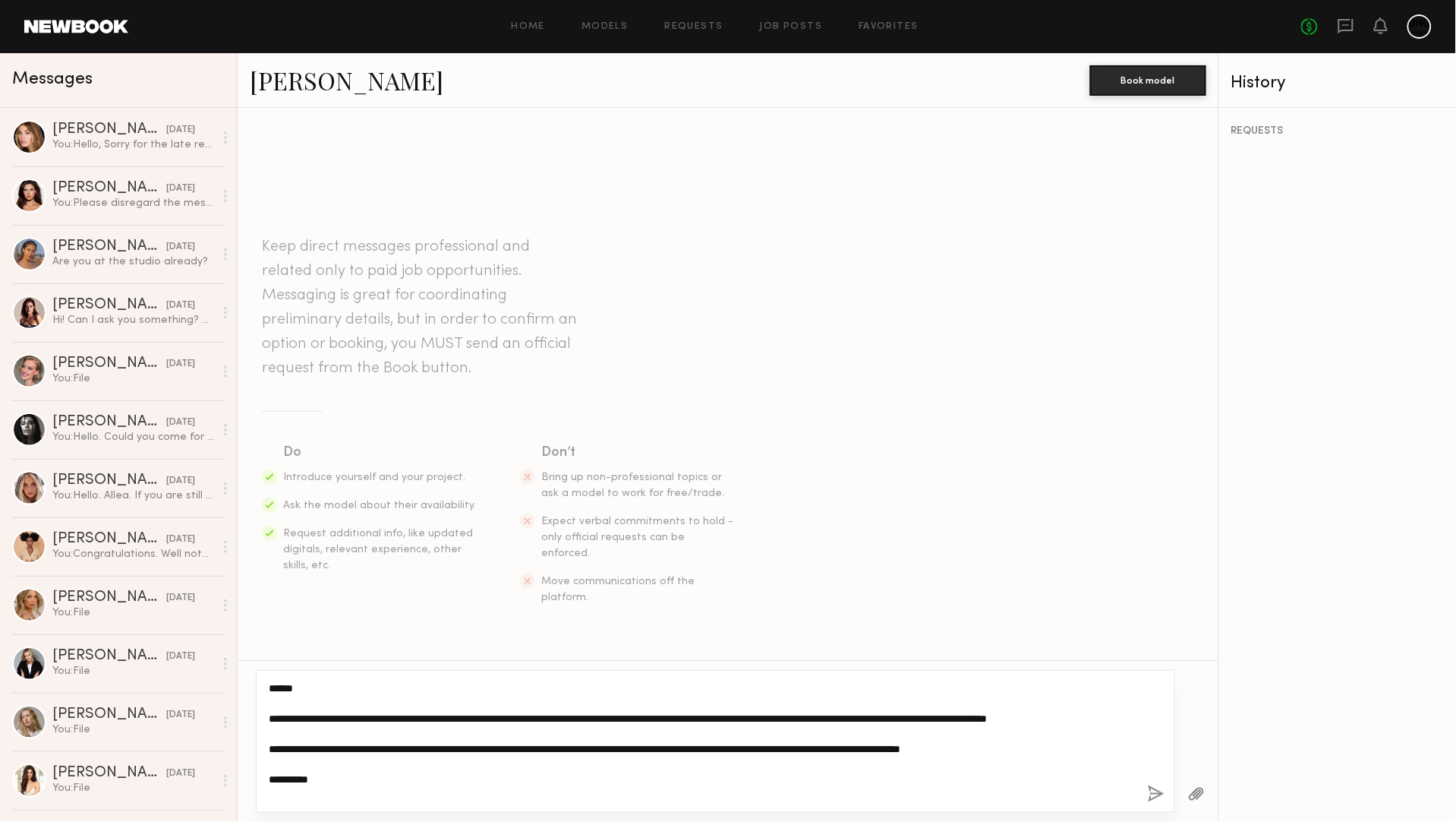
type textarea "**********"
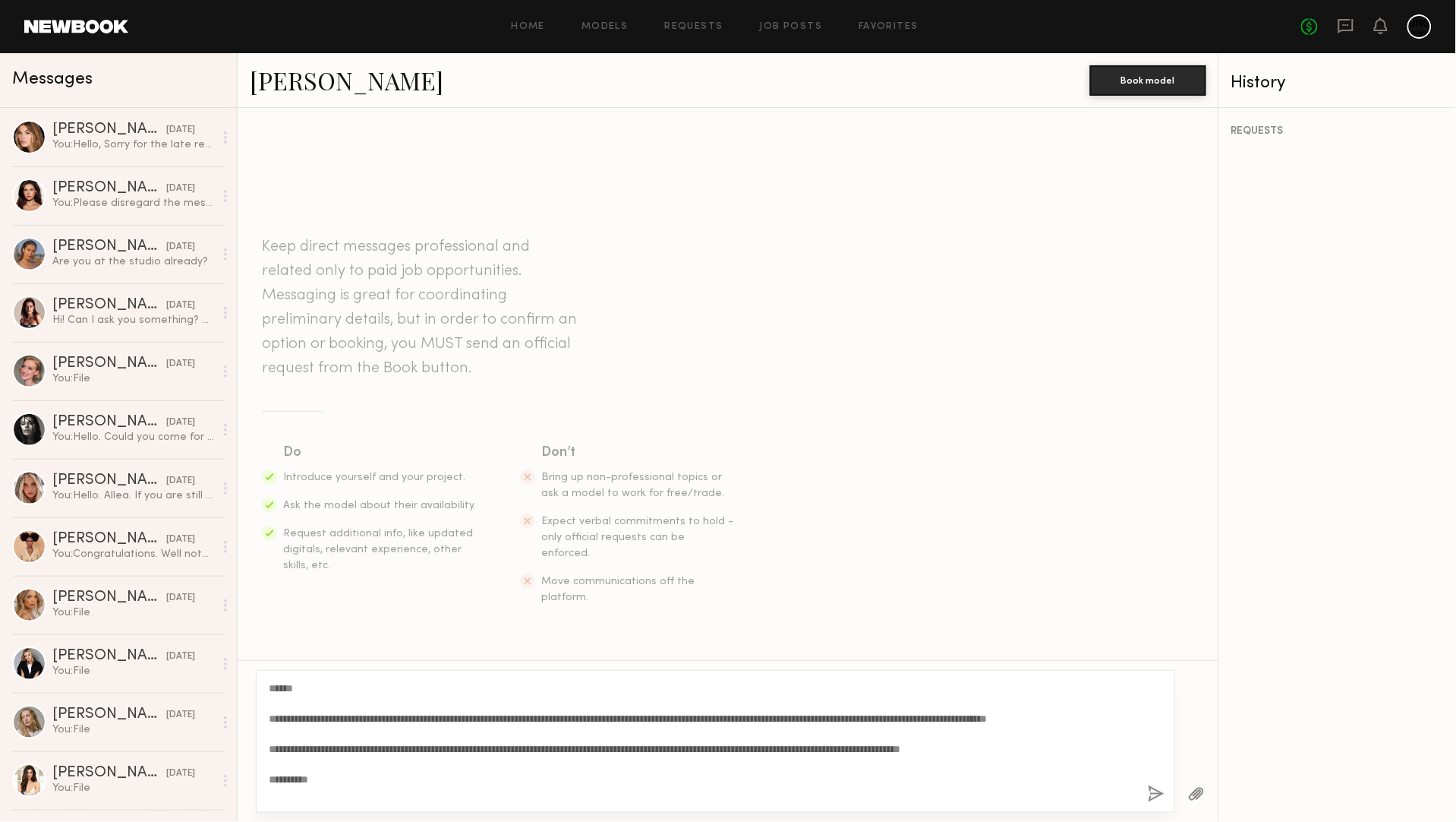
click at [1150, 792] on button "button" at bounding box center [1157, 795] width 17 height 19
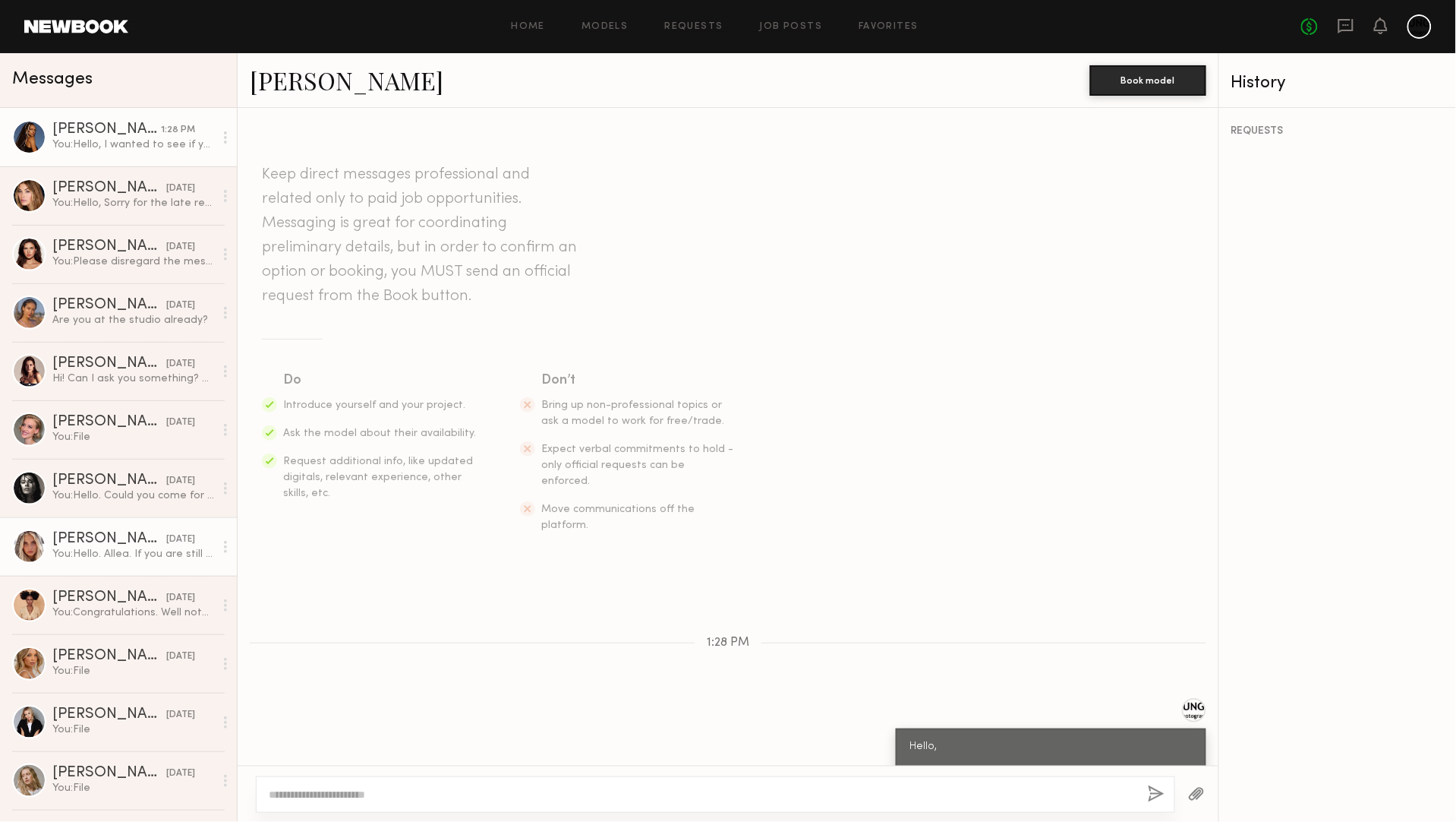
scroll to position [184, 0]
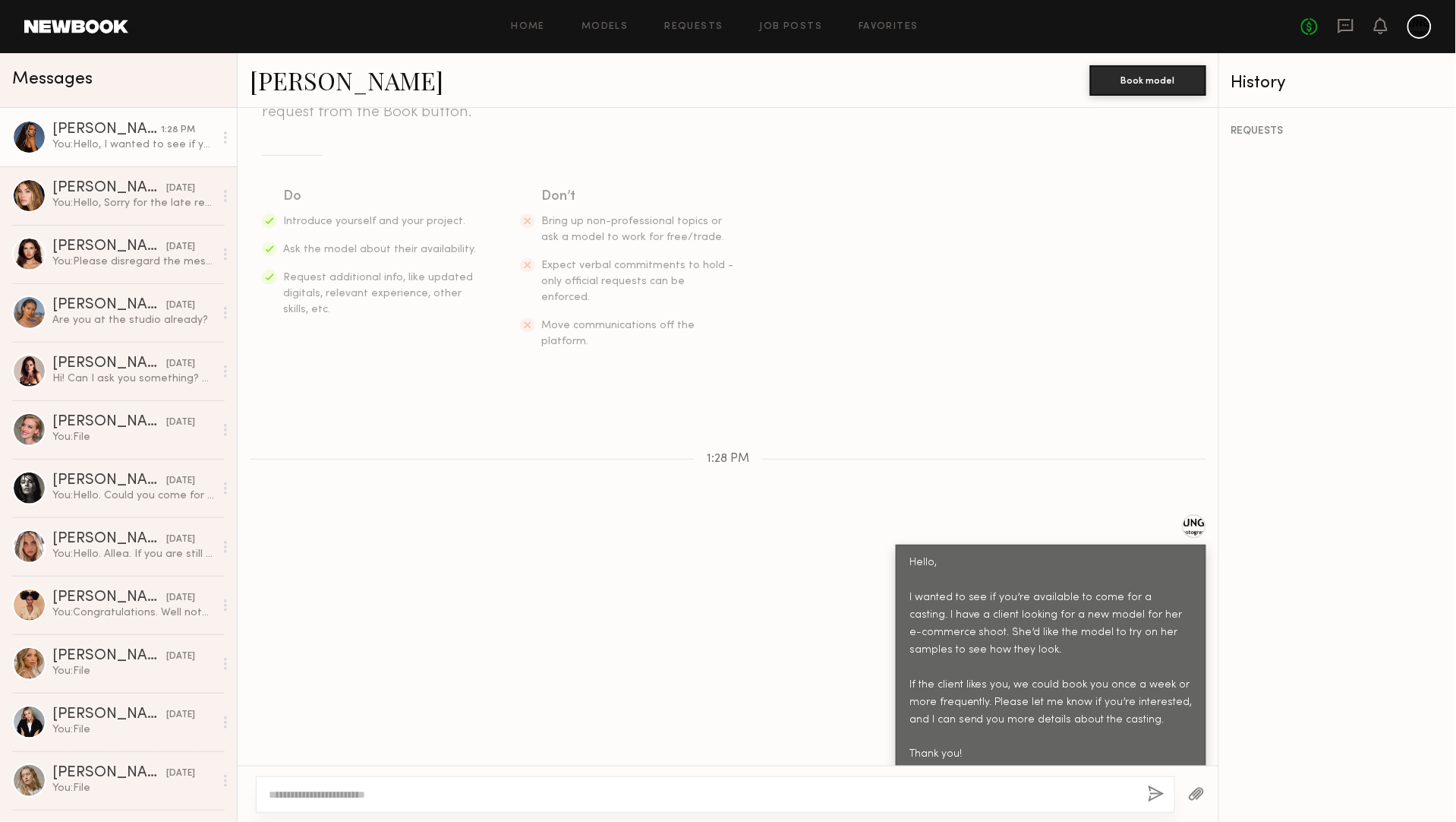
click at [1189, 795] on div at bounding box center [1197, 794] width 43 height 37
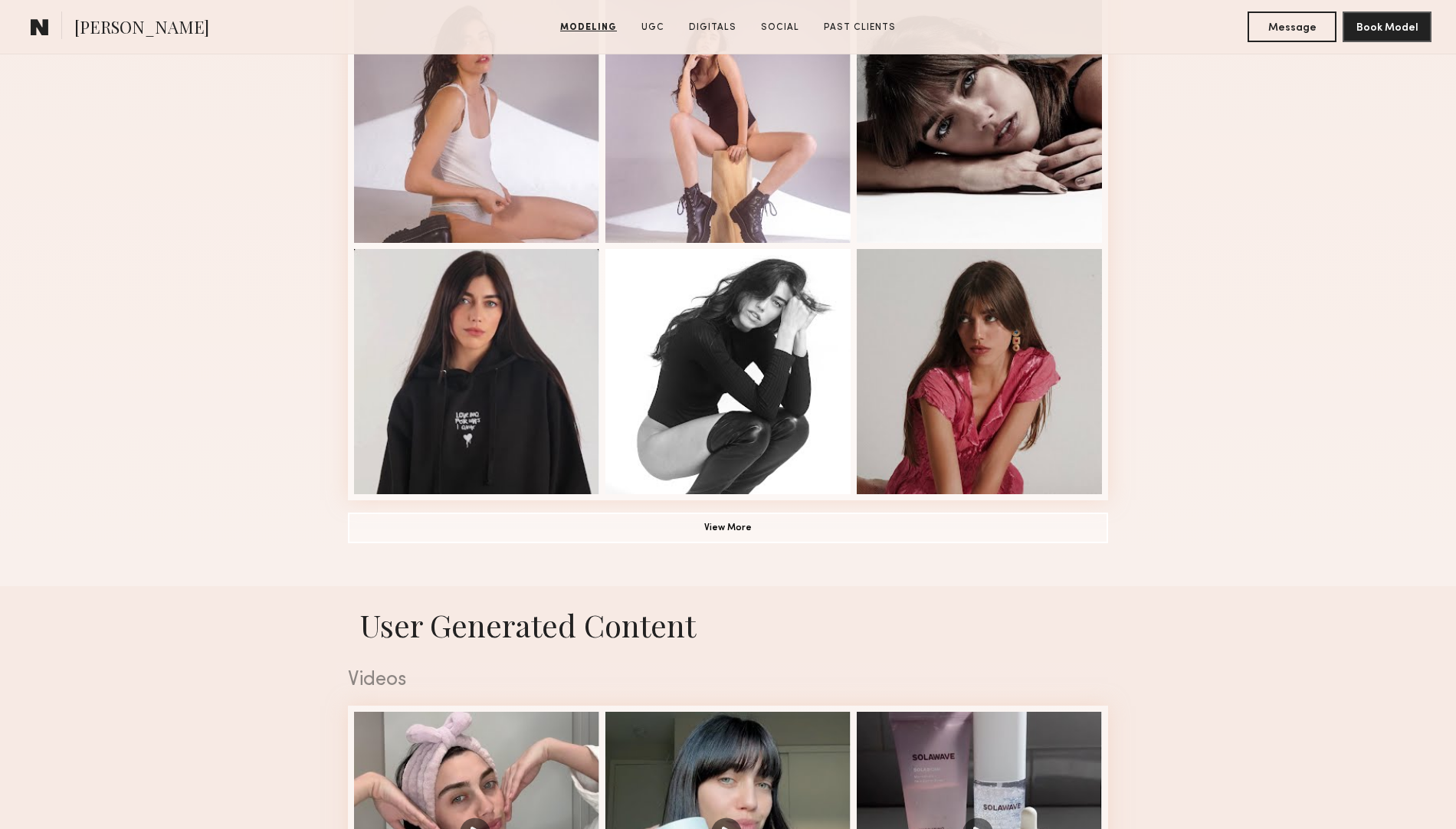
scroll to position [1532, 0]
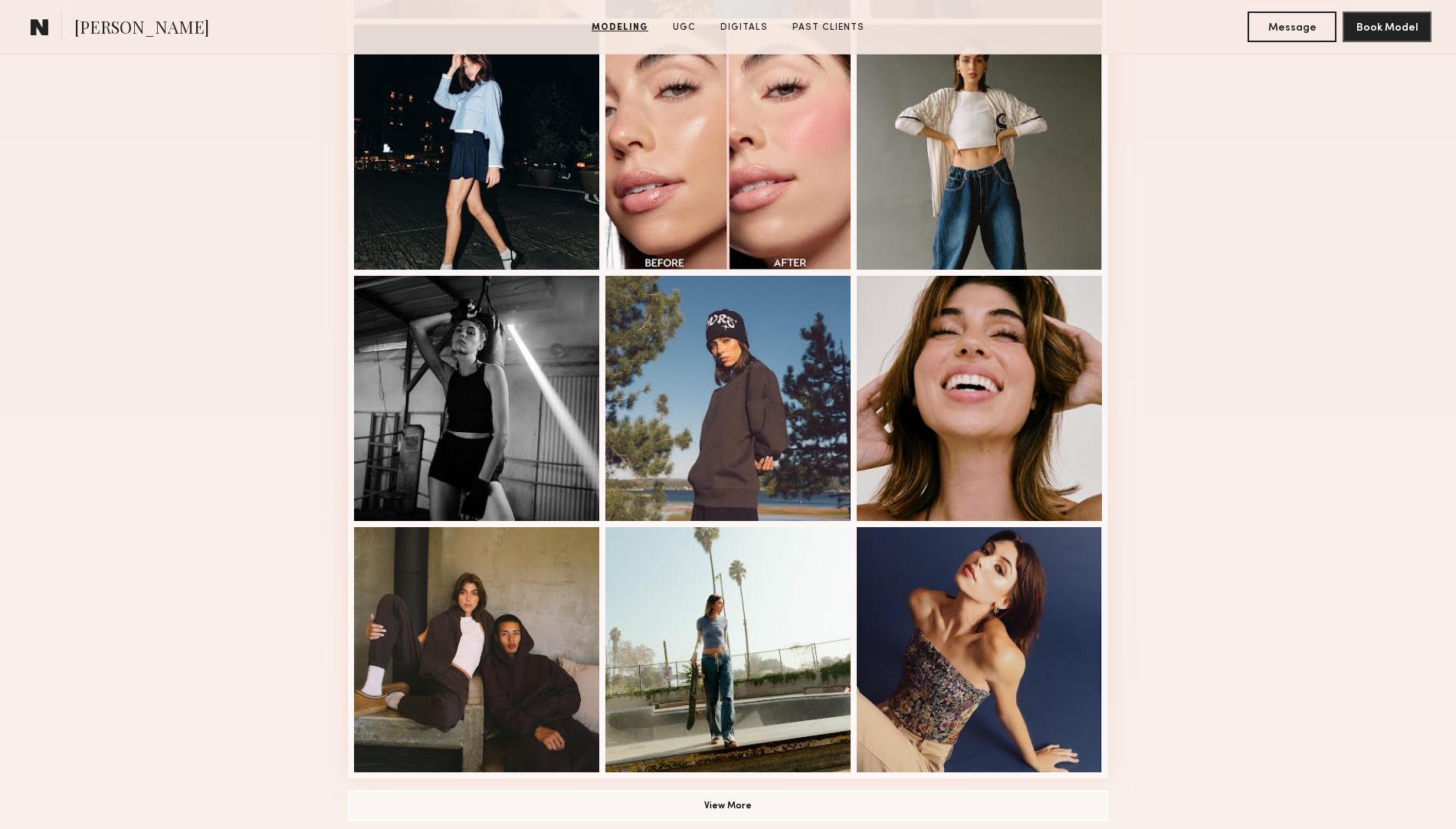
scroll to position [862, 0]
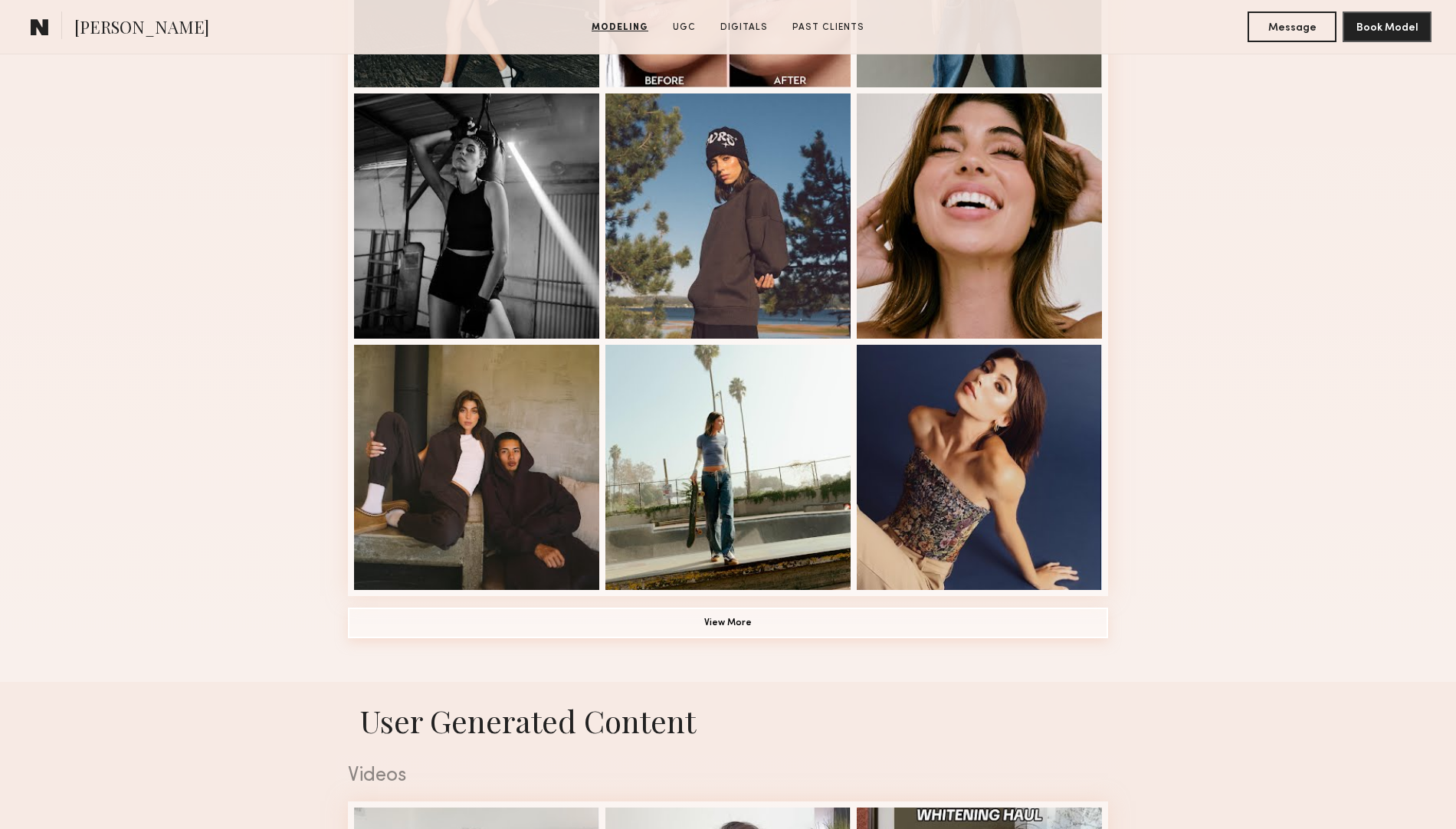
click at [707, 638] on button "View More" at bounding box center [728, 623] width 760 height 31
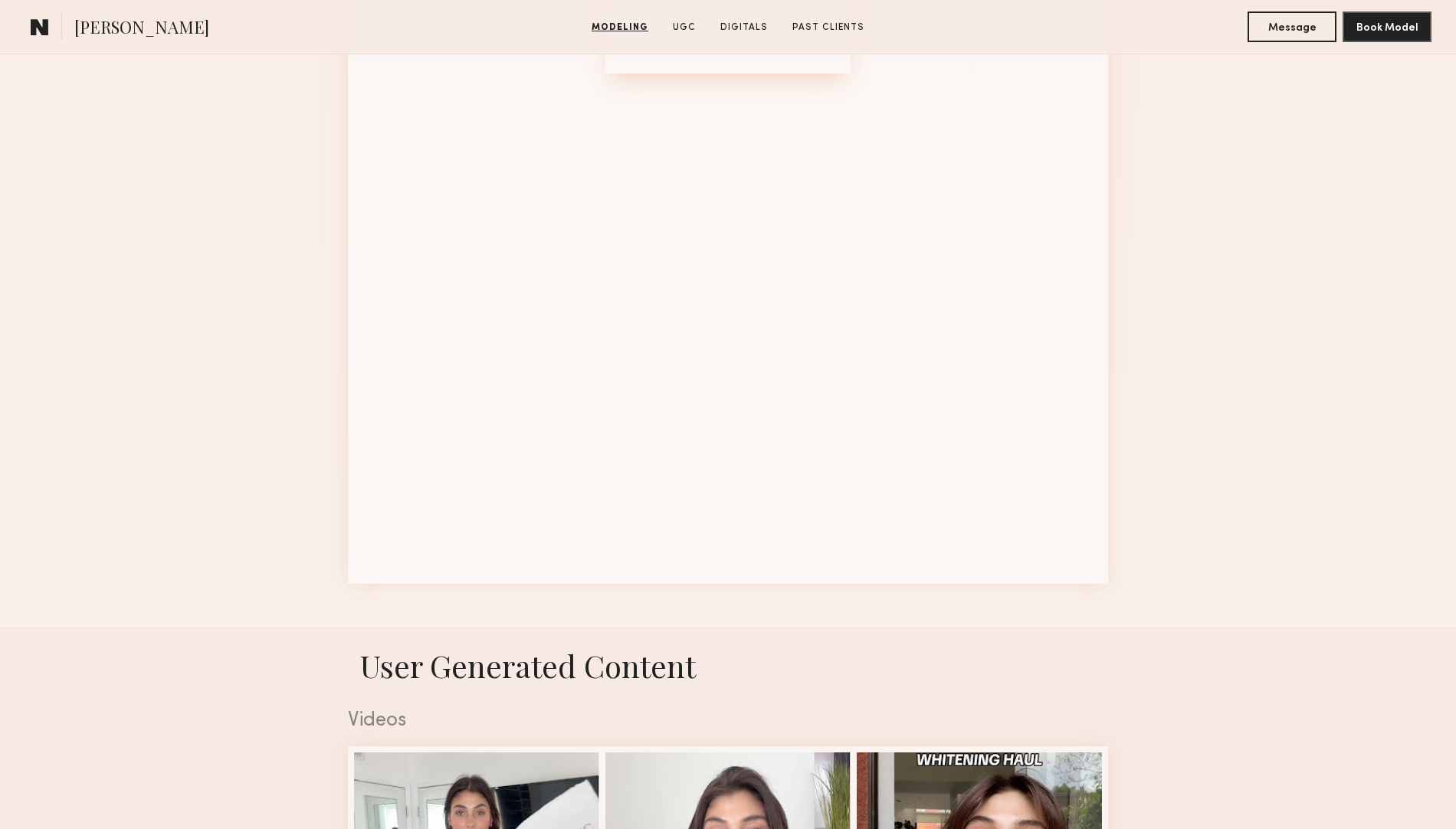
scroll to position [2107, 0]
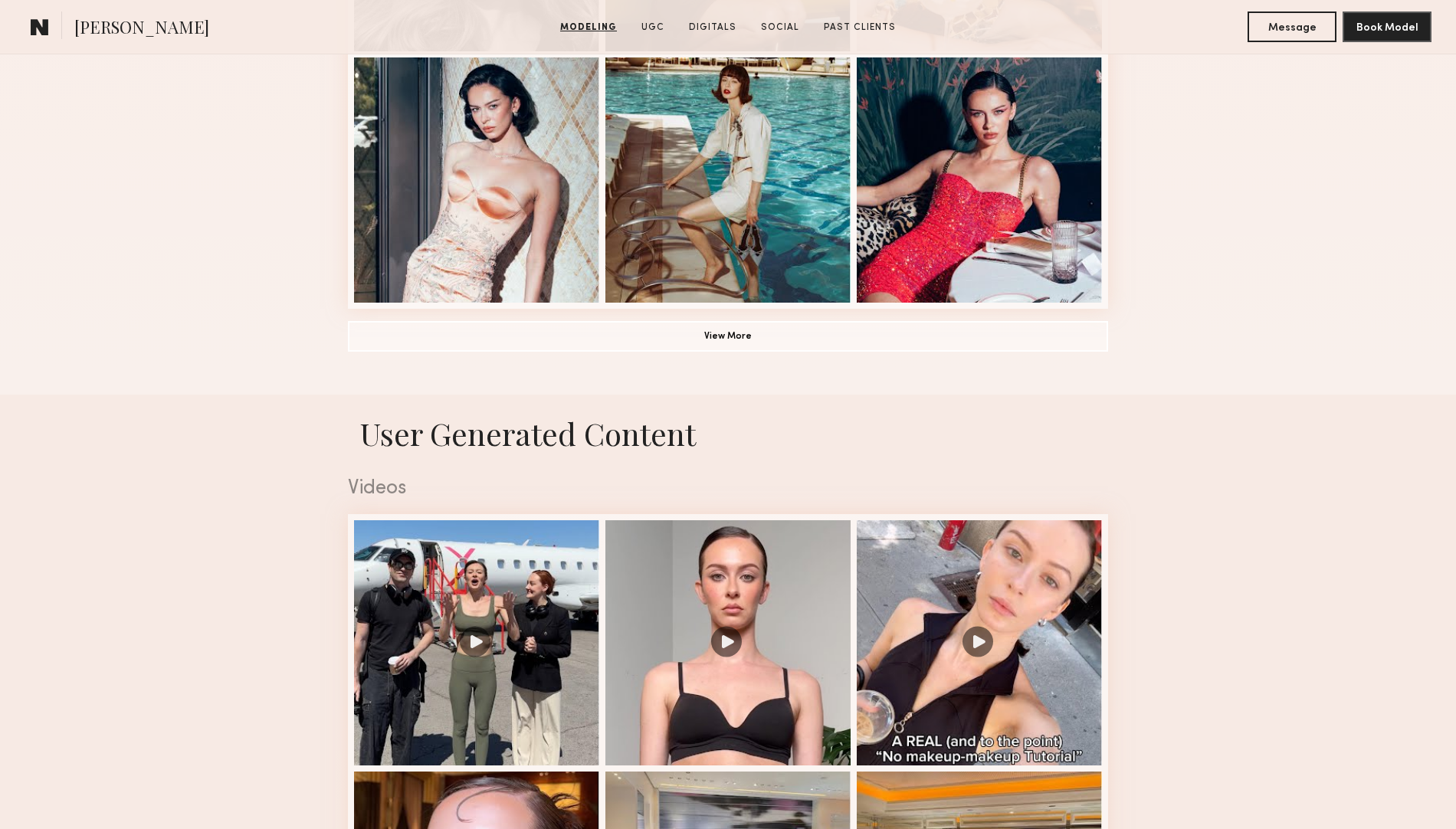
scroll to position [1724, 0]
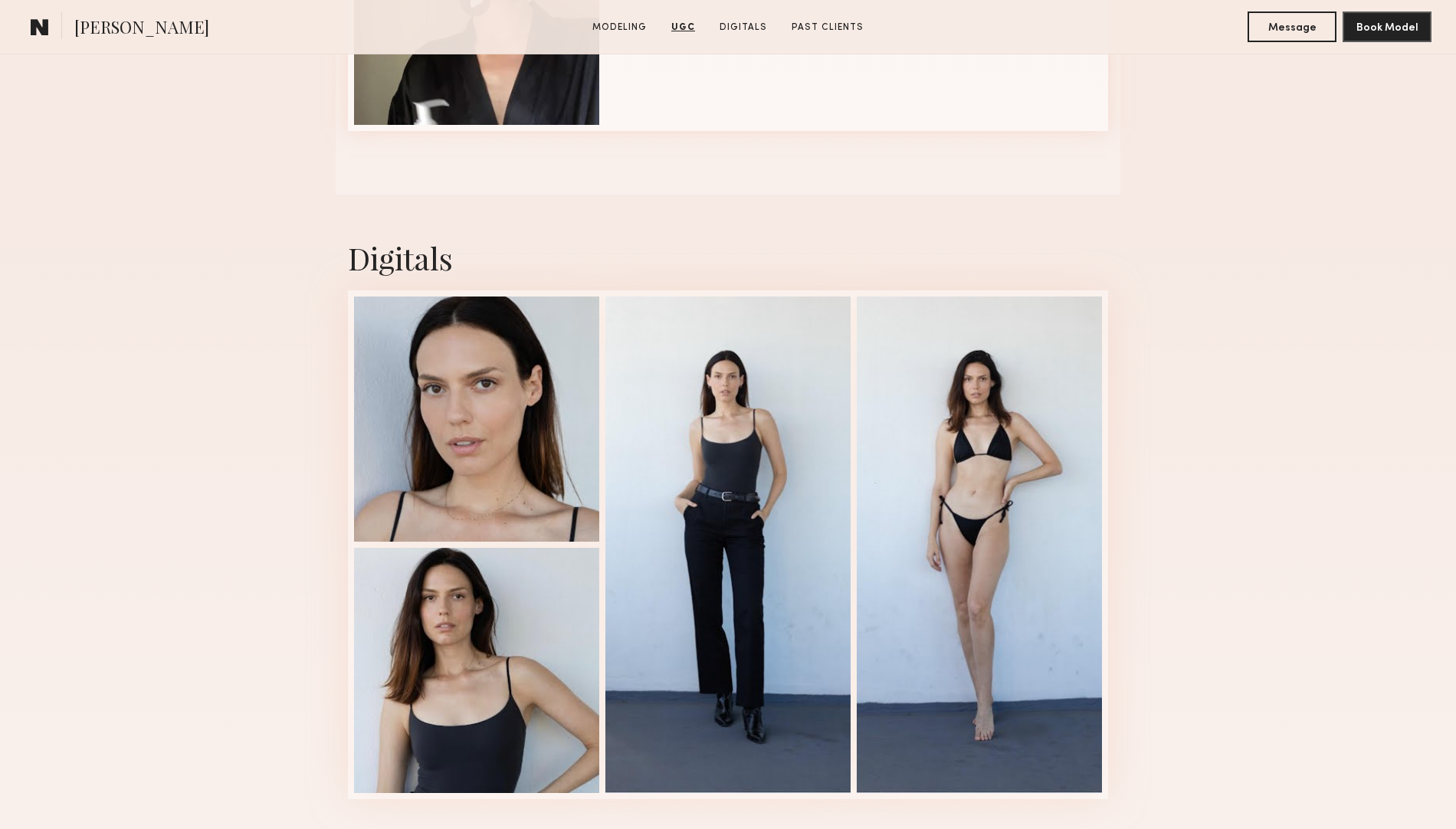
scroll to position [1820, 0]
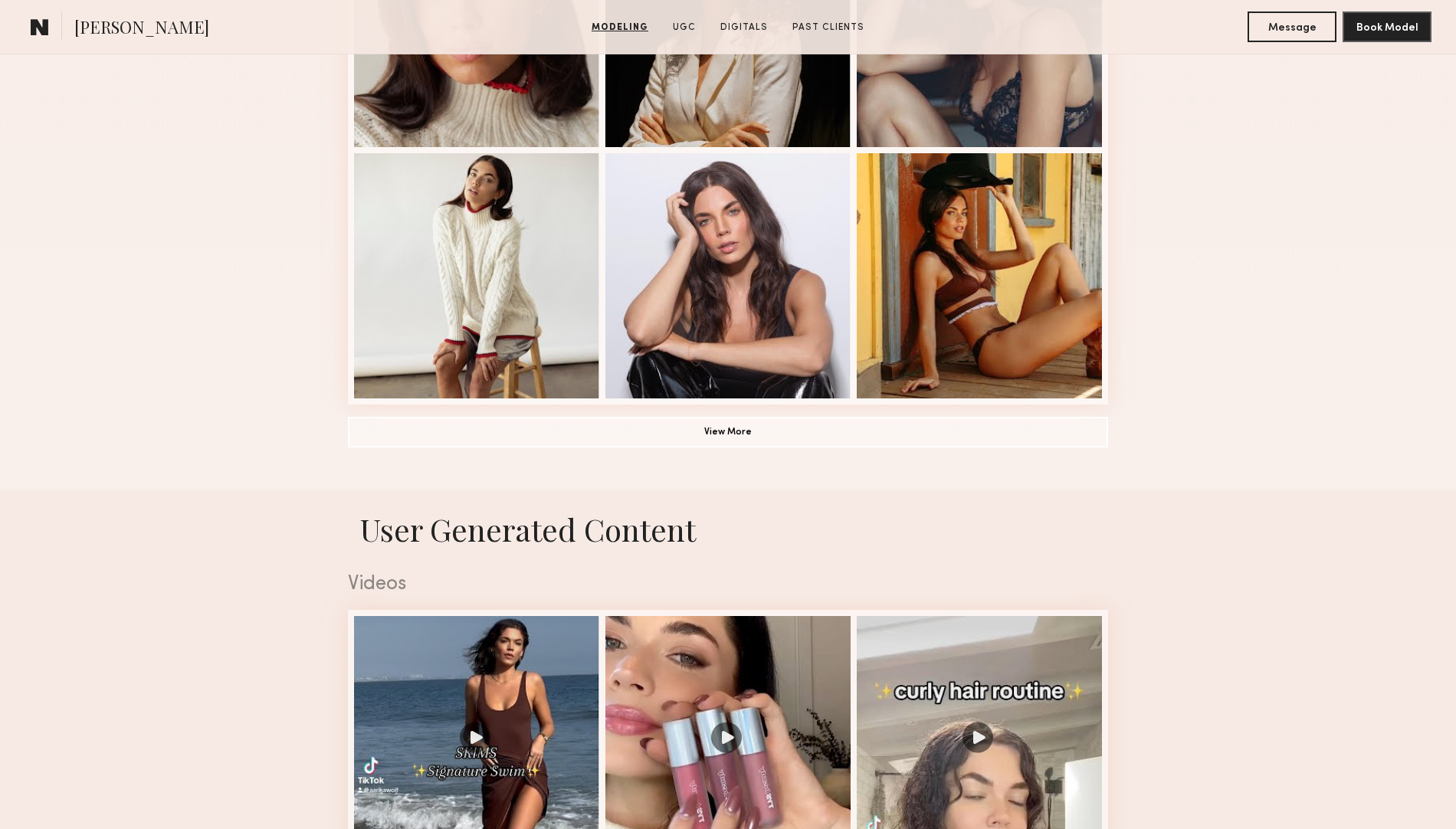
scroll to position [1532, 0]
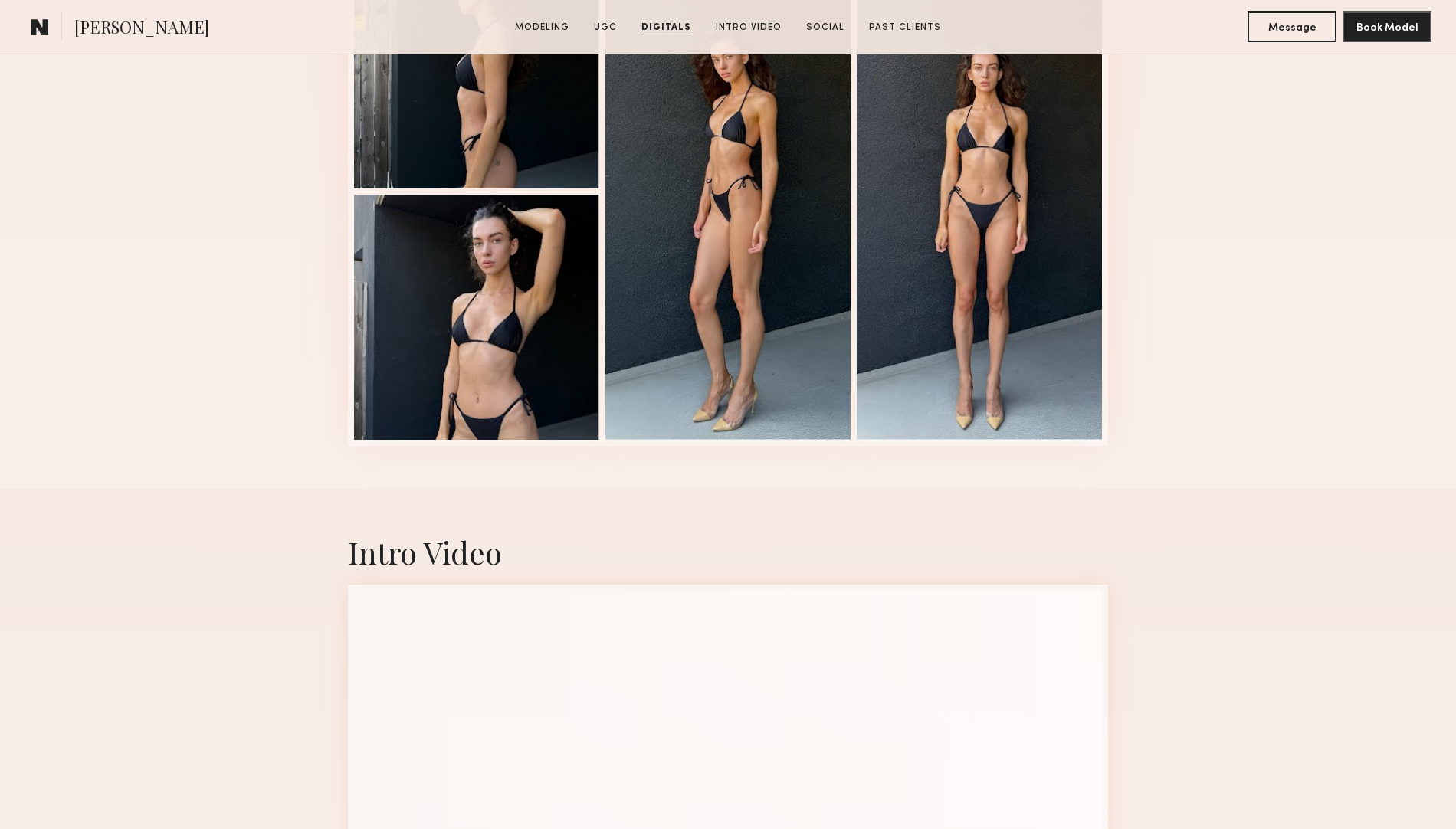
scroll to position [2777, 0]
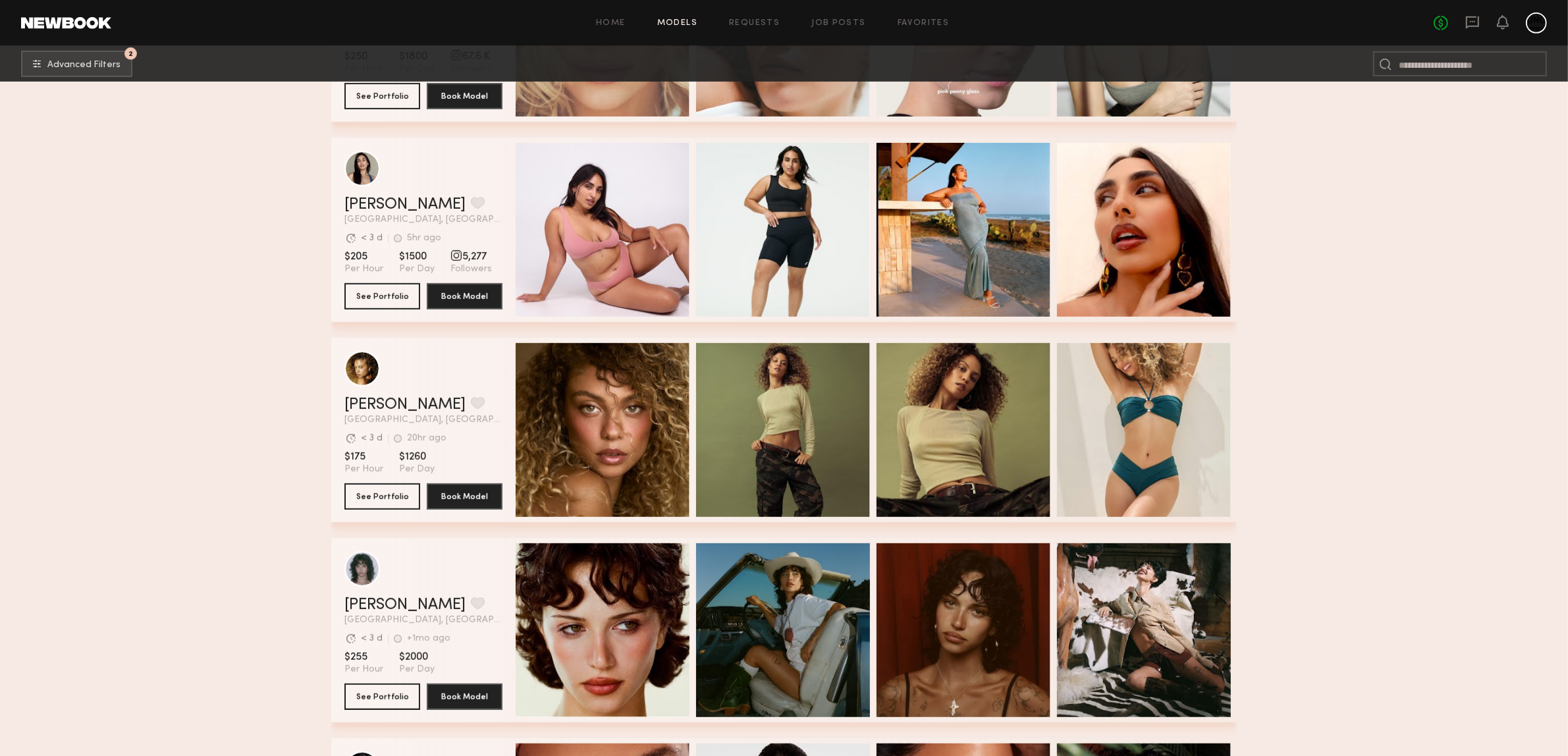
scroll to position [7182, 0]
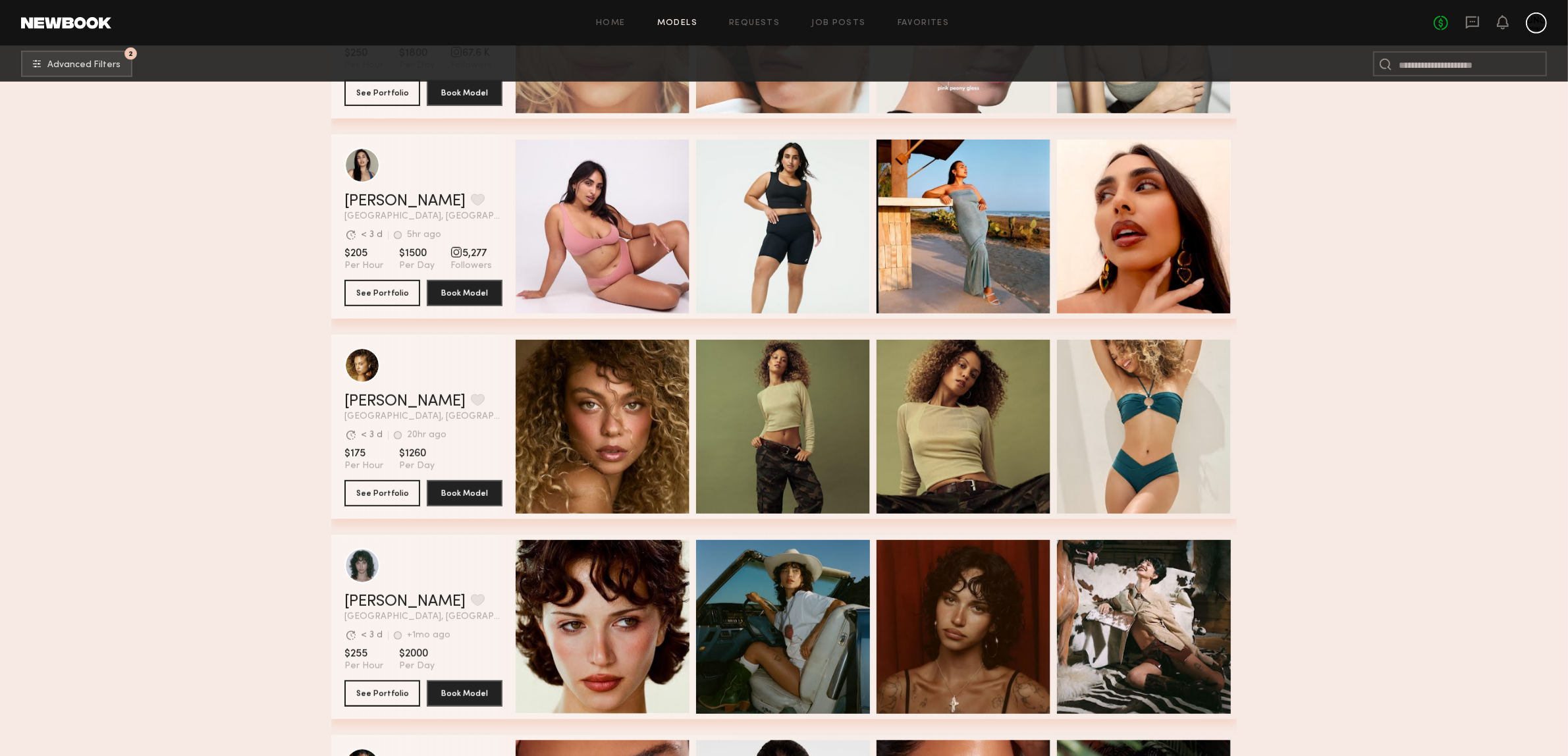
drag, startPoint x: 201, startPoint y: 285, endPoint x: 201, endPoint y: 278, distance: 7.0
